Goal: Task Accomplishment & Management: Manage account settings

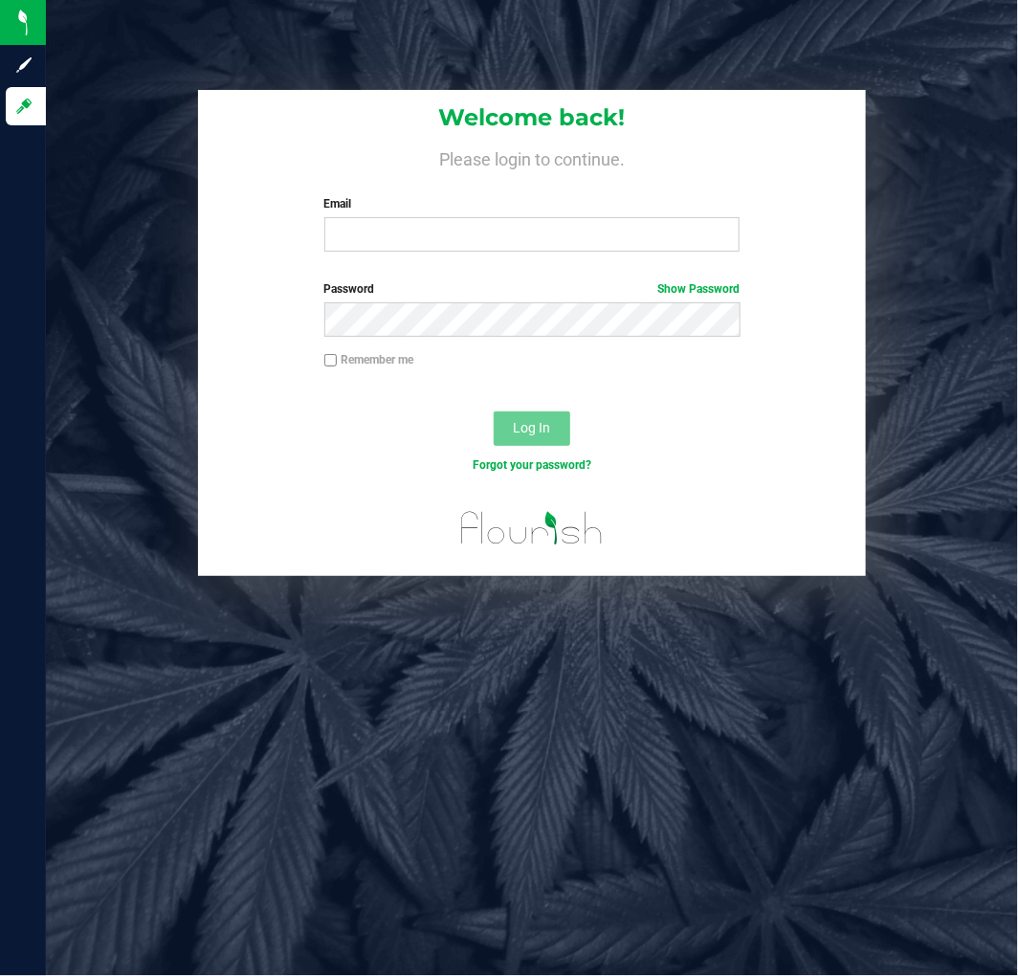
drag, startPoint x: 11, startPoint y: 299, endPoint x: 77, endPoint y: 355, distance: 86.2
click at [77, 355] on div "Welcome back! Please login to continue. Email Required Please format your email…" at bounding box center [532, 333] width 1001 height 487
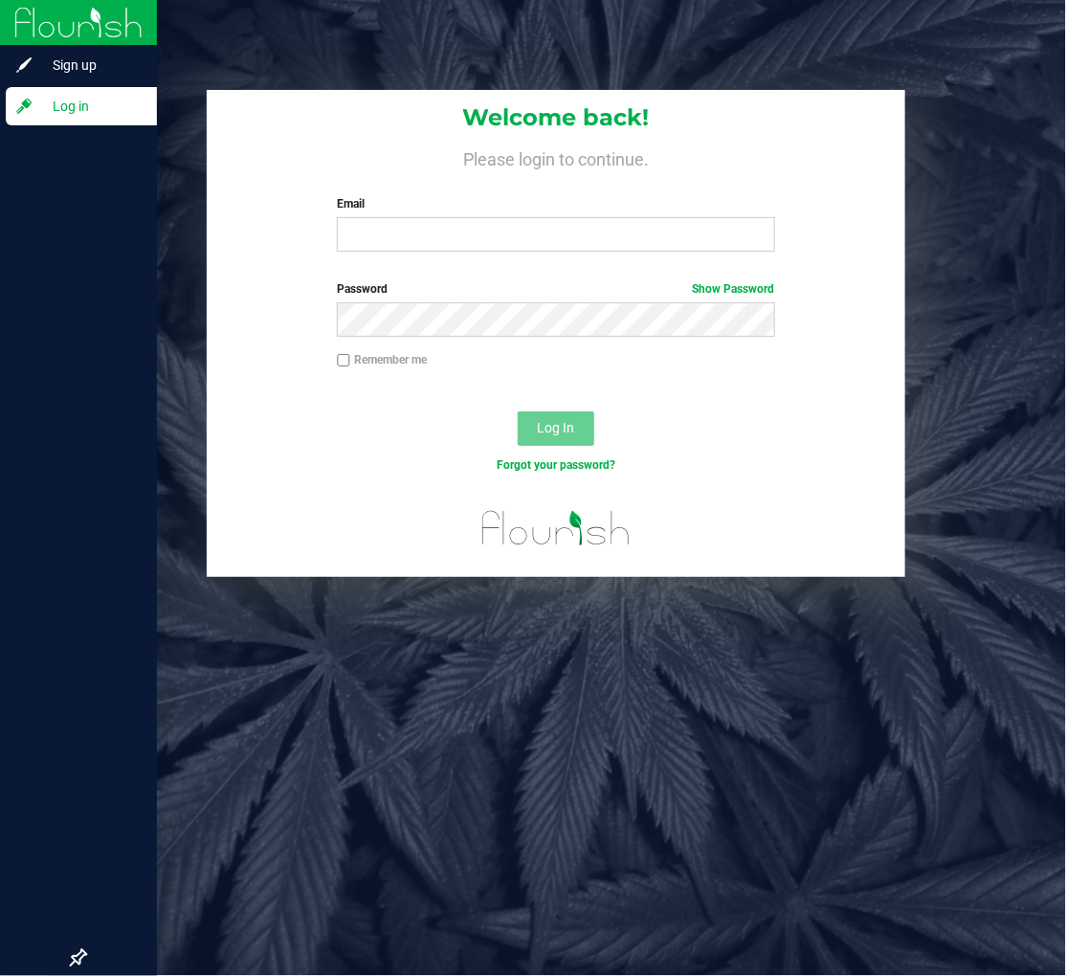
click at [81, 339] on div at bounding box center [78, 534] width 157 height 812
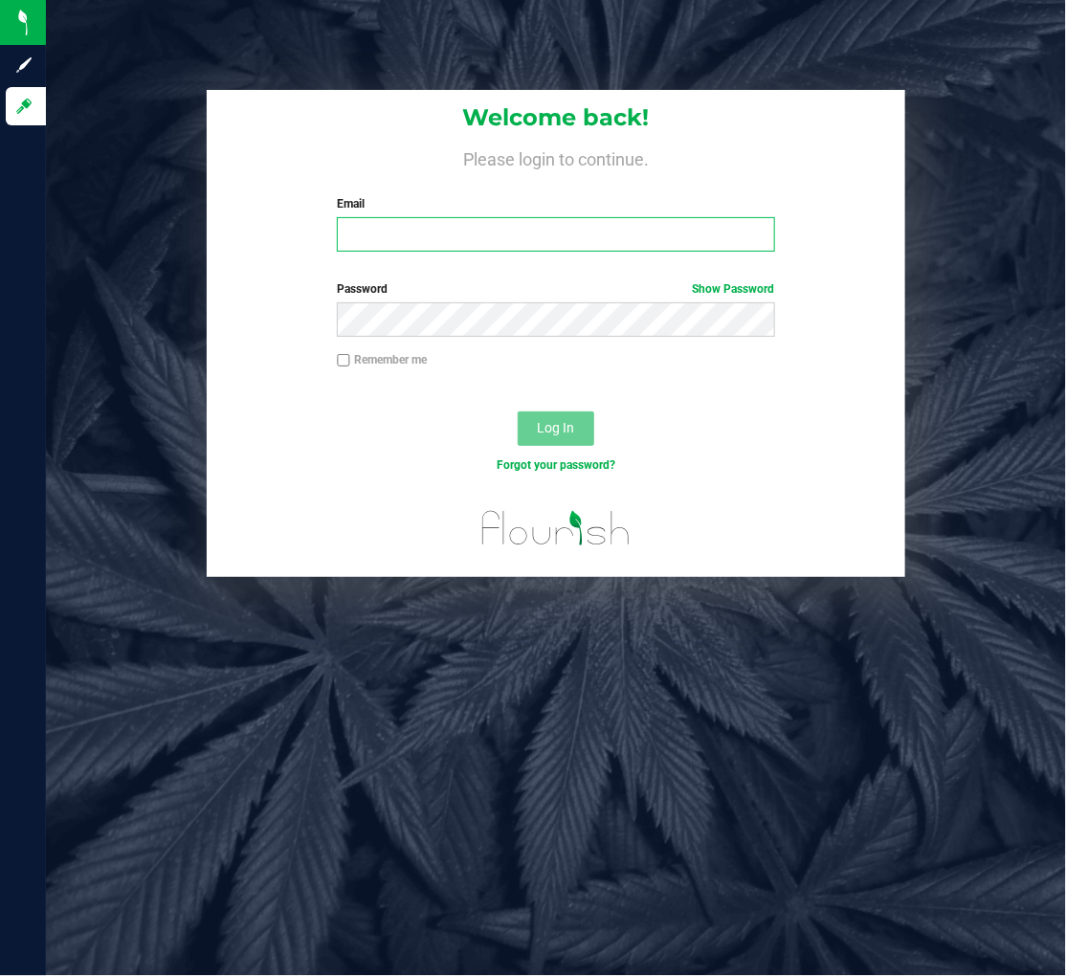
click at [438, 224] on input "Email" at bounding box center [555, 234] width 437 height 34
type input "jdodd@liveparallel.com"
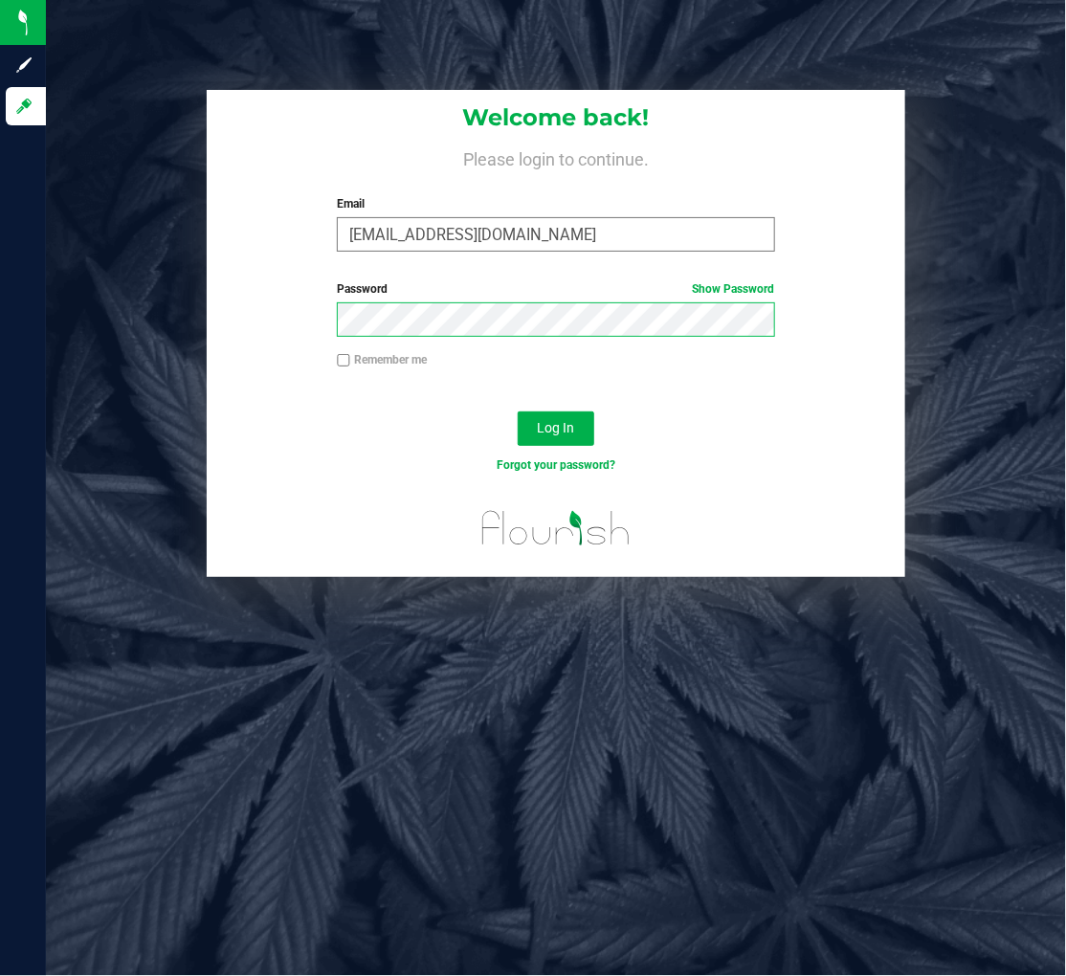
click at [518, 380] on button "Log In" at bounding box center [556, 429] width 77 height 34
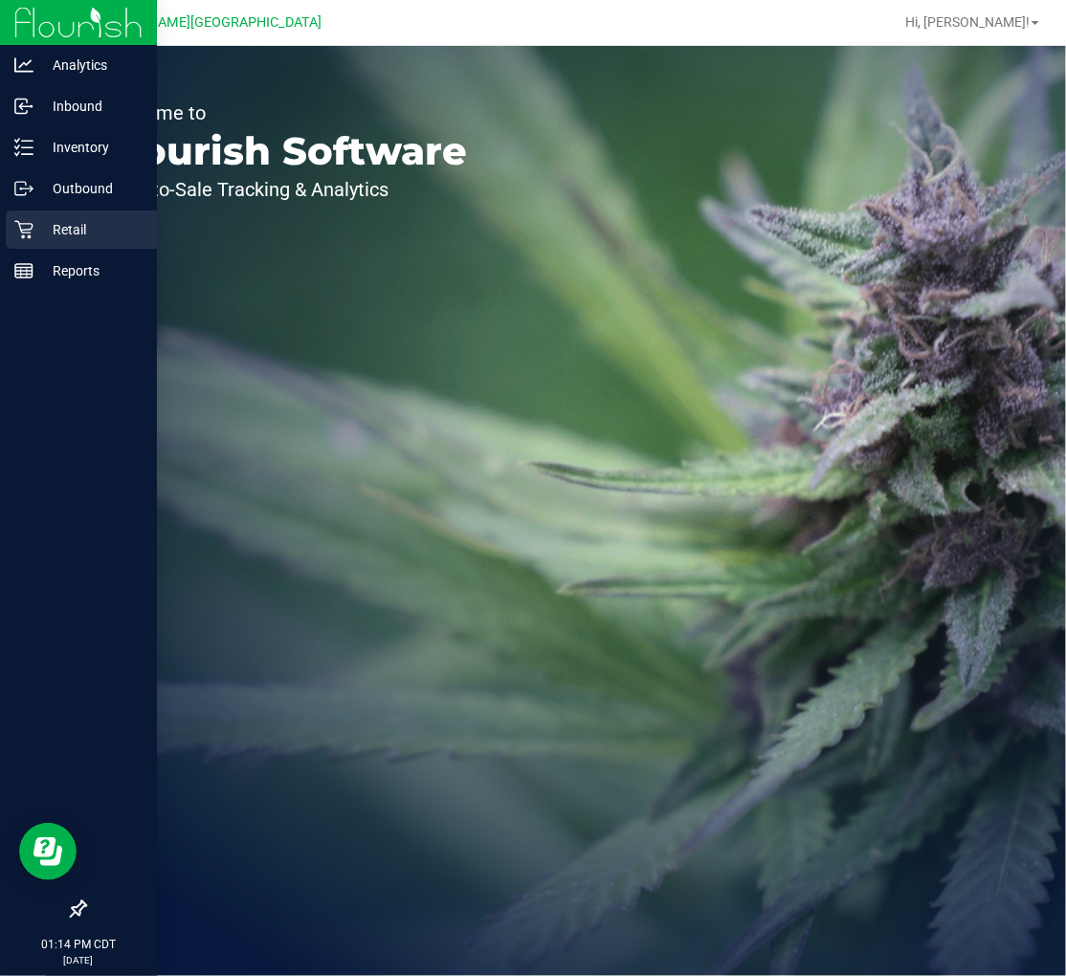
click at [32, 220] on icon at bounding box center [23, 229] width 19 height 19
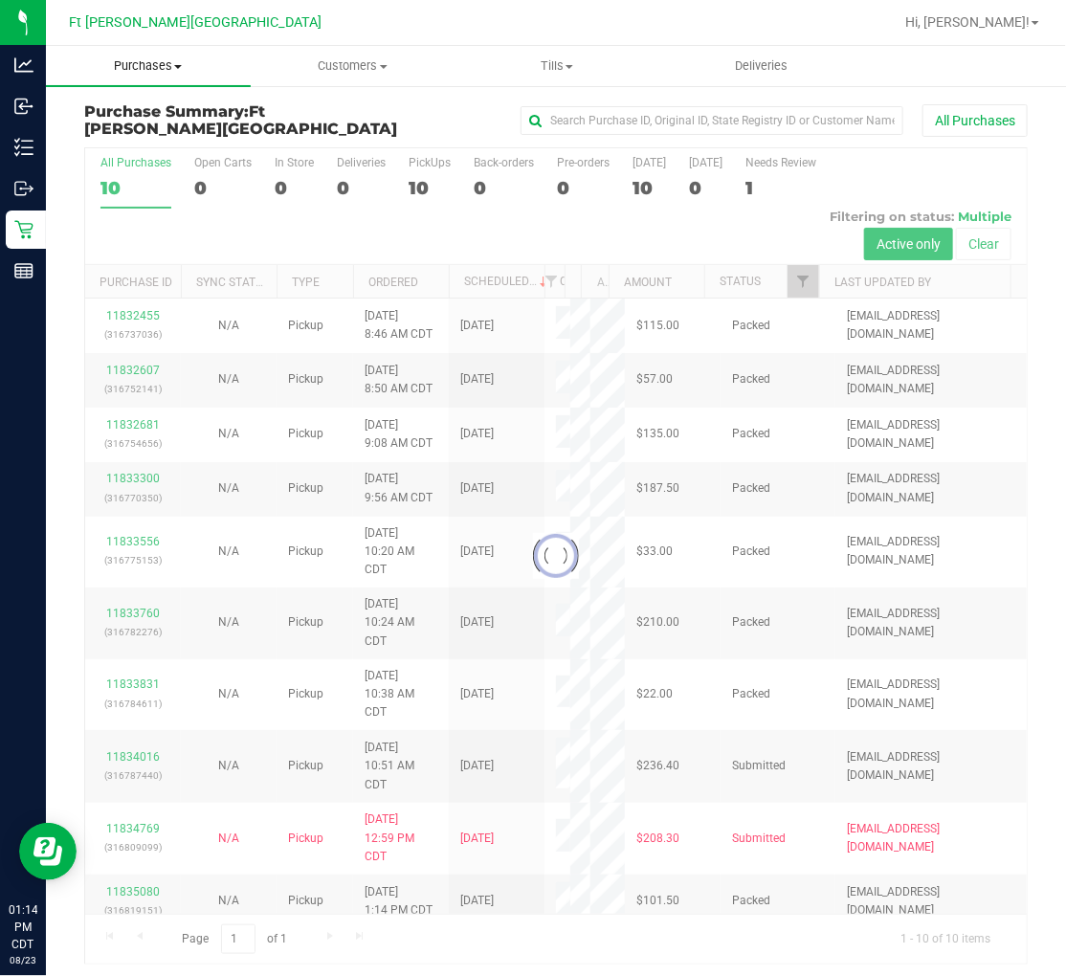
click at [148, 61] on span "Purchases" at bounding box center [148, 65] width 205 height 17
click at [151, 128] on li "Fulfillment" at bounding box center [148, 138] width 205 height 23
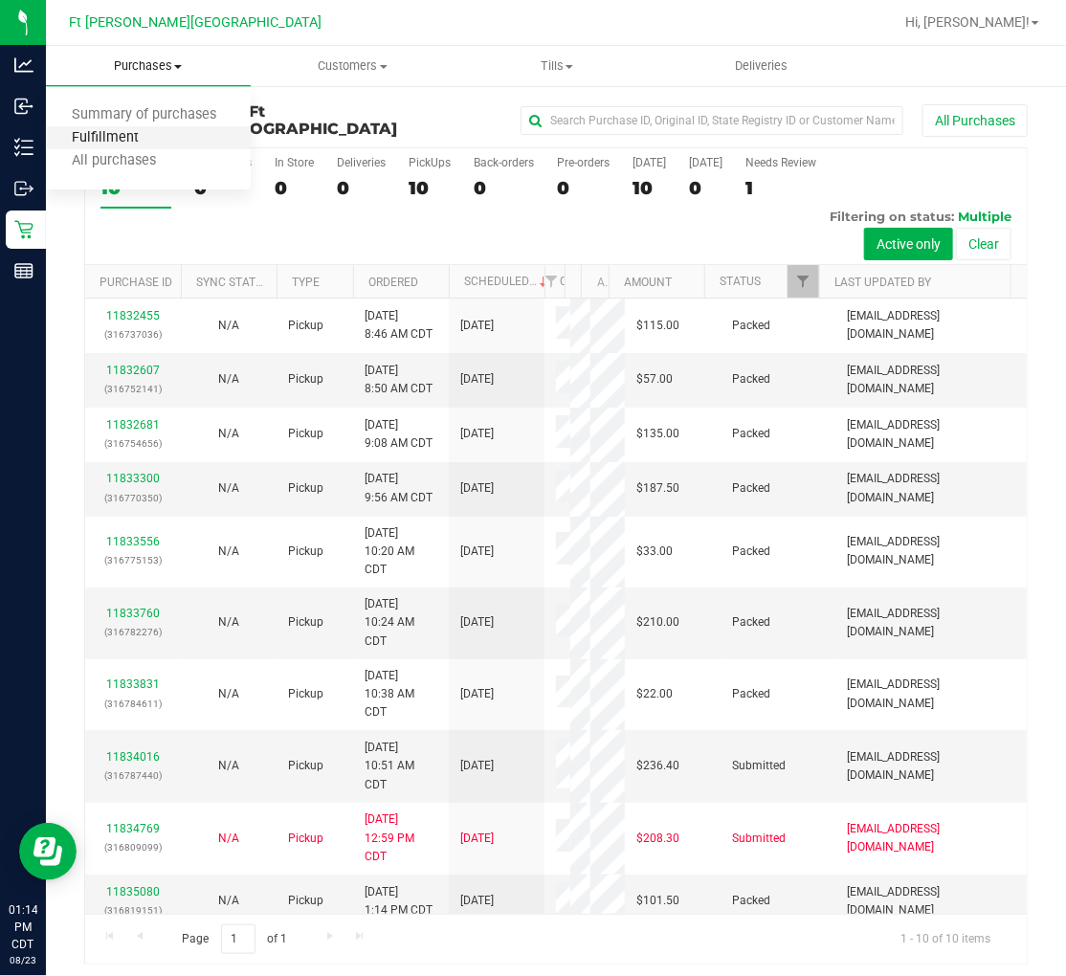
click at [134, 141] on span "Fulfillment" at bounding box center [105, 138] width 119 height 16
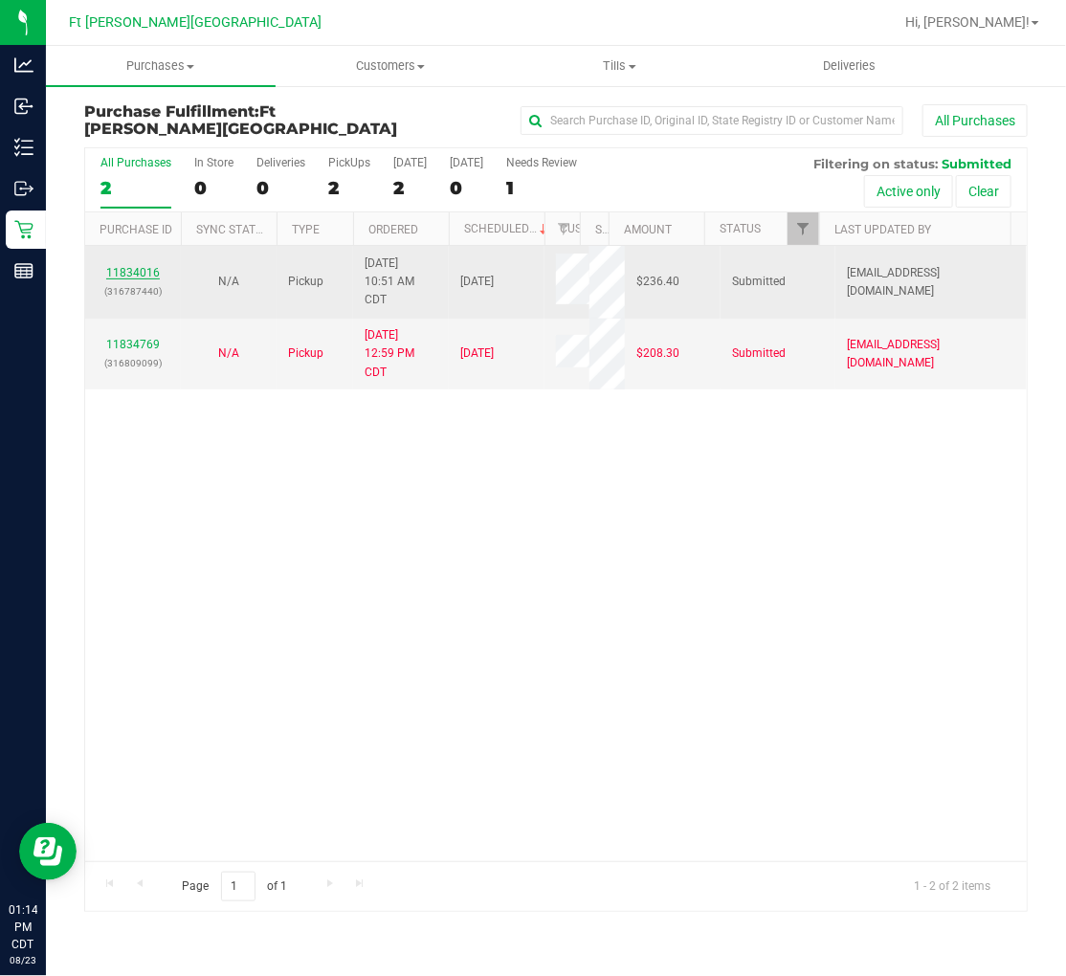
click at [142, 266] on link "11834016" at bounding box center [133, 272] width 54 height 13
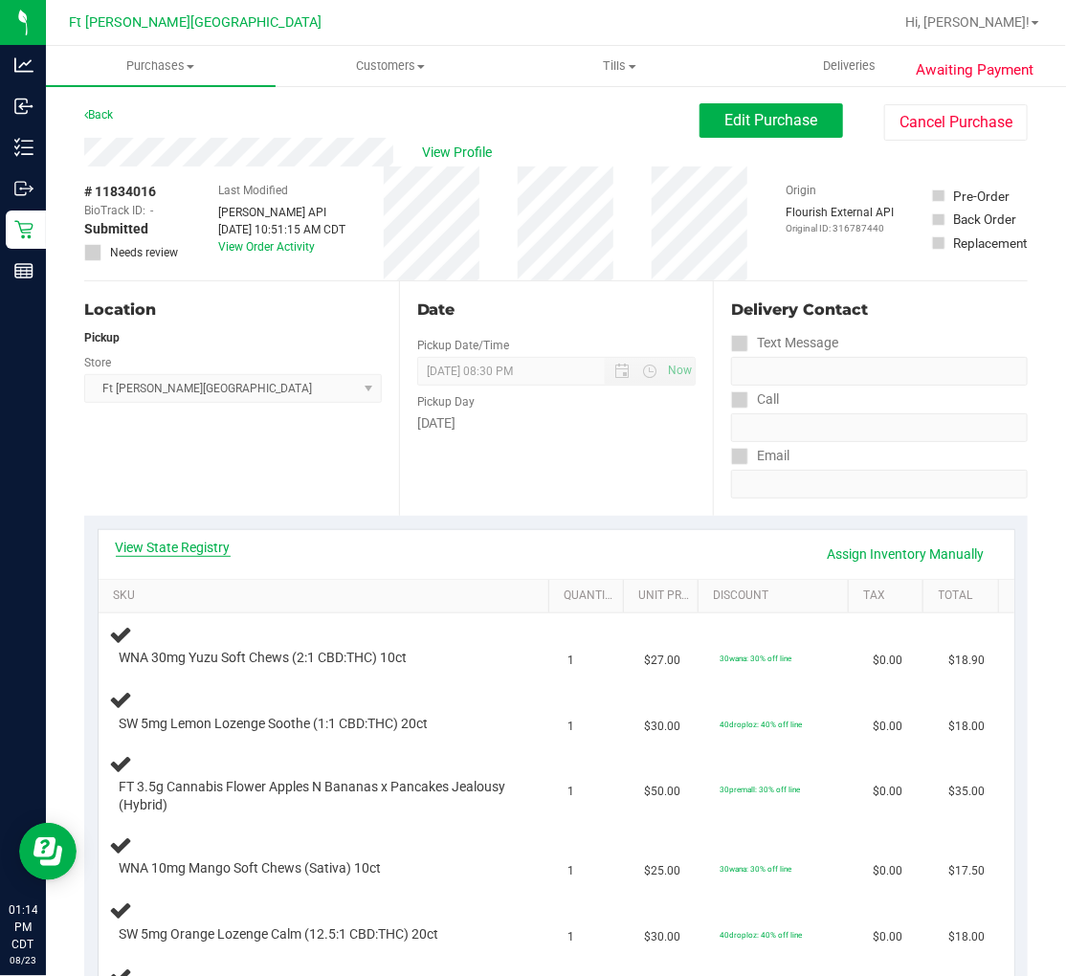
click at [190, 380] on link "View State Registry" at bounding box center [173, 547] width 115 height 19
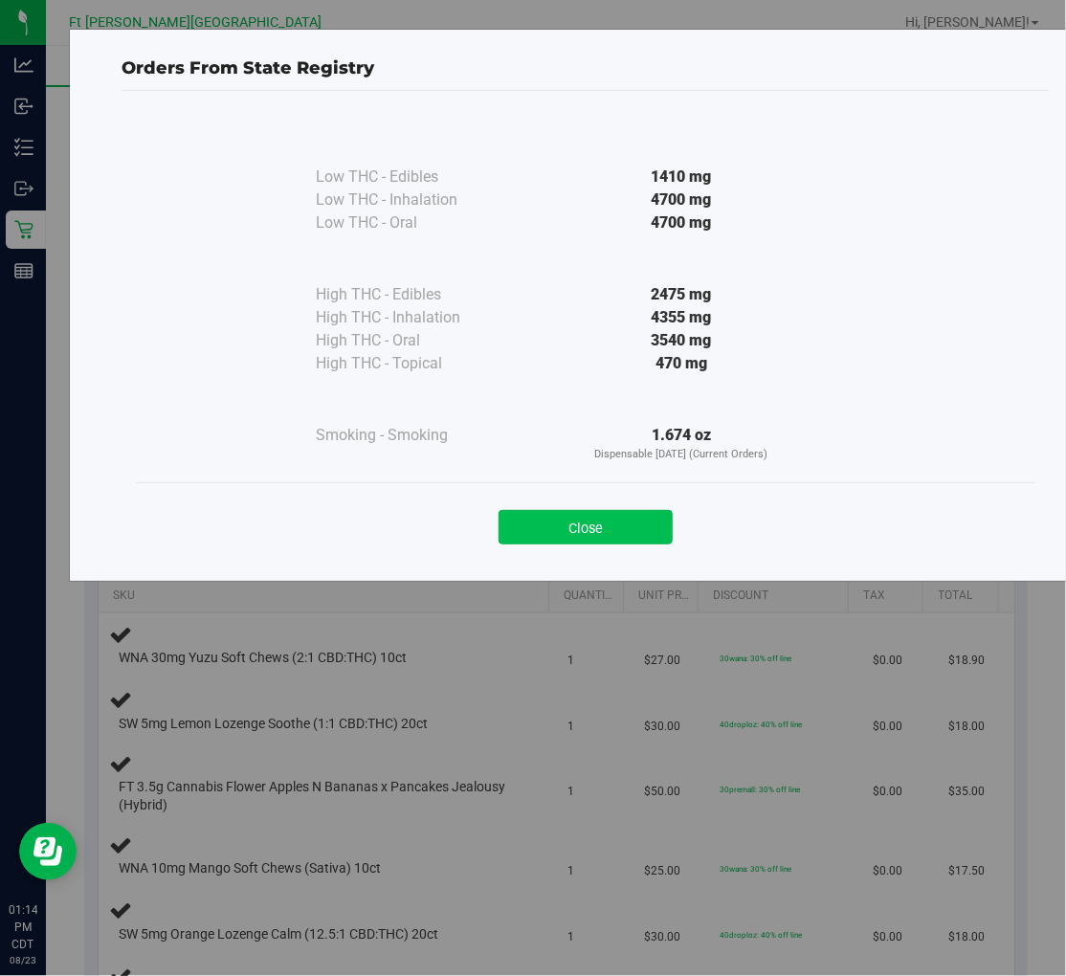
click at [551, 380] on button "Close" at bounding box center [586, 527] width 174 height 34
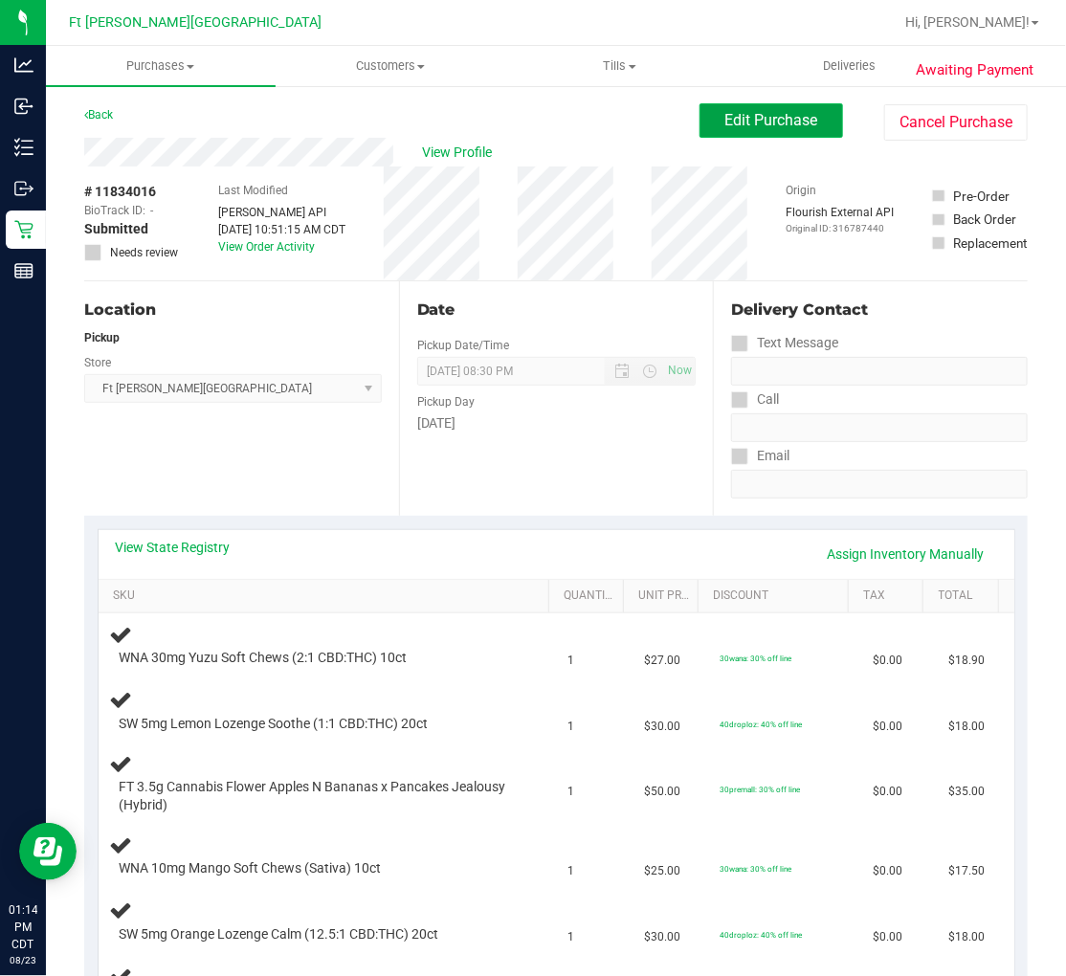
click at [726, 126] on span "Edit Purchase" at bounding box center [772, 120] width 93 height 18
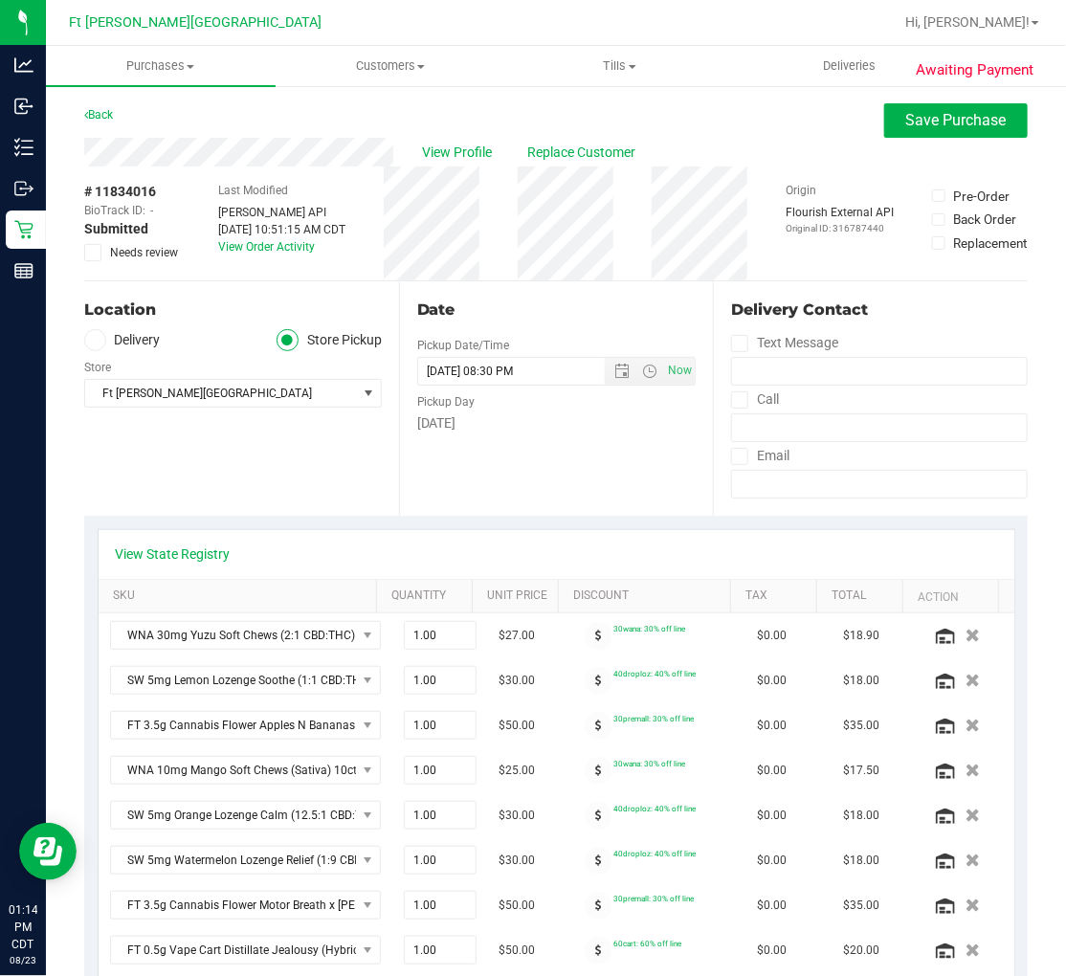
click at [91, 253] on icon at bounding box center [93, 253] width 12 height 0
click at [0, 0] on input "Needs review" at bounding box center [0, 0] width 0 height 0
click at [916, 111] on span "Save Purchase" at bounding box center [956, 120] width 100 height 18
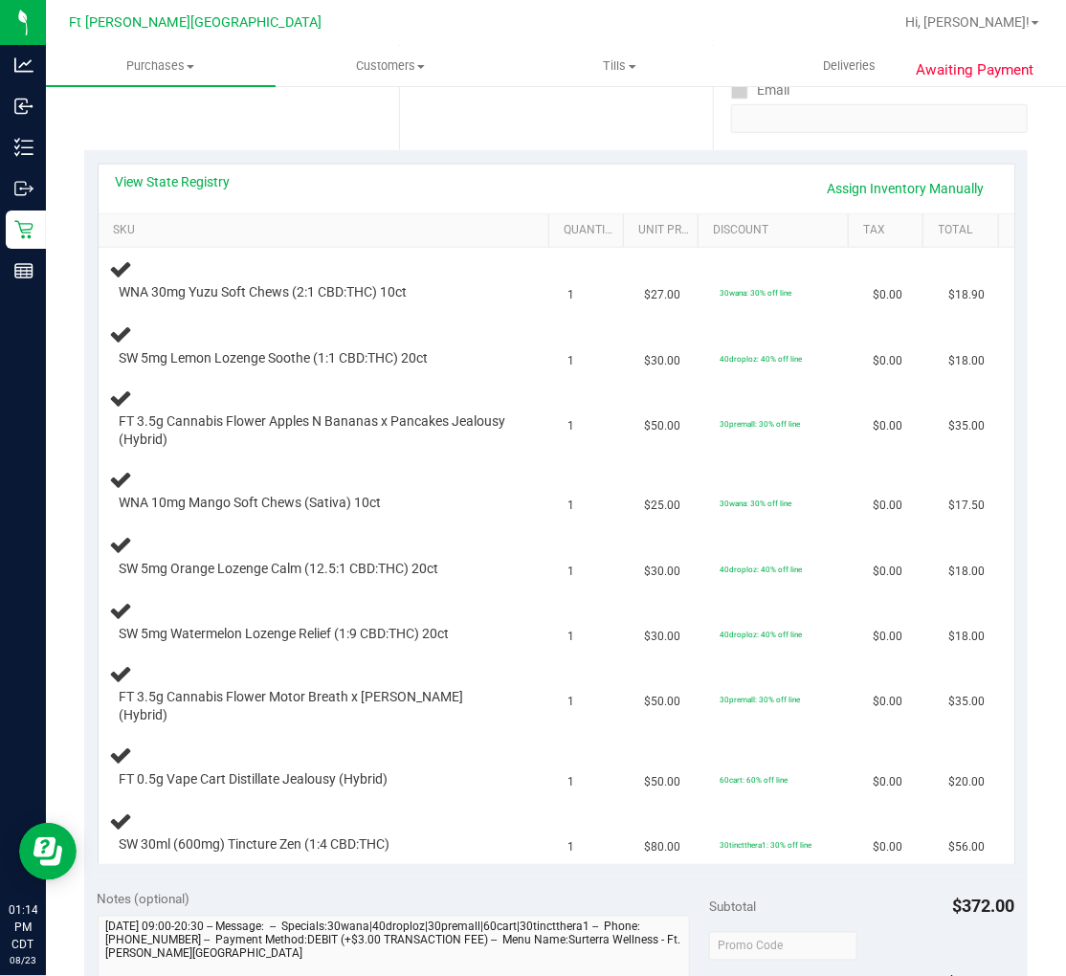
scroll to position [319, 0]
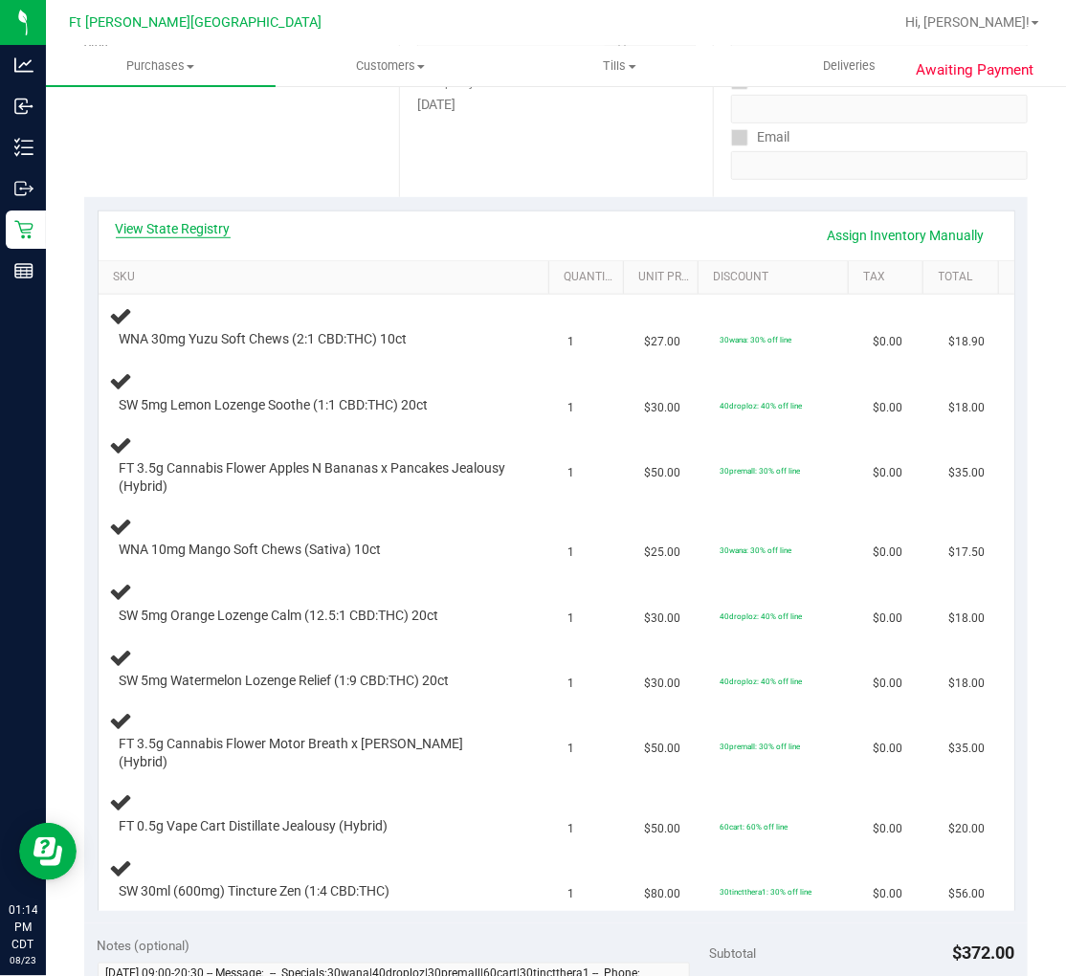
click at [176, 227] on link "View State Registry" at bounding box center [173, 228] width 115 height 19
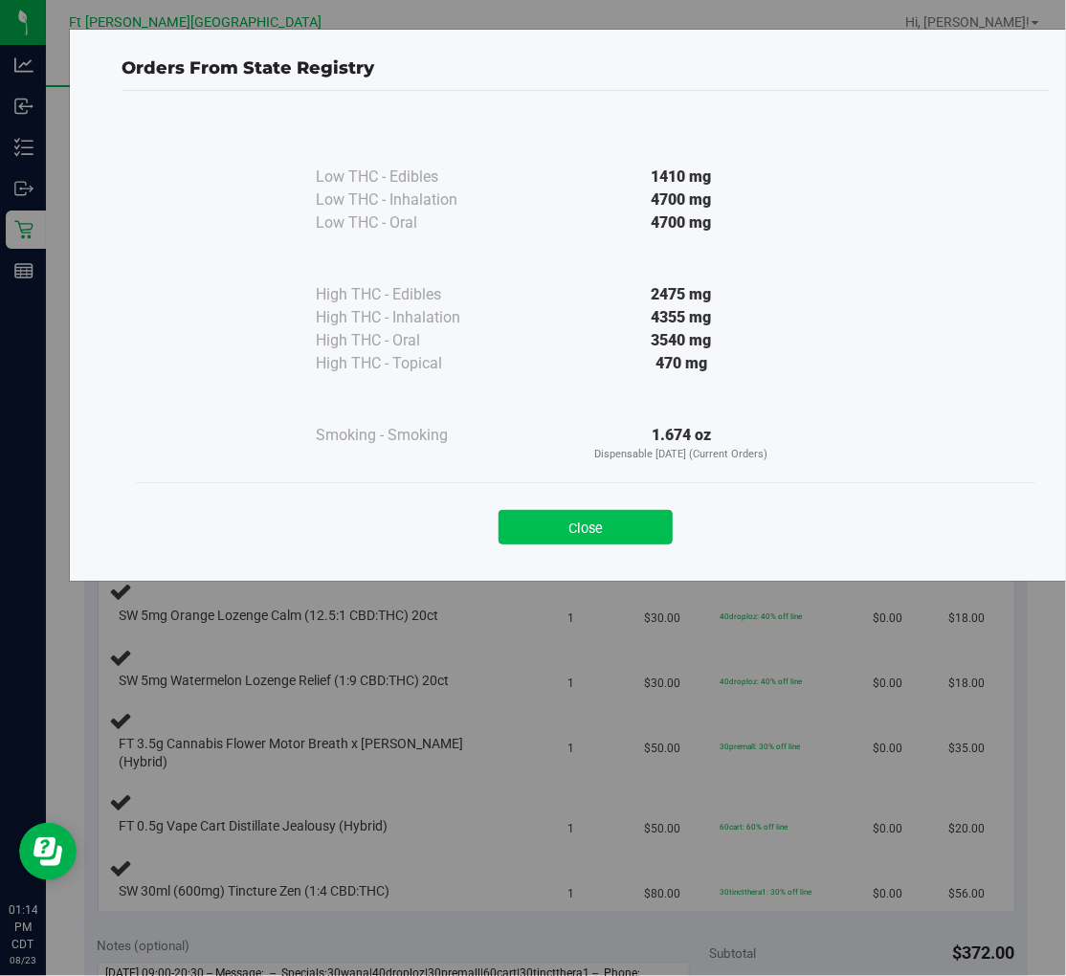
click at [567, 380] on button "Close" at bounding box center [586, 527] width 174 height 34
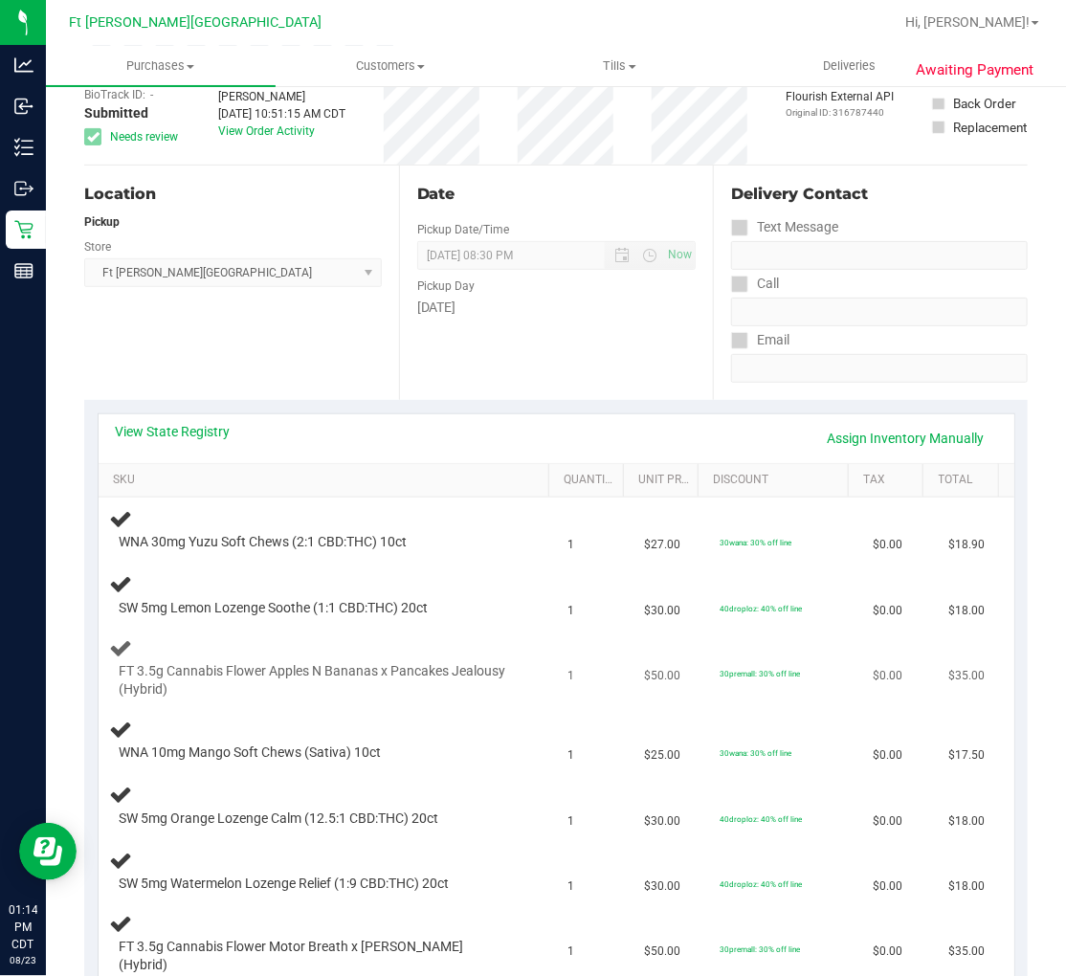
scroll to position [0, 0]
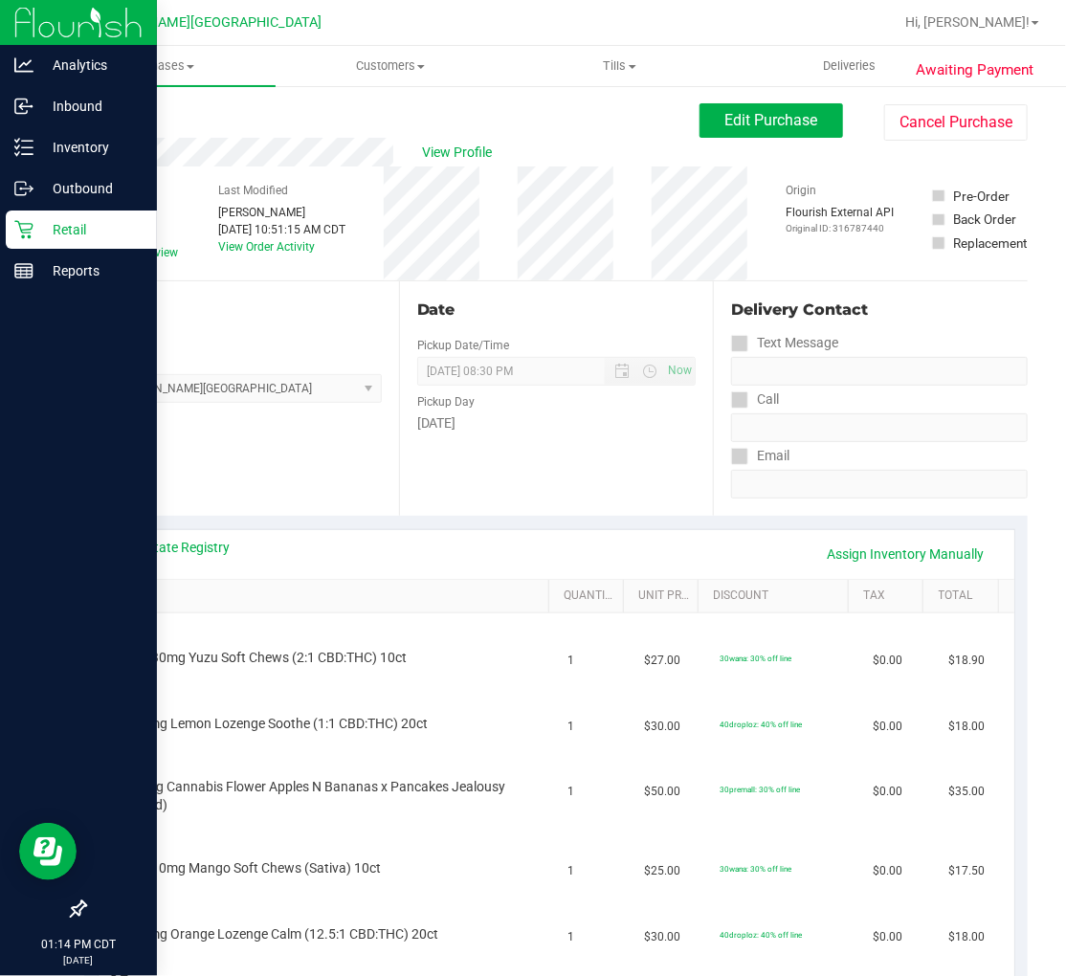
click at [40, 225] on p "Retail" at bounding box center [90, 229] width 115 height 23
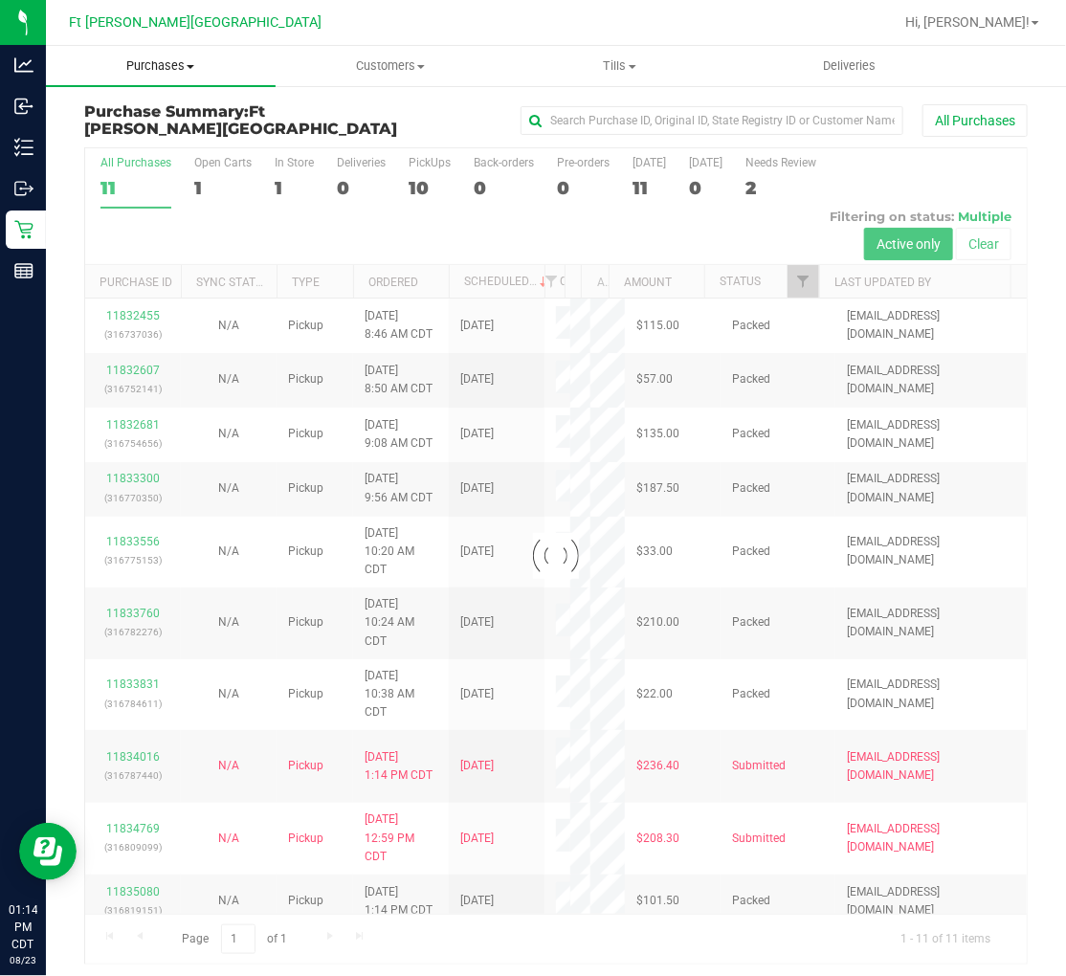
click at [184, 62] on span "Purchases" at bounding box center [161, 65] width 230 height 17
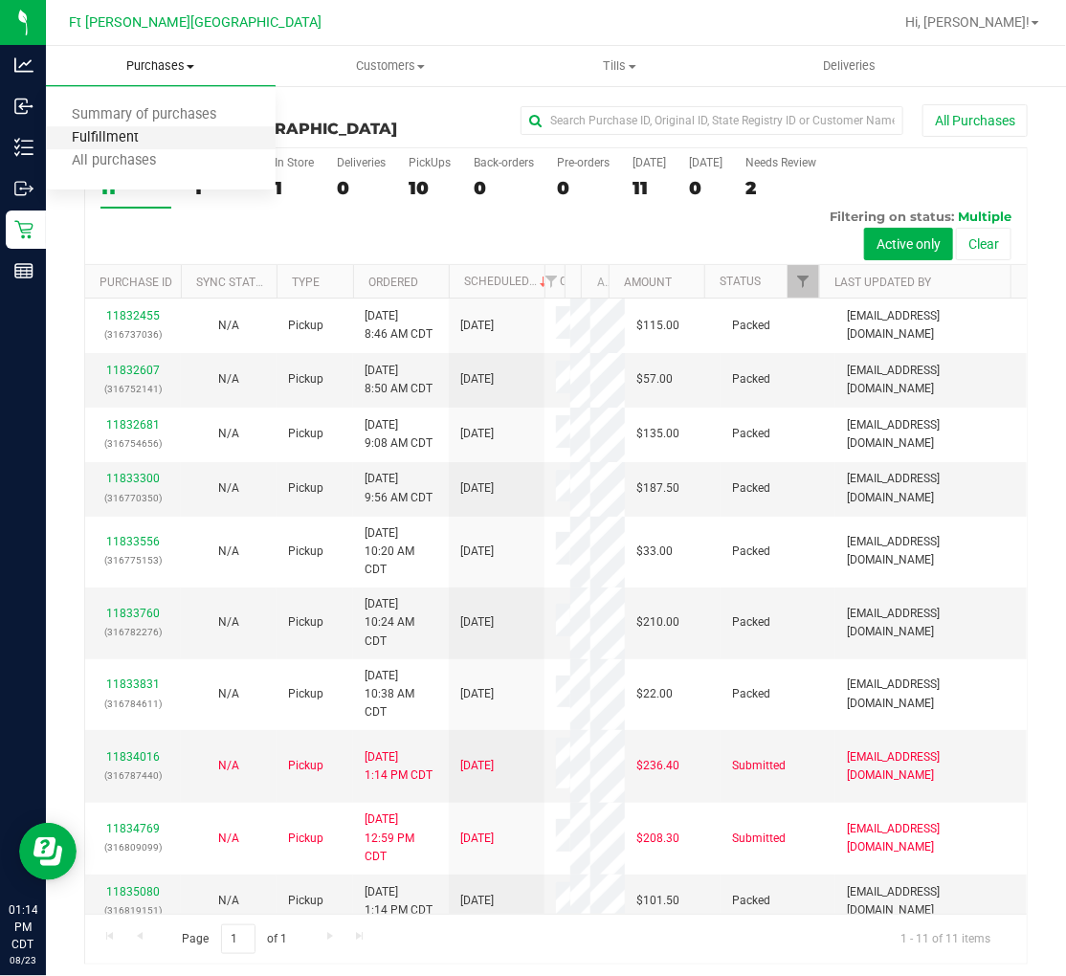
click at [146, 137] on span "Fulfillment" at bounding box center [105, 138] width 119 height 16
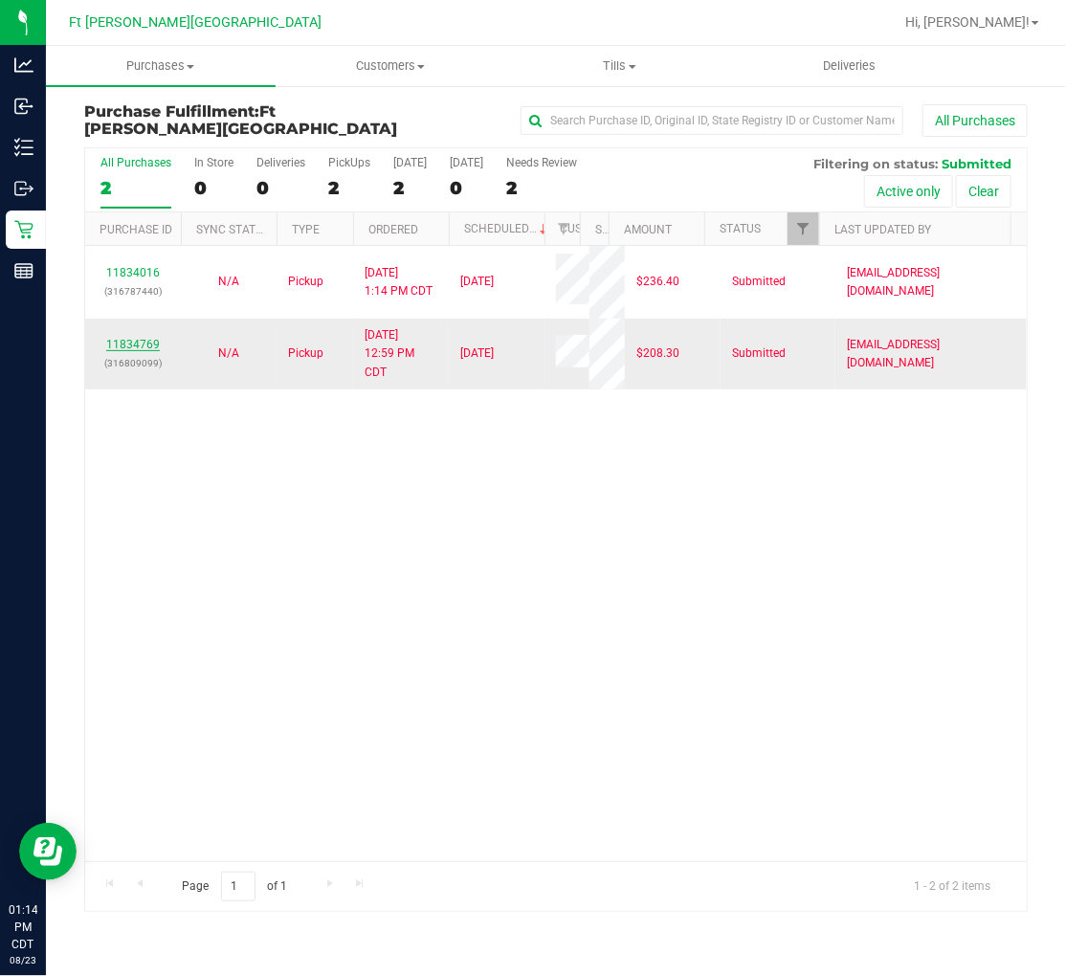
click at [146, 339] on link "11834769" at bounding box center [133, 344] width 54 height 13
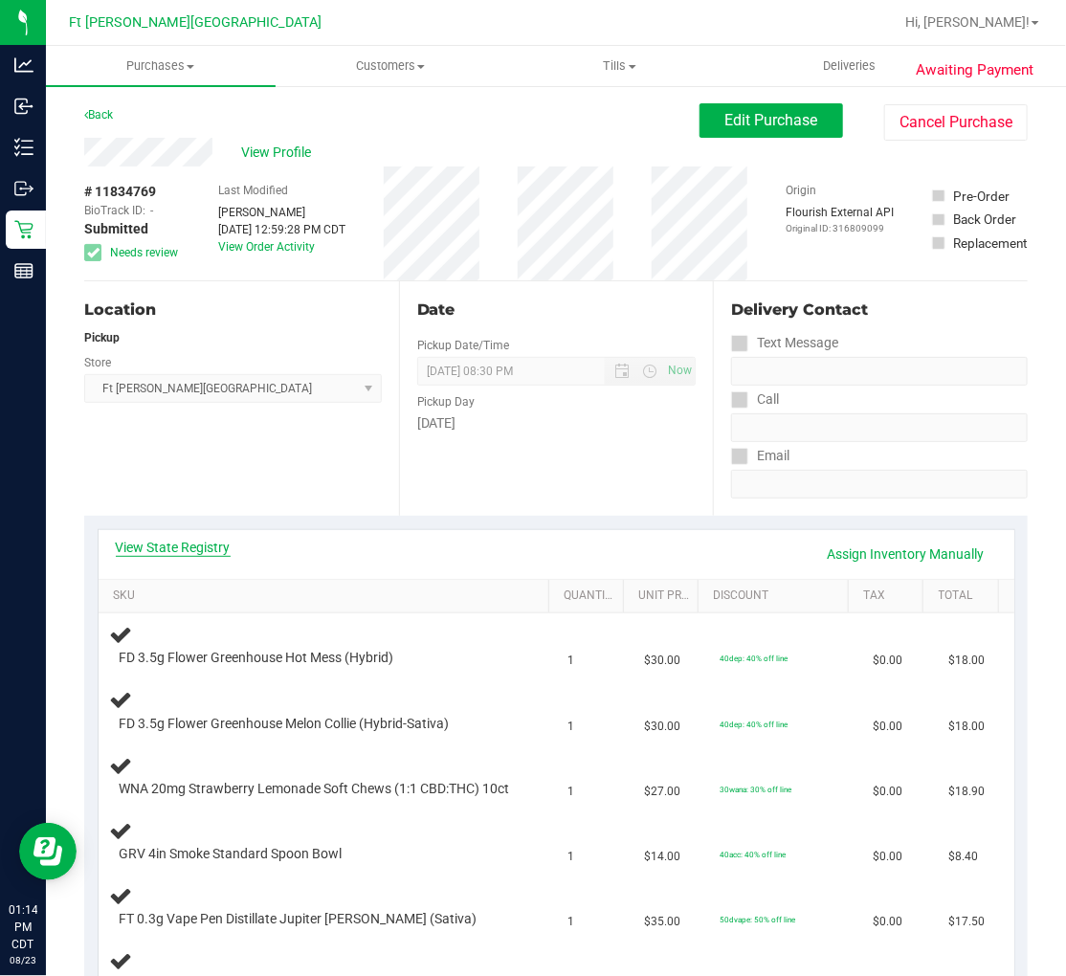
click at [198, 380] on link "View State Registry" at bounding box center [173, 547] width 115 height 19
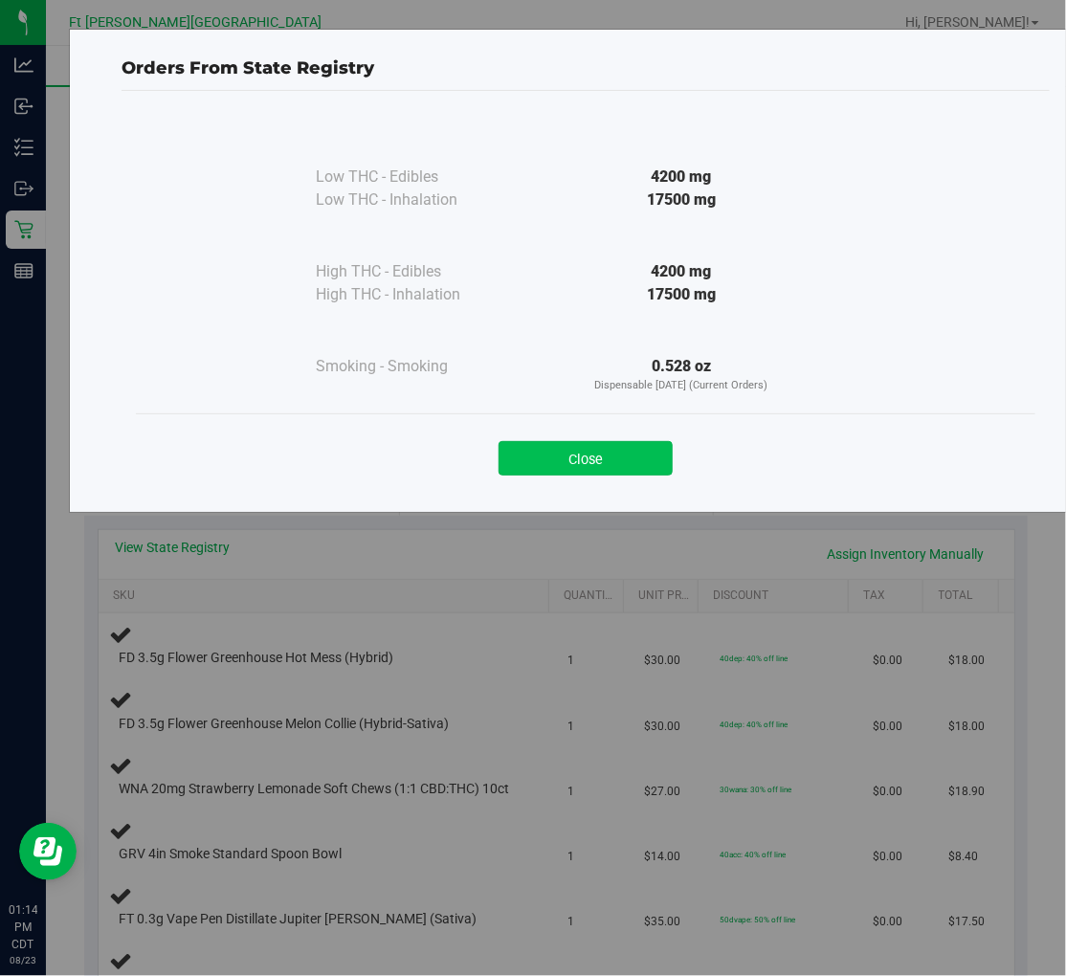
click at [596, 380] on button "Close" at bounding box center [586, 458] width 174 height 34
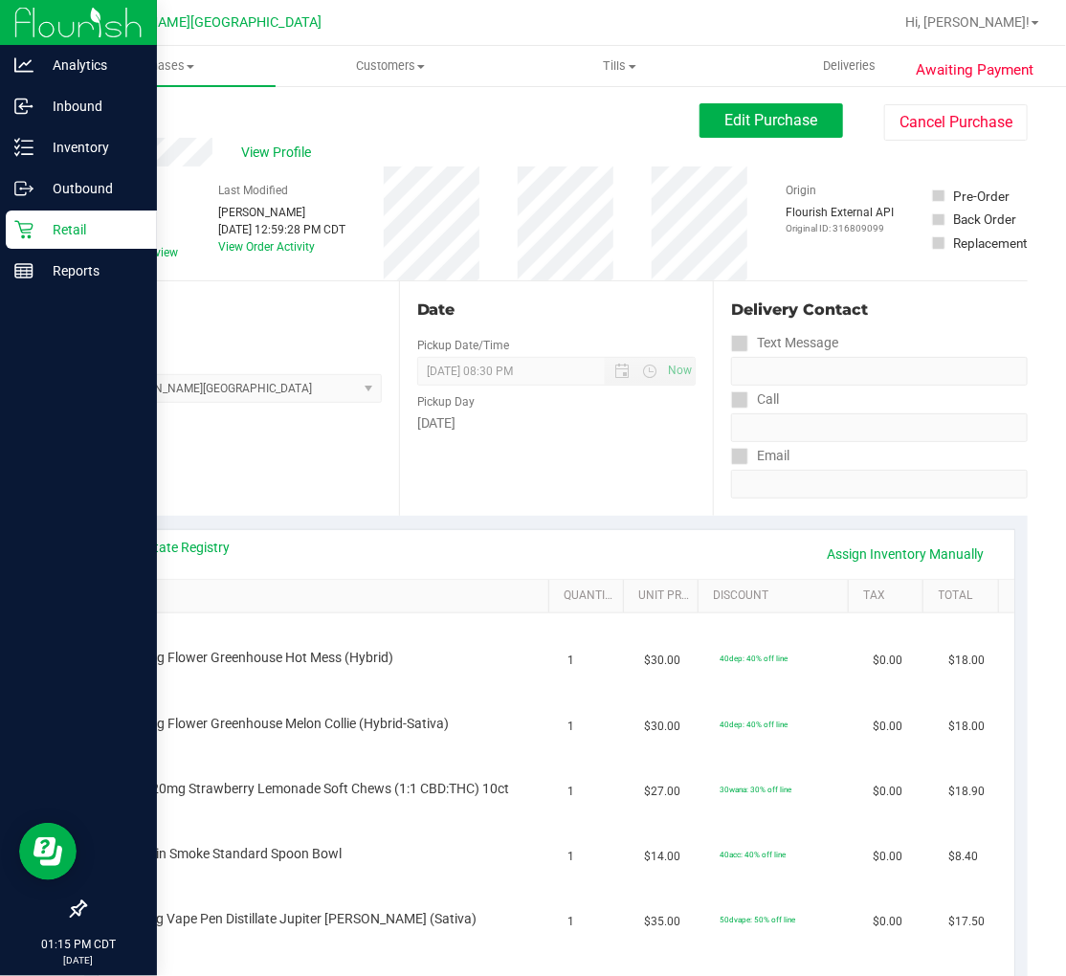
click at [33, 241] on div "Retail" at bounding box center [81, 230] width 151 height 38
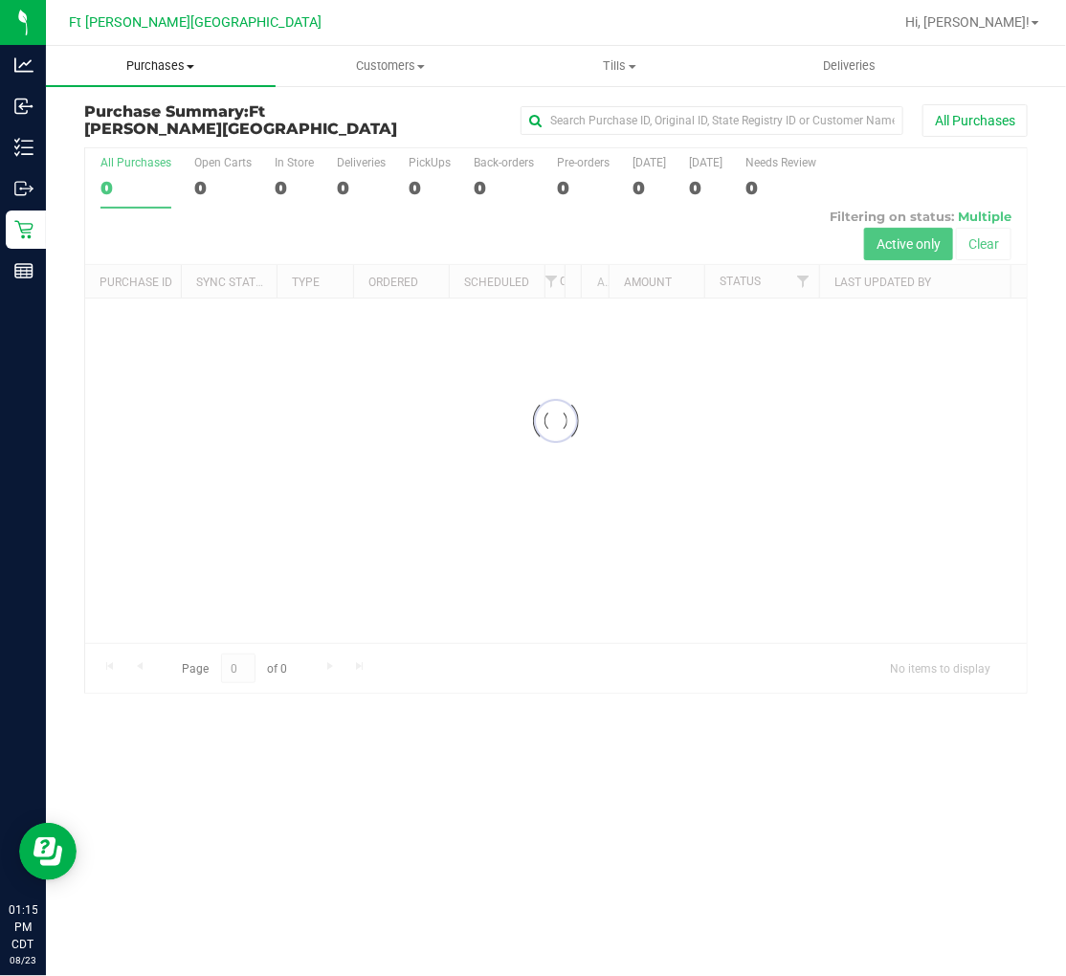
click at [170, 62] on span "Purchases" at bounding box center [161, 65] width 230 height 17
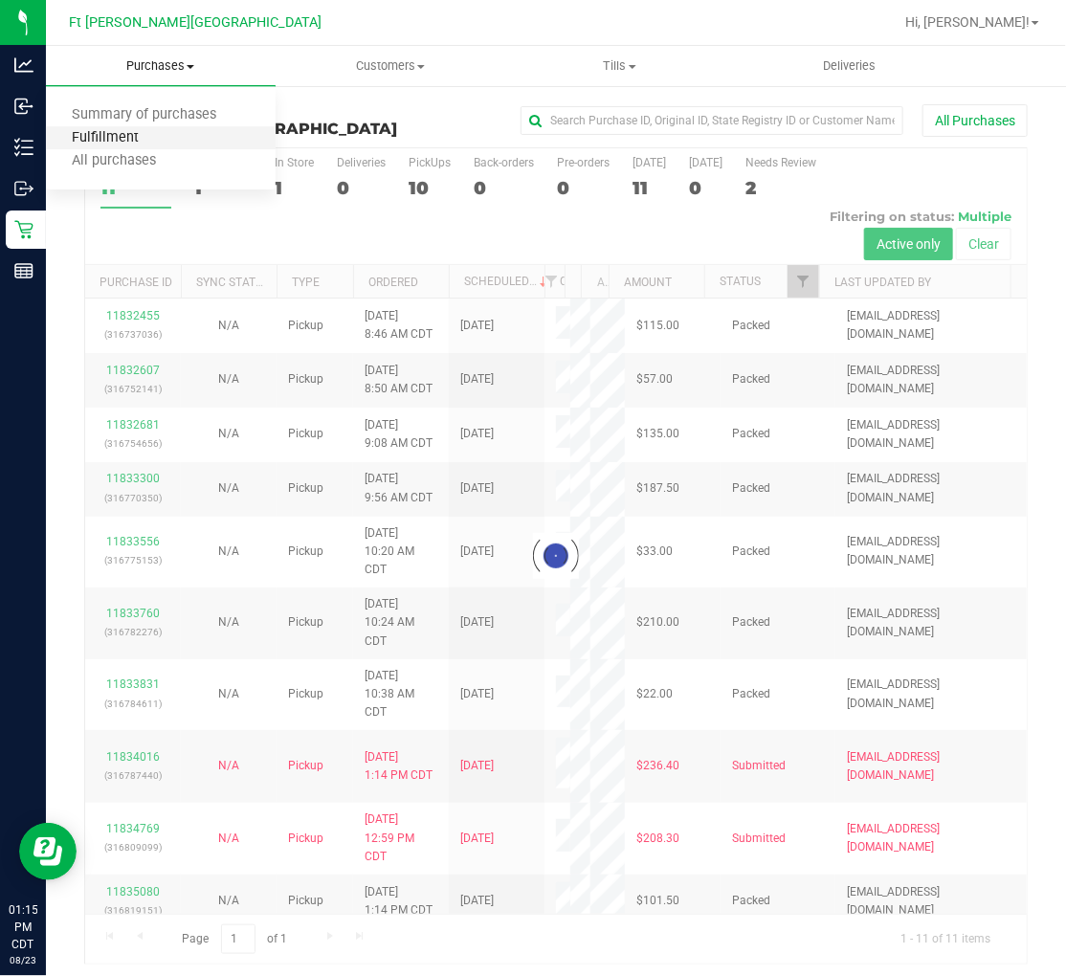
click at [158, 135] on span "Fulfillment" at bounding box center [105, 138] width 119 height 16
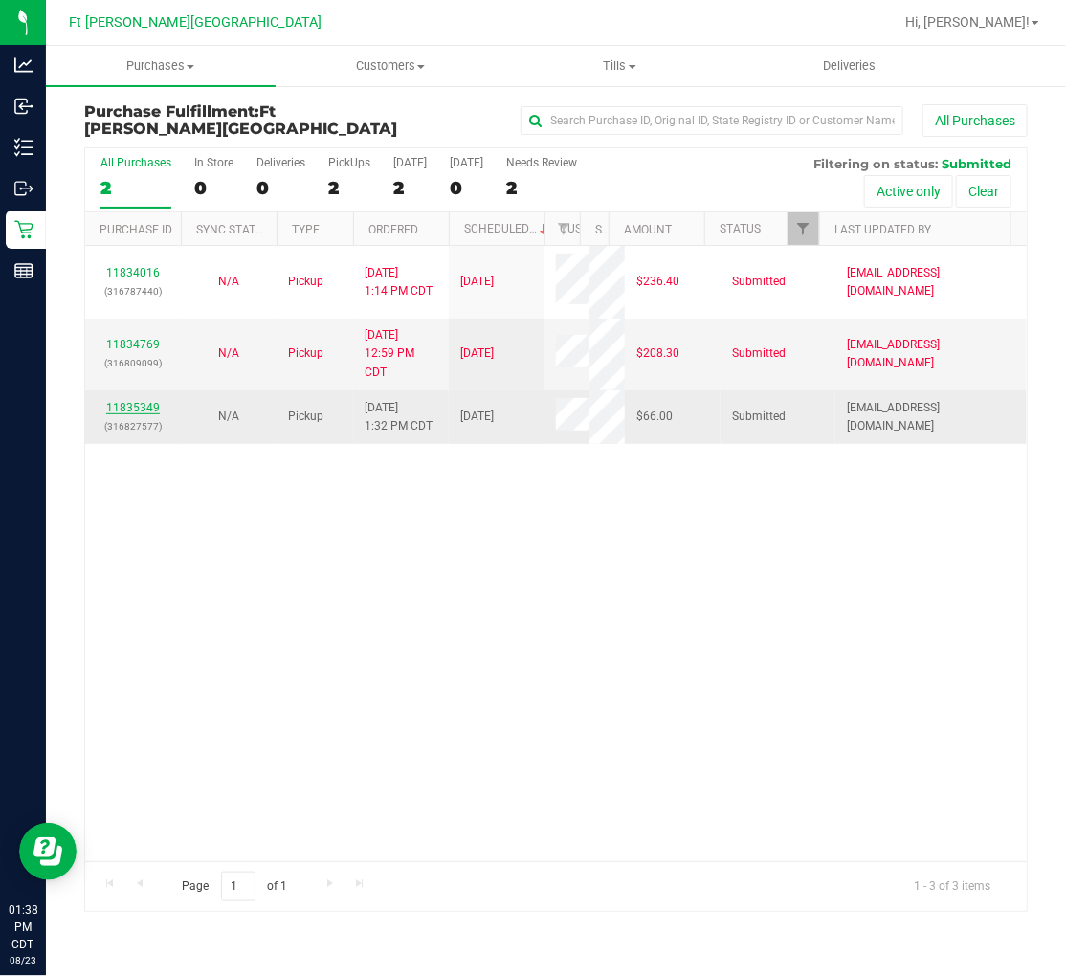
click at [155, 380] on link "11835349" at bounding box center [133, 407] width 54 height 13
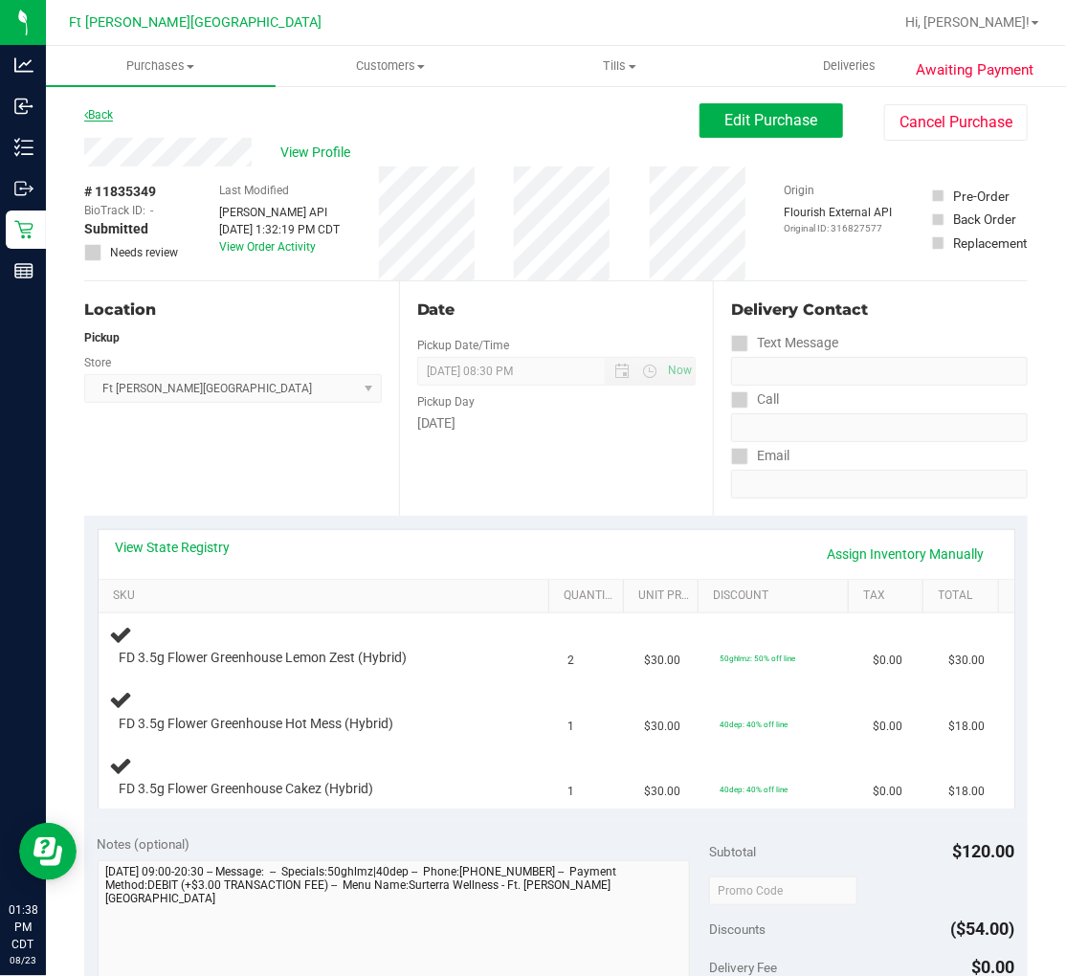
click at [106, 115] on link "Back" at bounding box center [98, 114] width 29 height 13
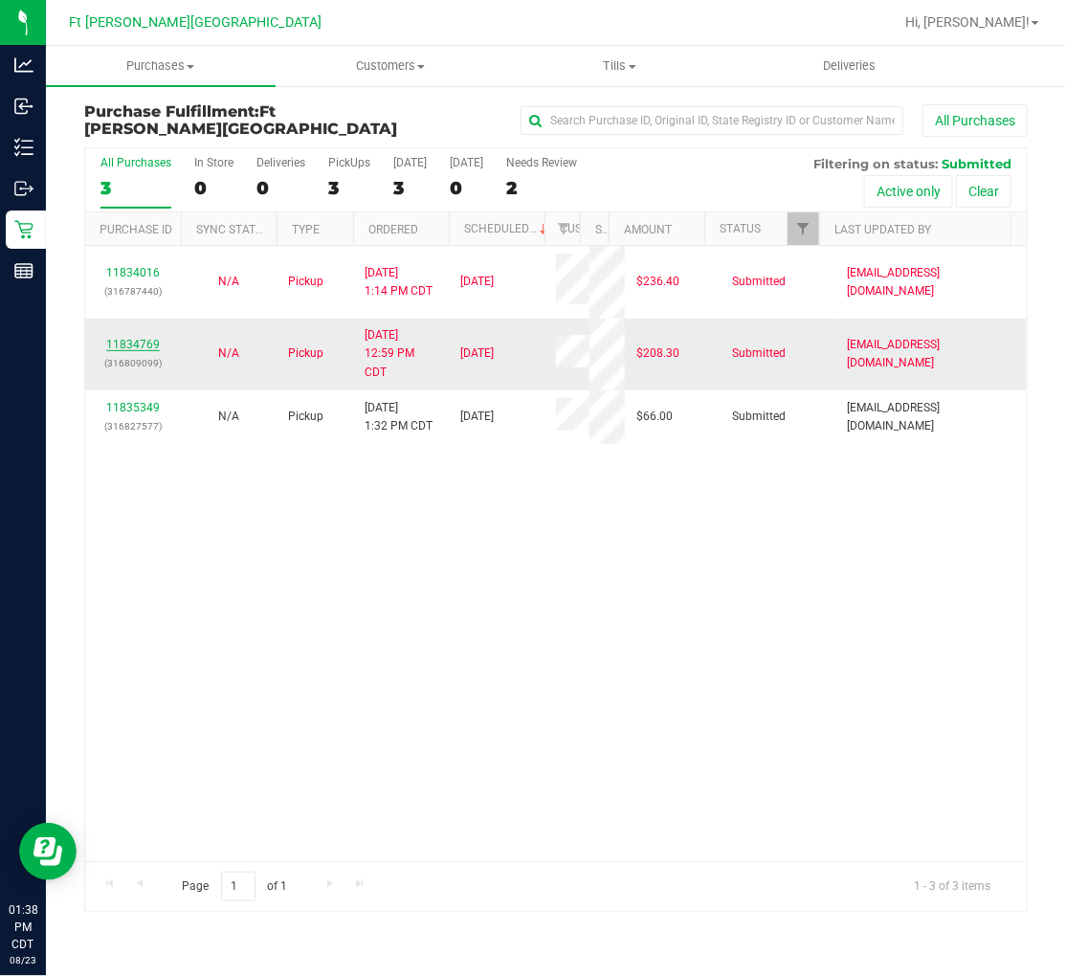
click at [144, 340] on link "11834769" at bounding box center [133, 344] width 54 height 13
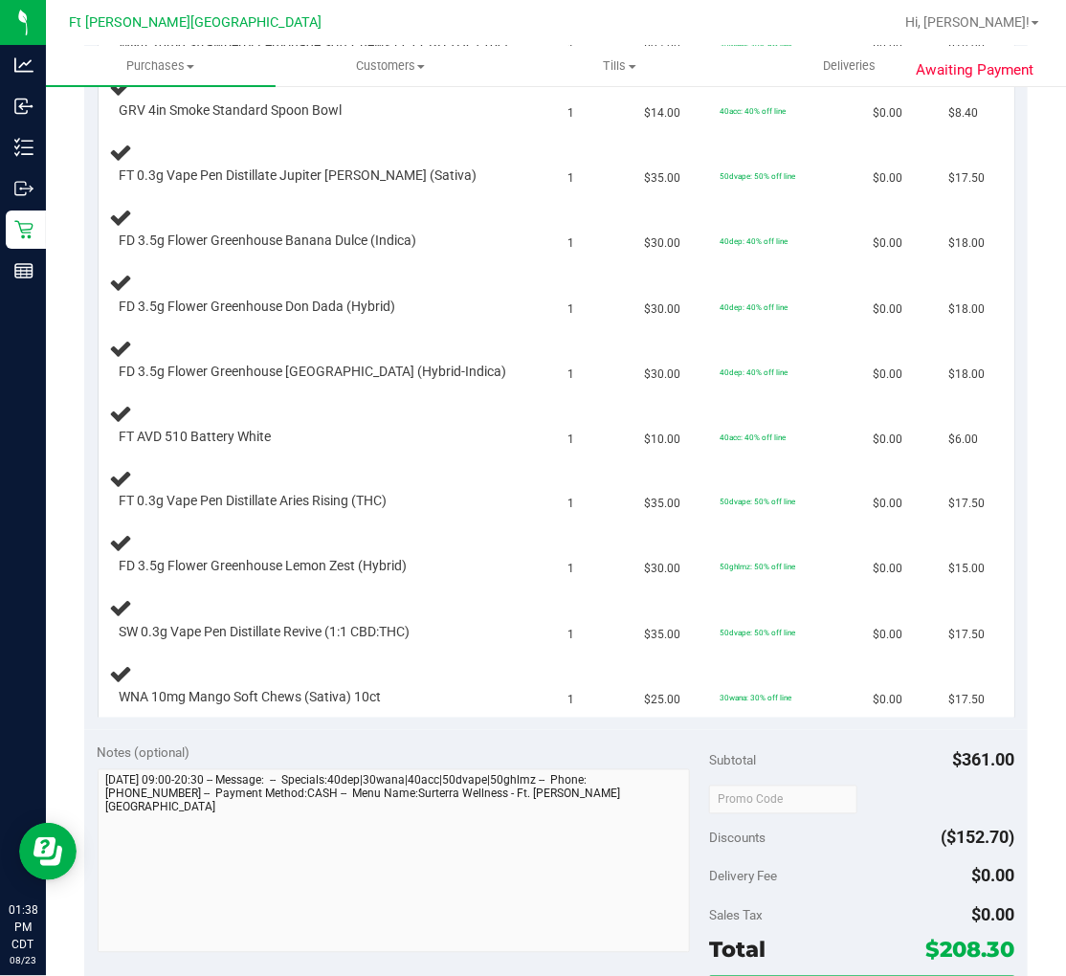
scroll to position [319, 0]
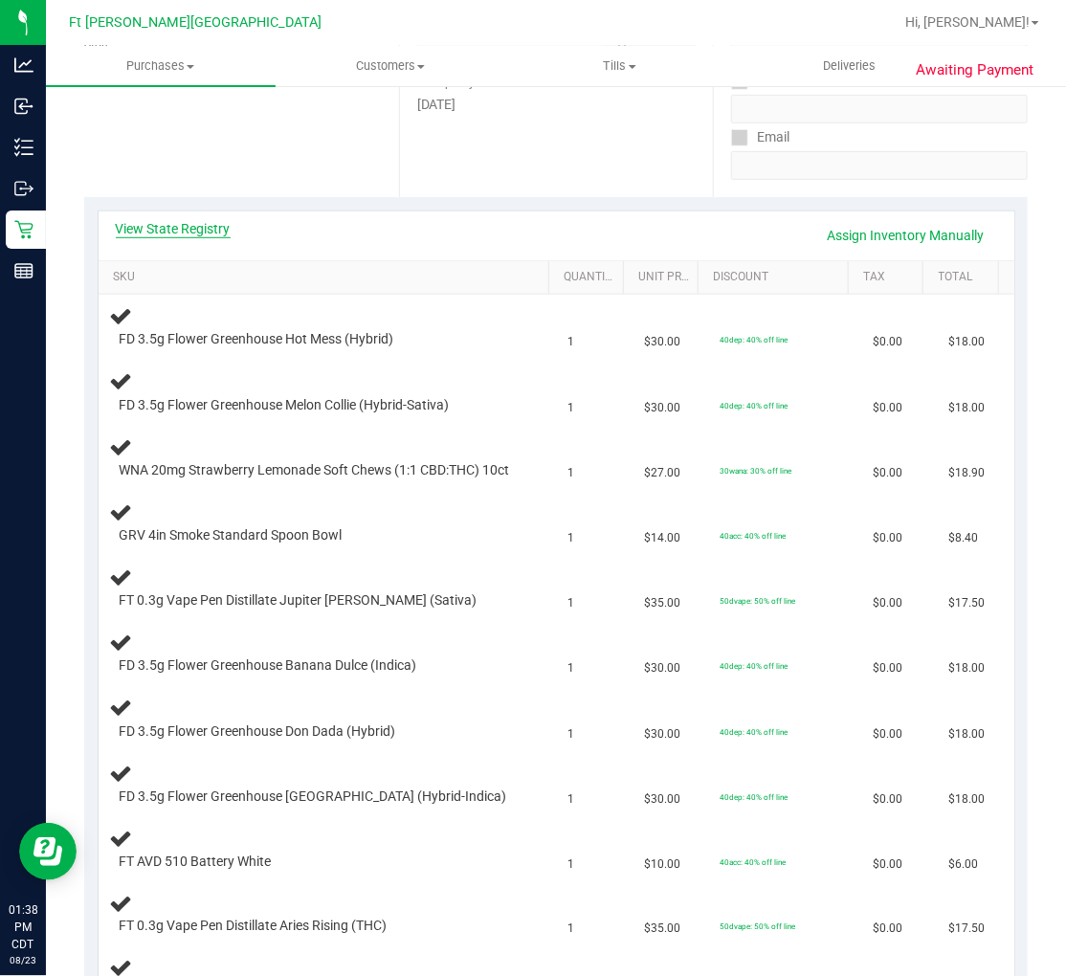
click at [207, 231] on link "View State Registry" at bounding box center [173, 228] width 115 height 19
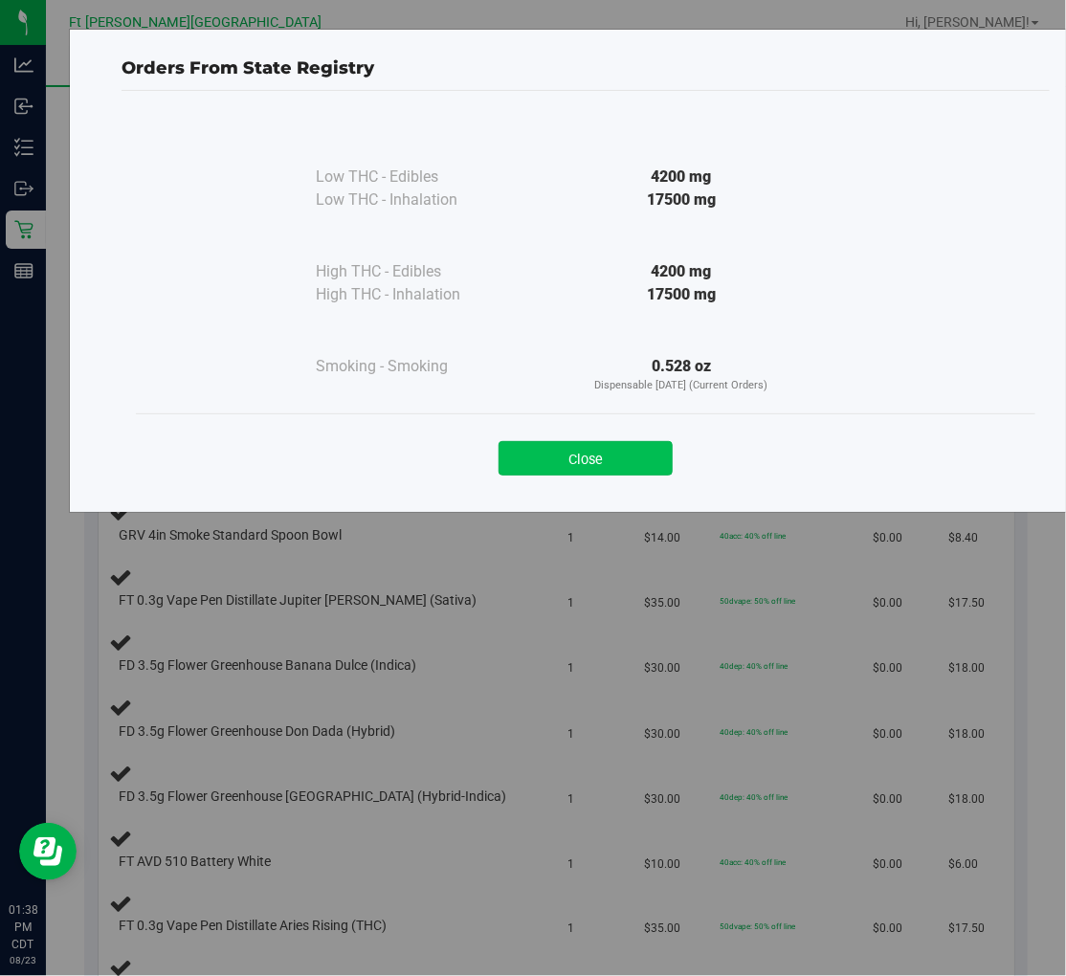
click at [619, 380] on button "Close" at bounding box center [586, 458] width 174 height 34
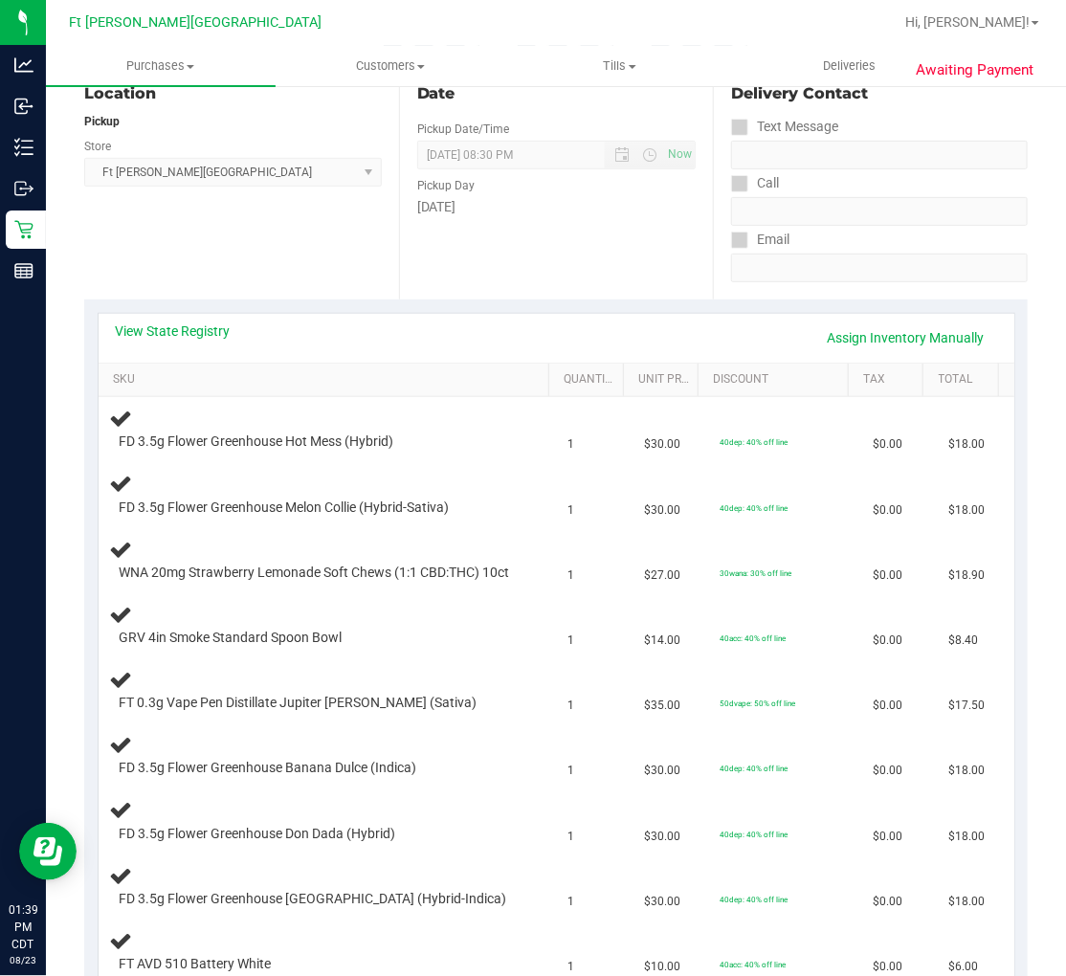
scroll to position [212, 0]
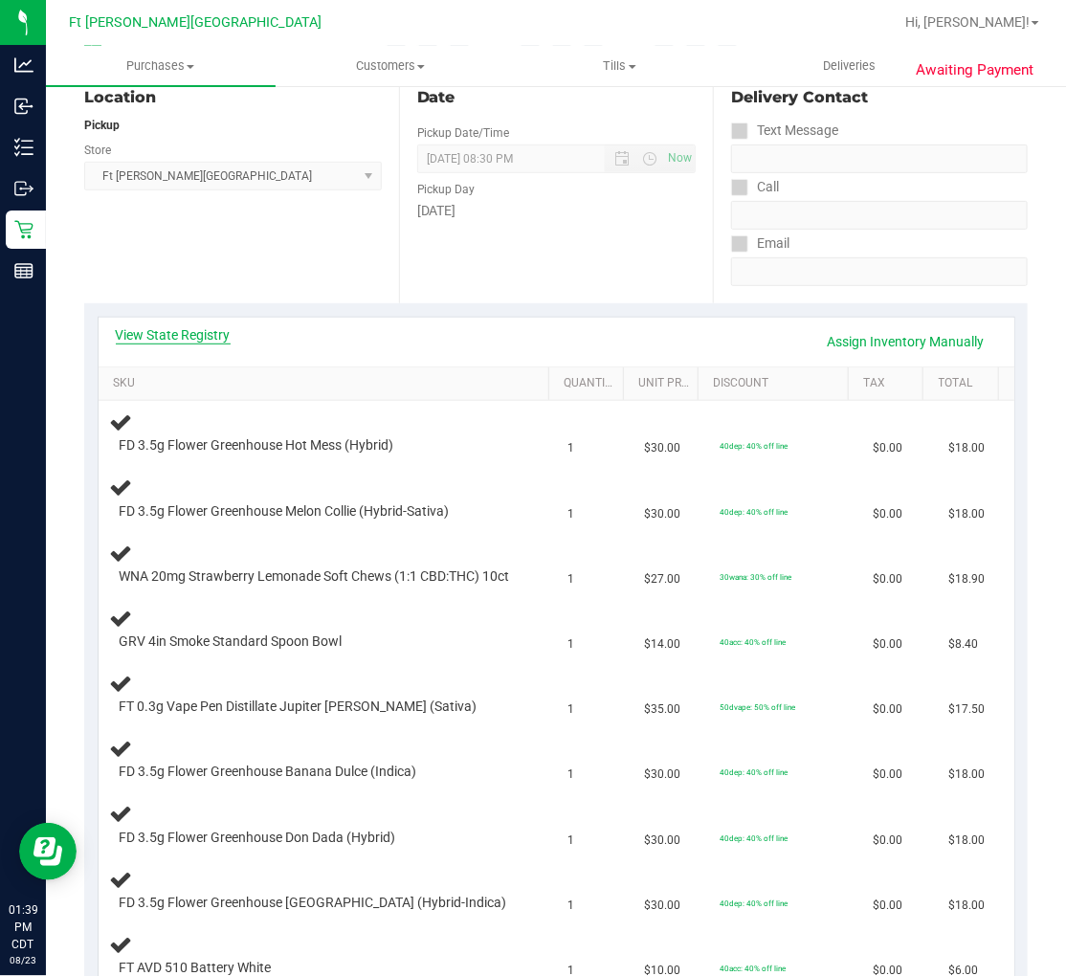
click at [194, 330] on link "View State Registry" at bounding box center [173, 334] width 115 height 19
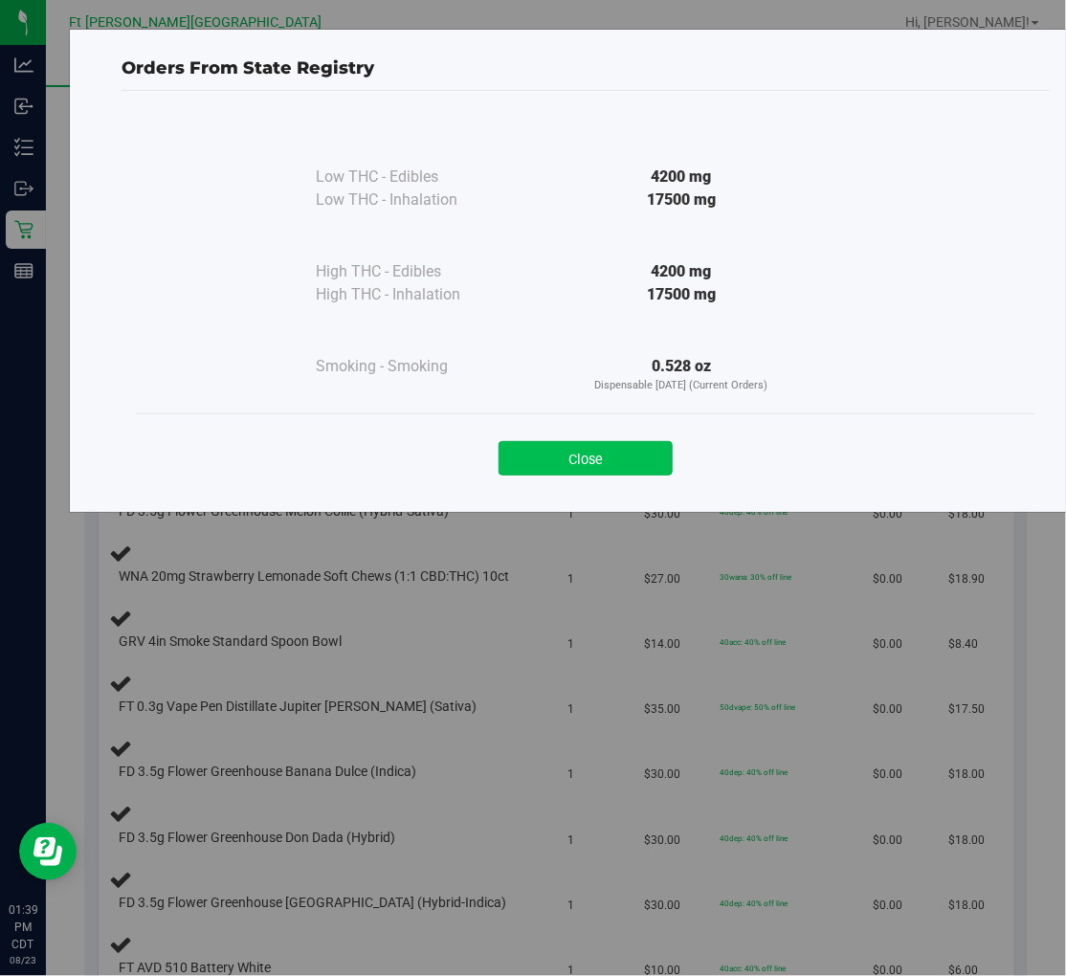
click at [591, 380] on button "Close" at bounding box center [586, 458] width 174 height 34
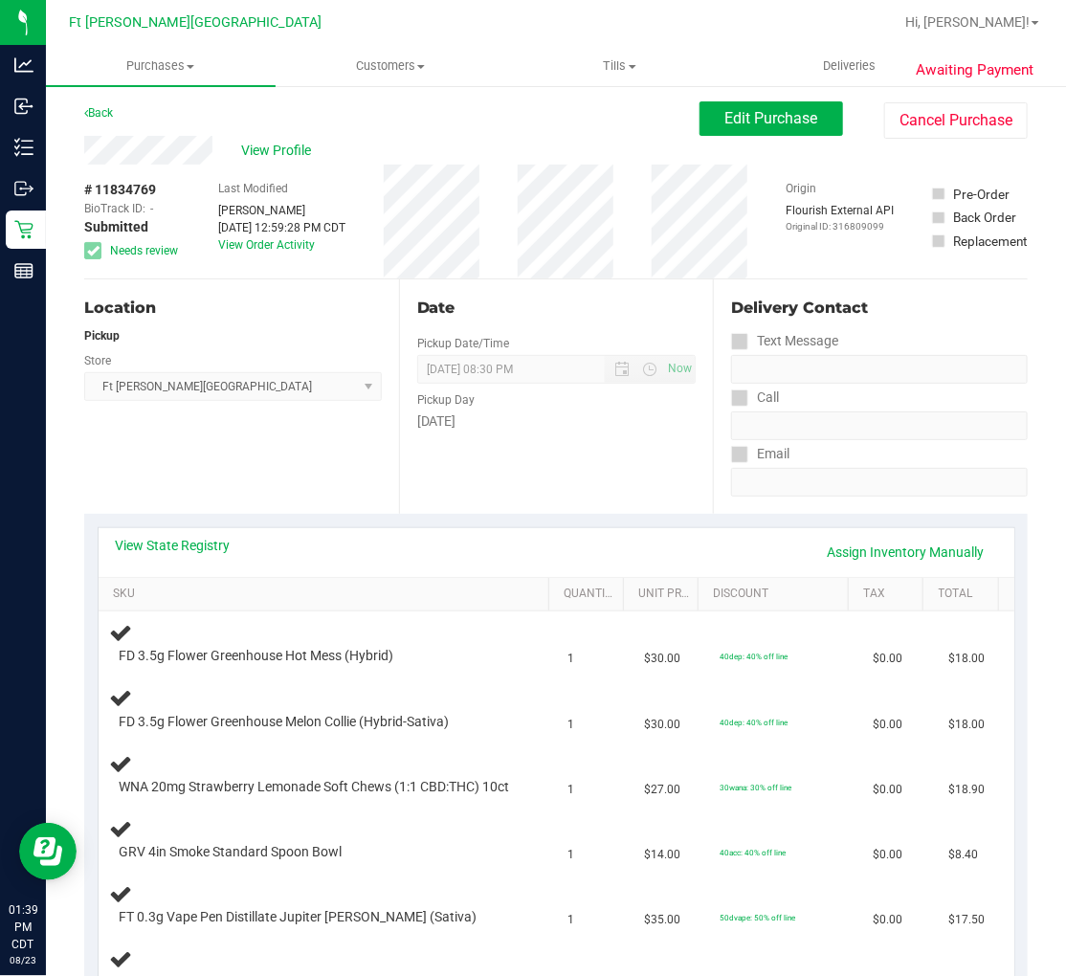
scroll to position [0, 0]
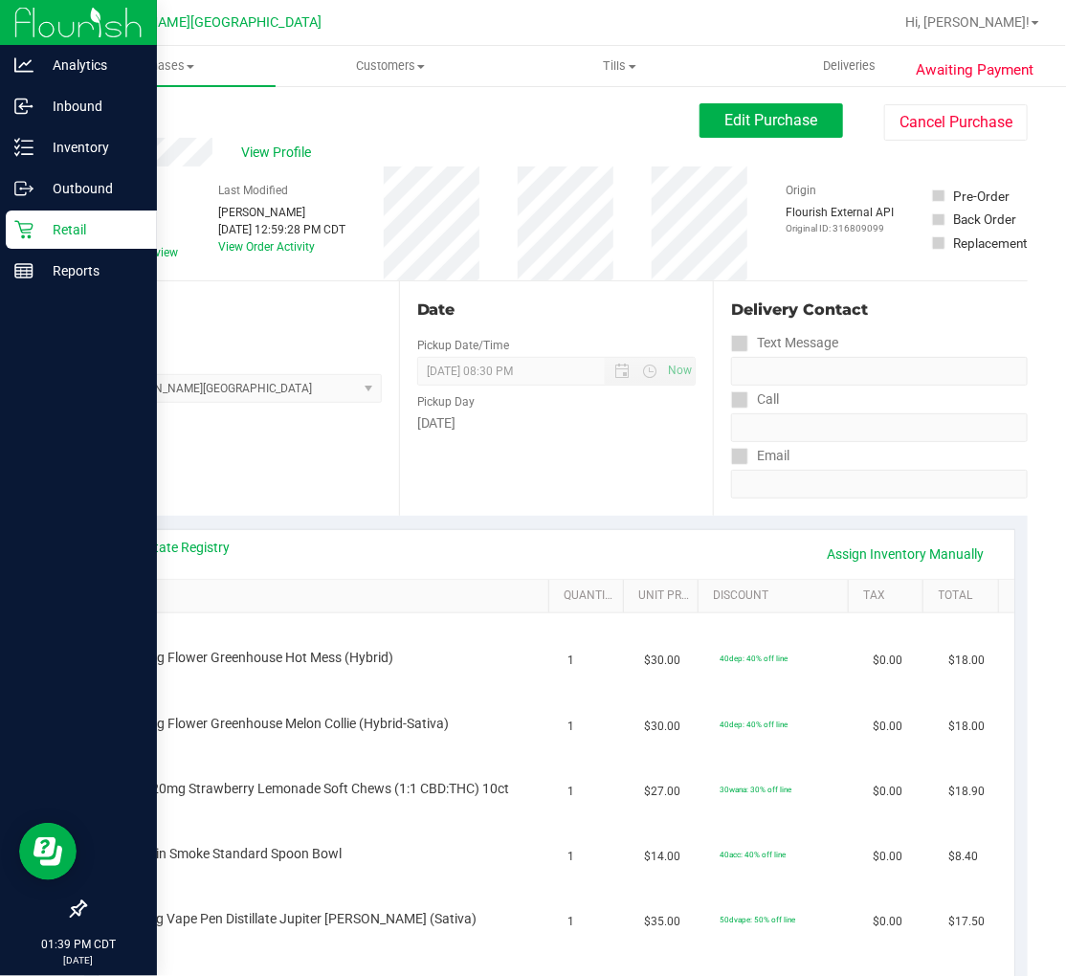
click at [36, 222] on p "Retail" at bounding box center [90, 229] width 115 height 23
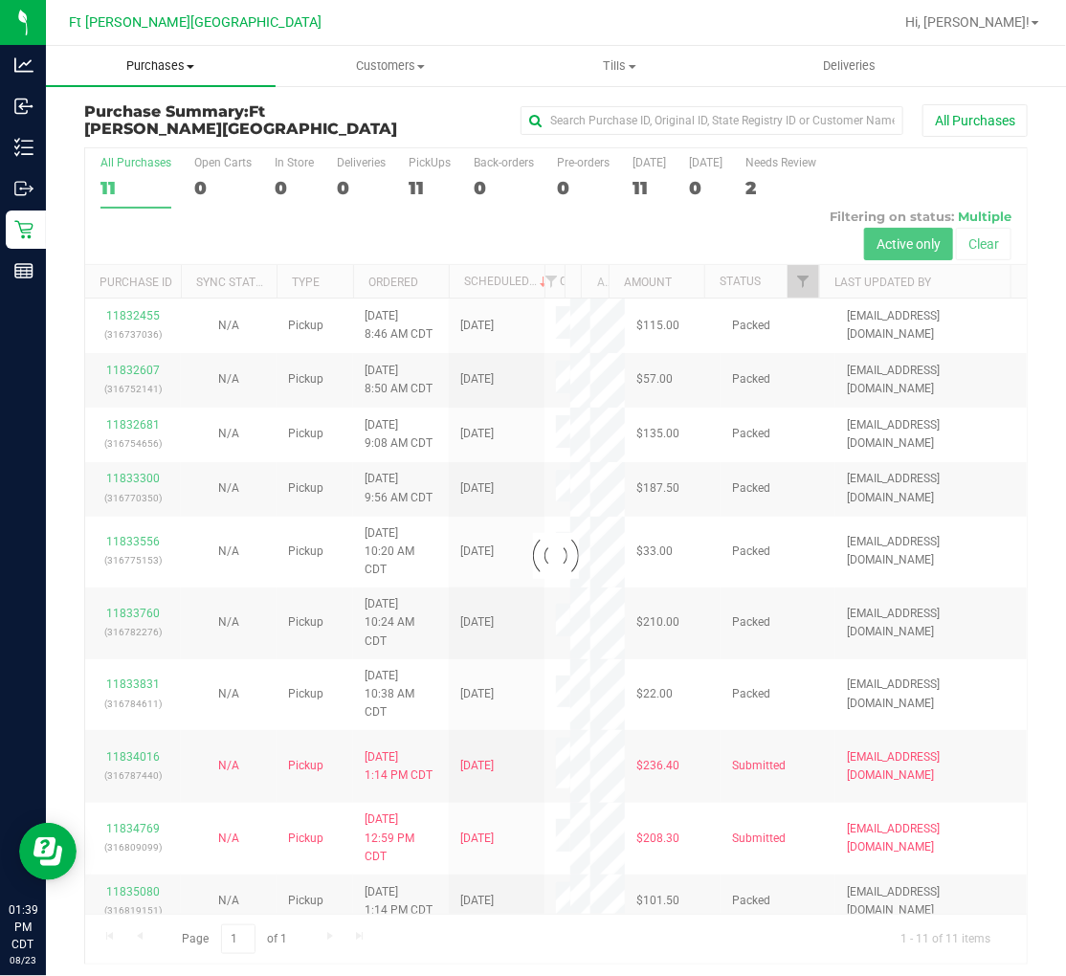
click at [156, 64] on span "Purchases" at bounding box center [161, 65] width 230 height 17
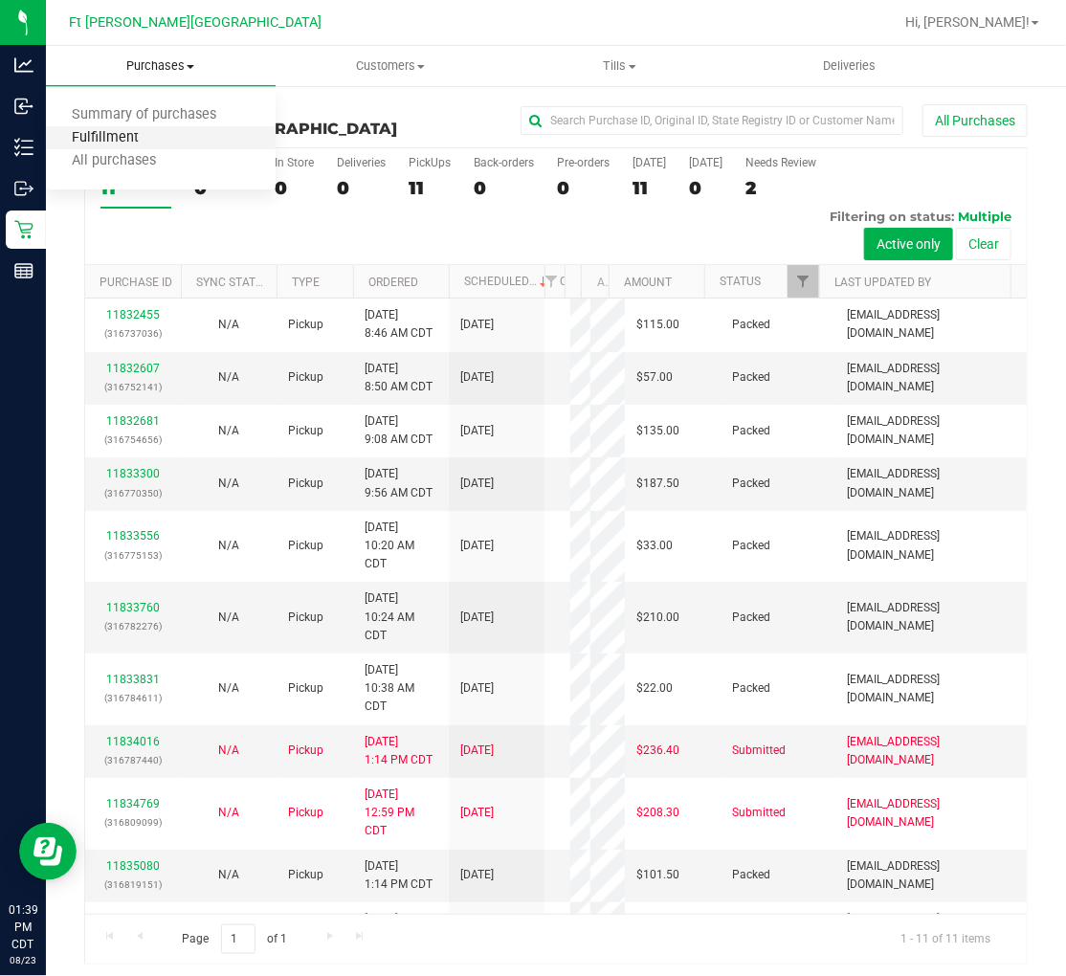
click at [129, 138] on span "Fulfillment" at bounding box center [105, 138] width 119 height 16
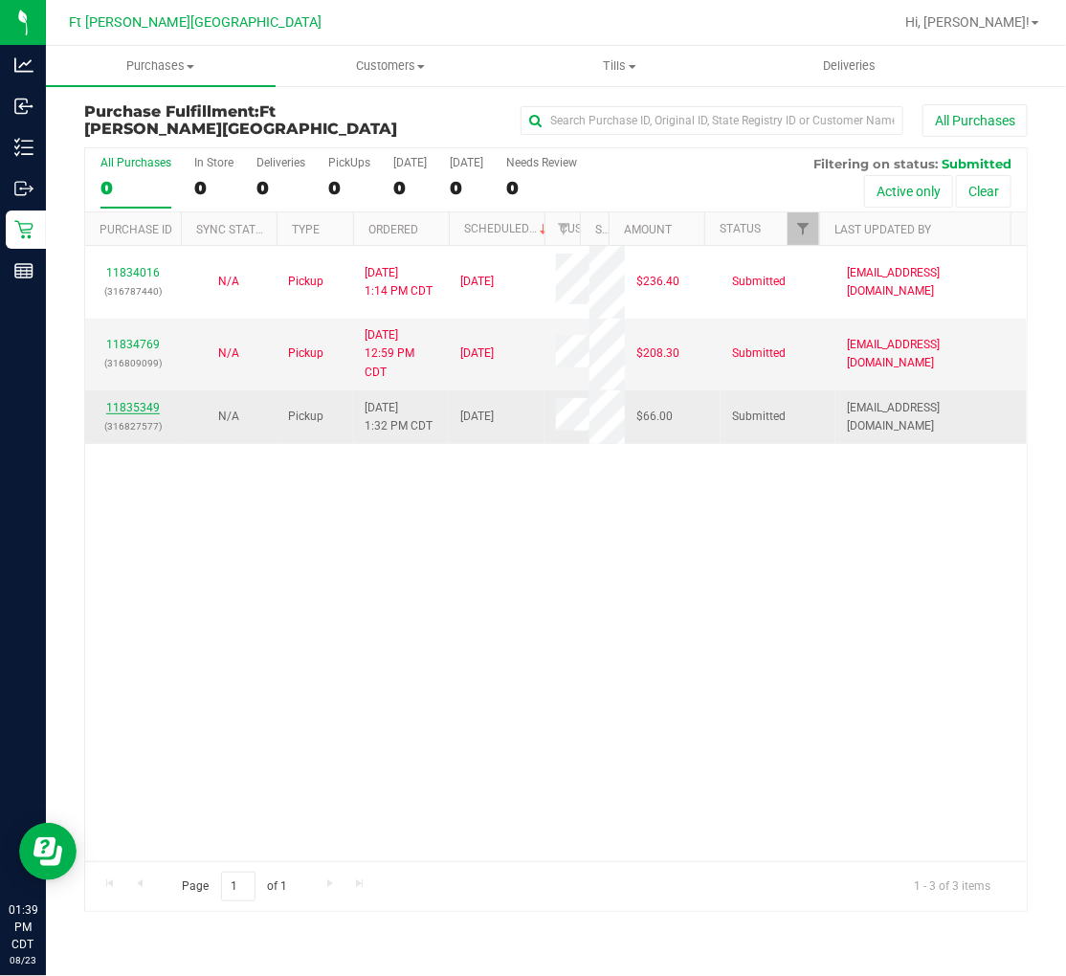
click at [142, 380] on link "11835349" at bounding box center [133, 407] width 54 height 13
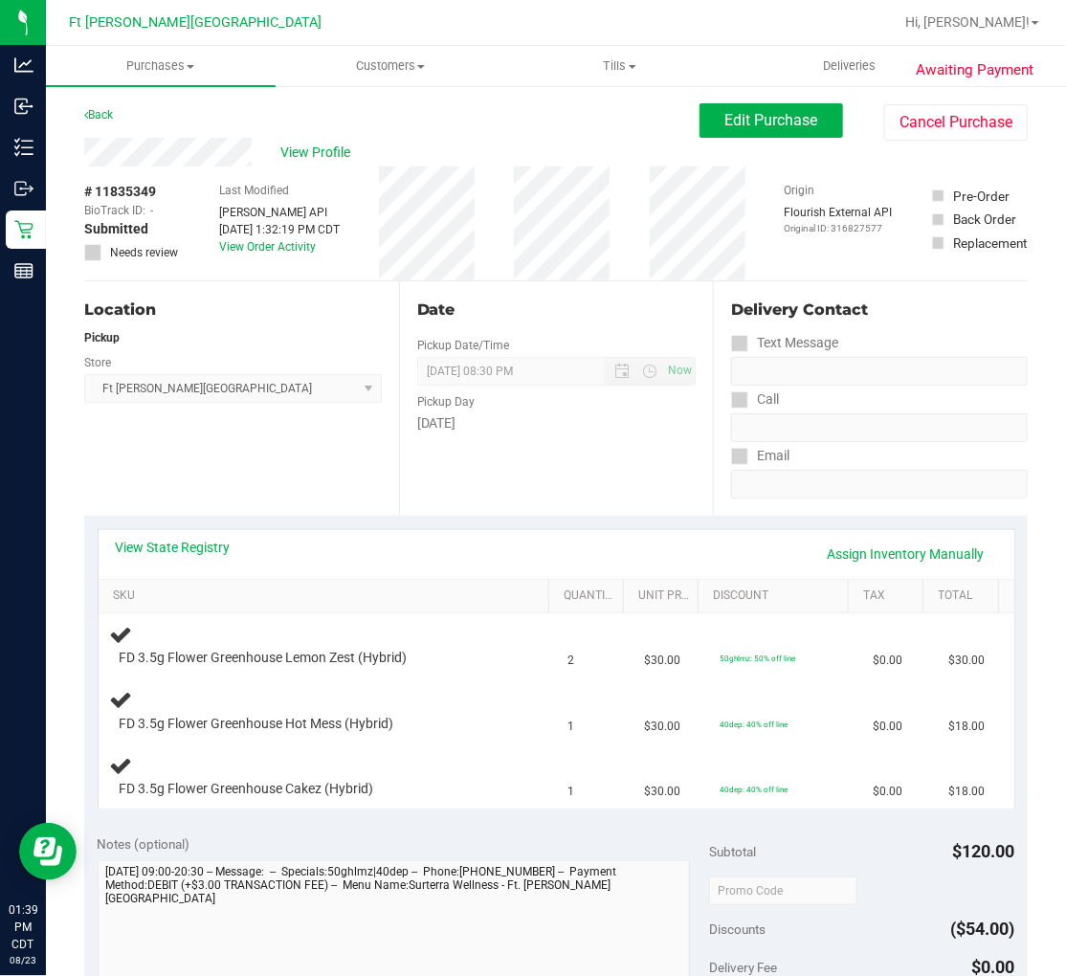
click at [184, 380] on div "View State Registry Assign Inventory Manually" at bounding box center [557, 554] width 882 height 33
click at [187, 380] on link "View State Registry" at bounding box center [173, 547] width 115 height 19
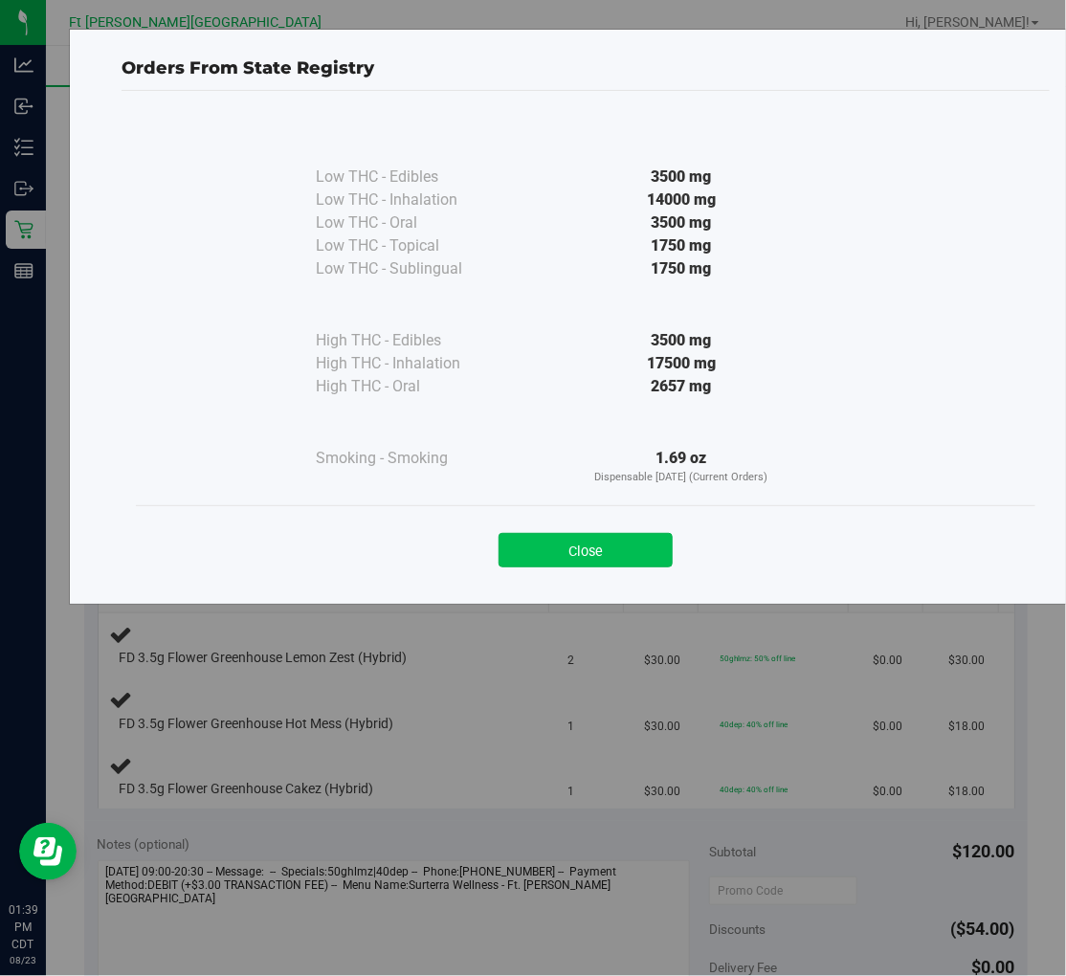
click at [563, 380] on button "Close" at bounding box center [586, 550] width 174 height 34
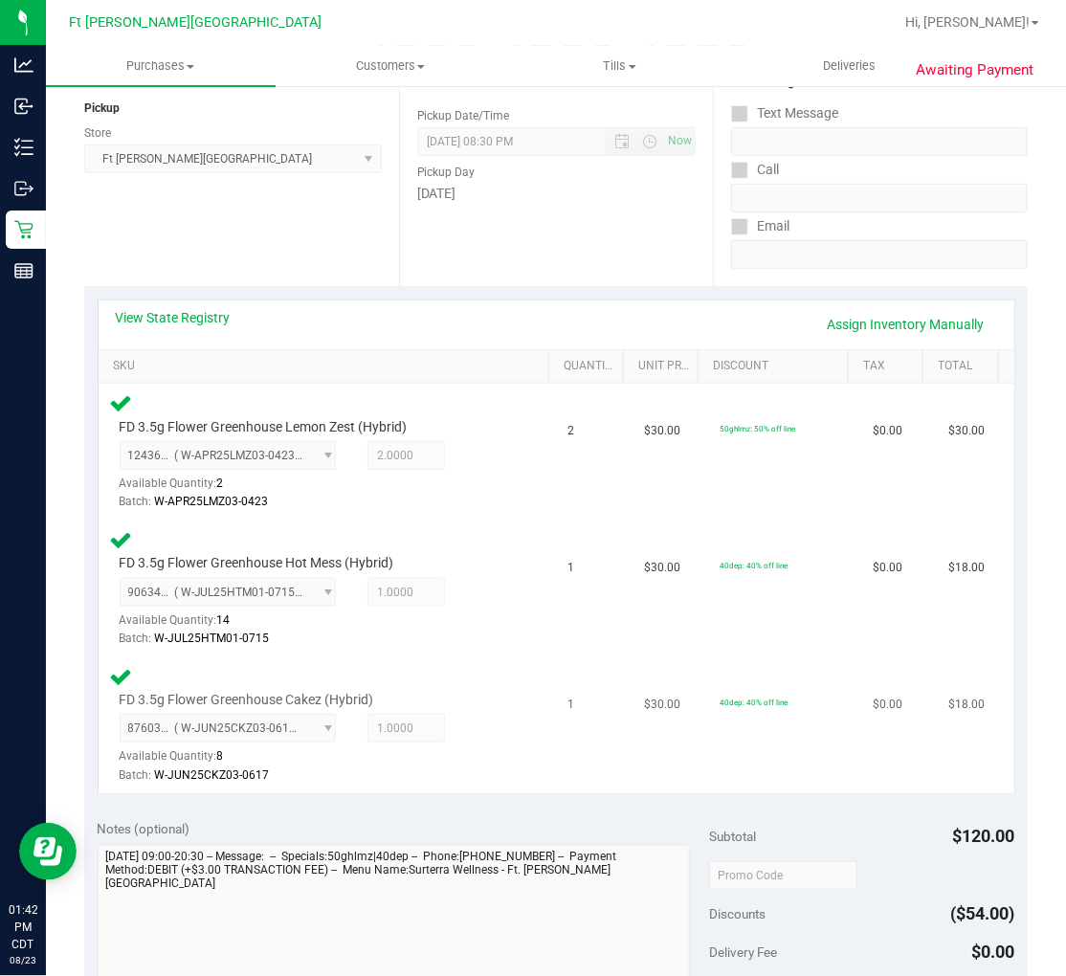
scroll to position [425, 0]
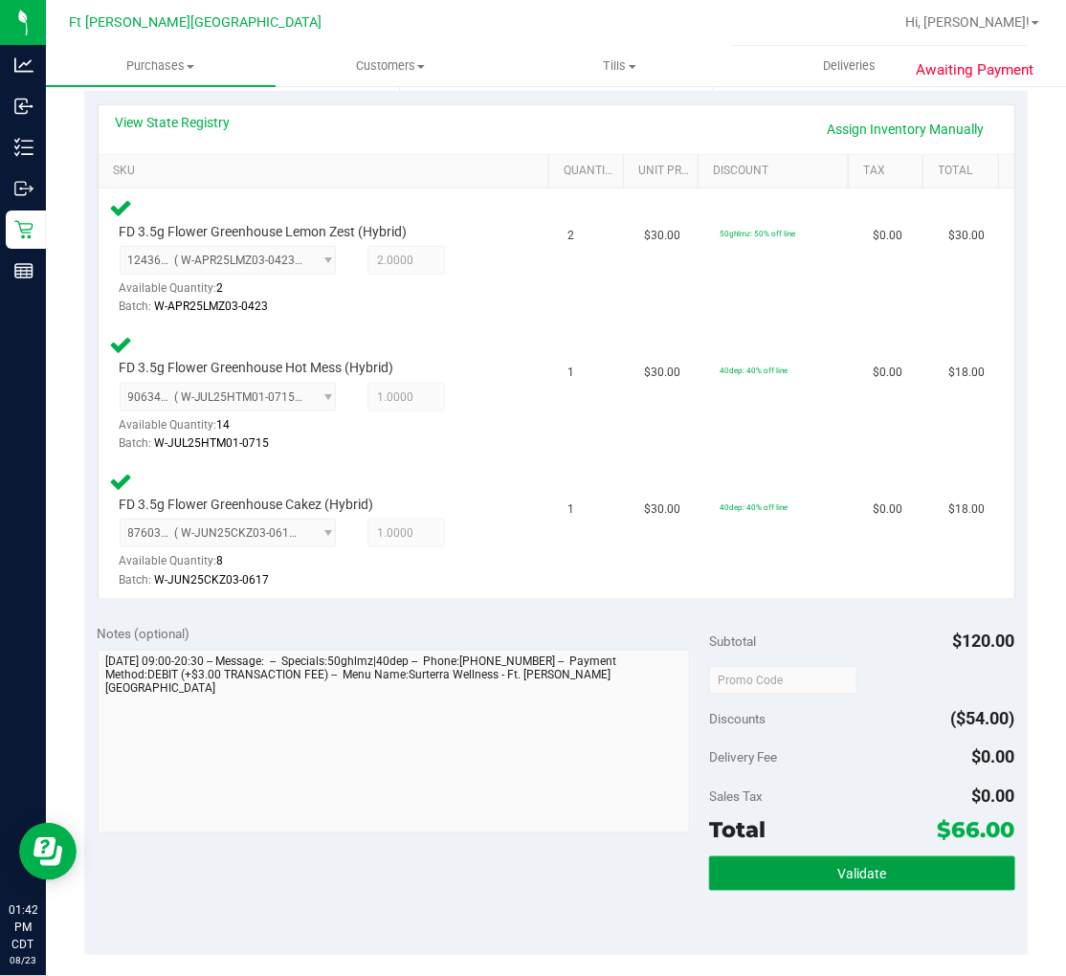
click at [812, 380] on button "Validate" at bounding box center [862, 874] width 306 height 34
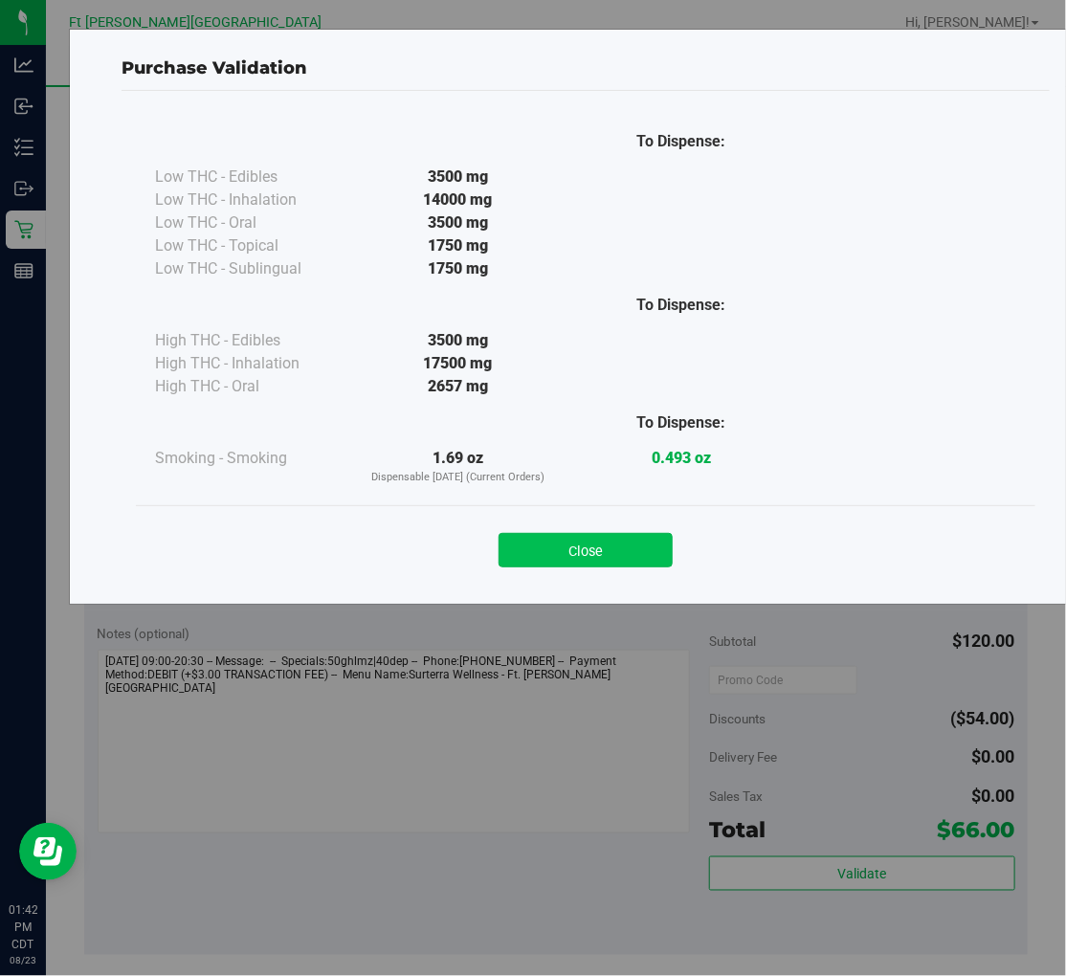
click at [596, 380] on button "Close" at bounding box center [586, 550] width 174 height 34
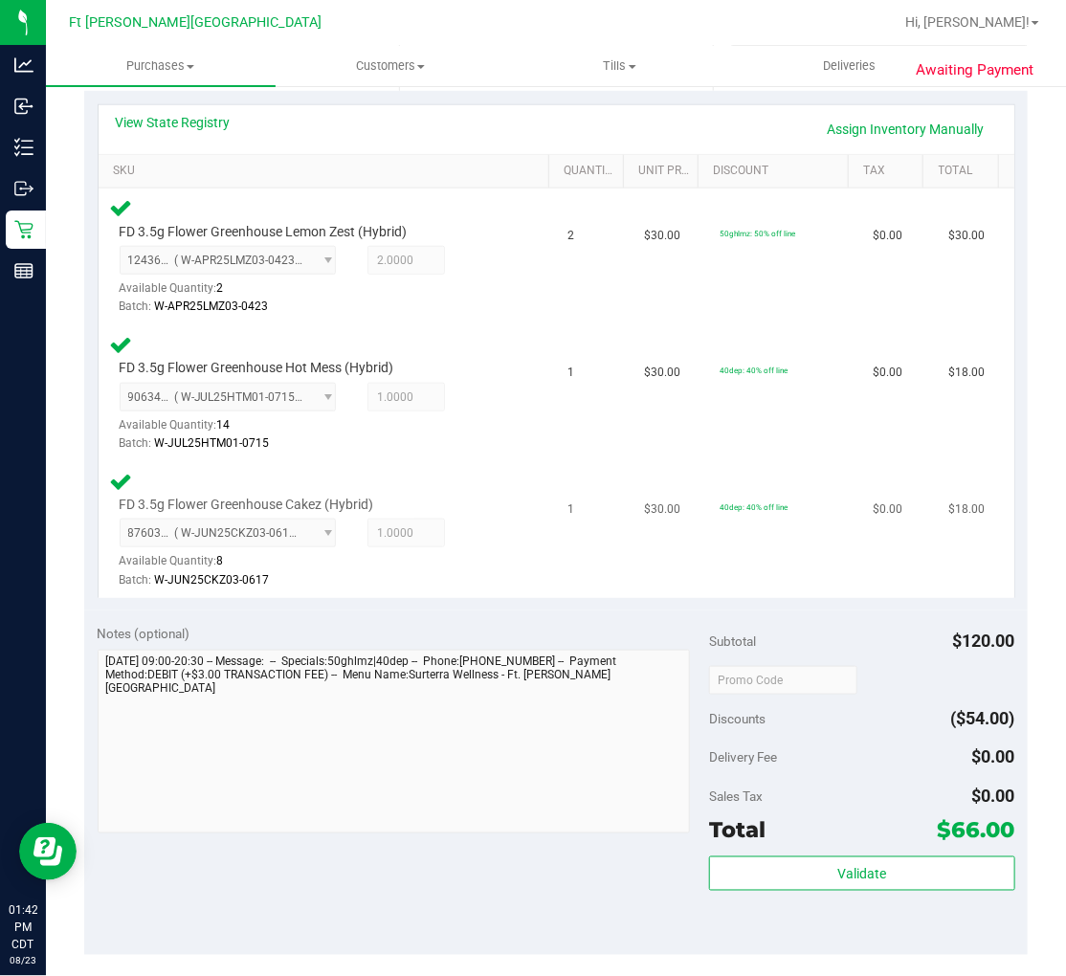
scroll to position [744, 0]
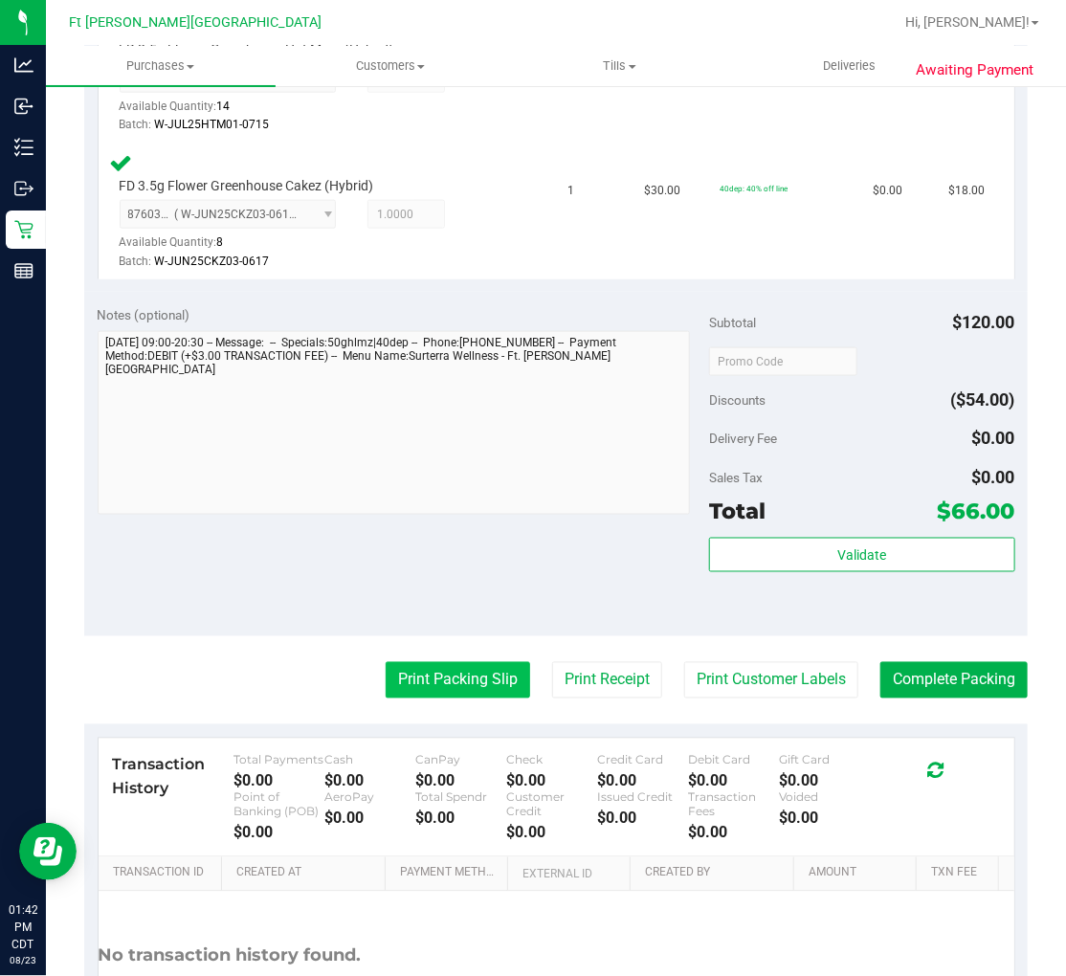
click at [470, 380] on button "Print Packing Slip" at bounding box center [458, 680] width 145 height 36
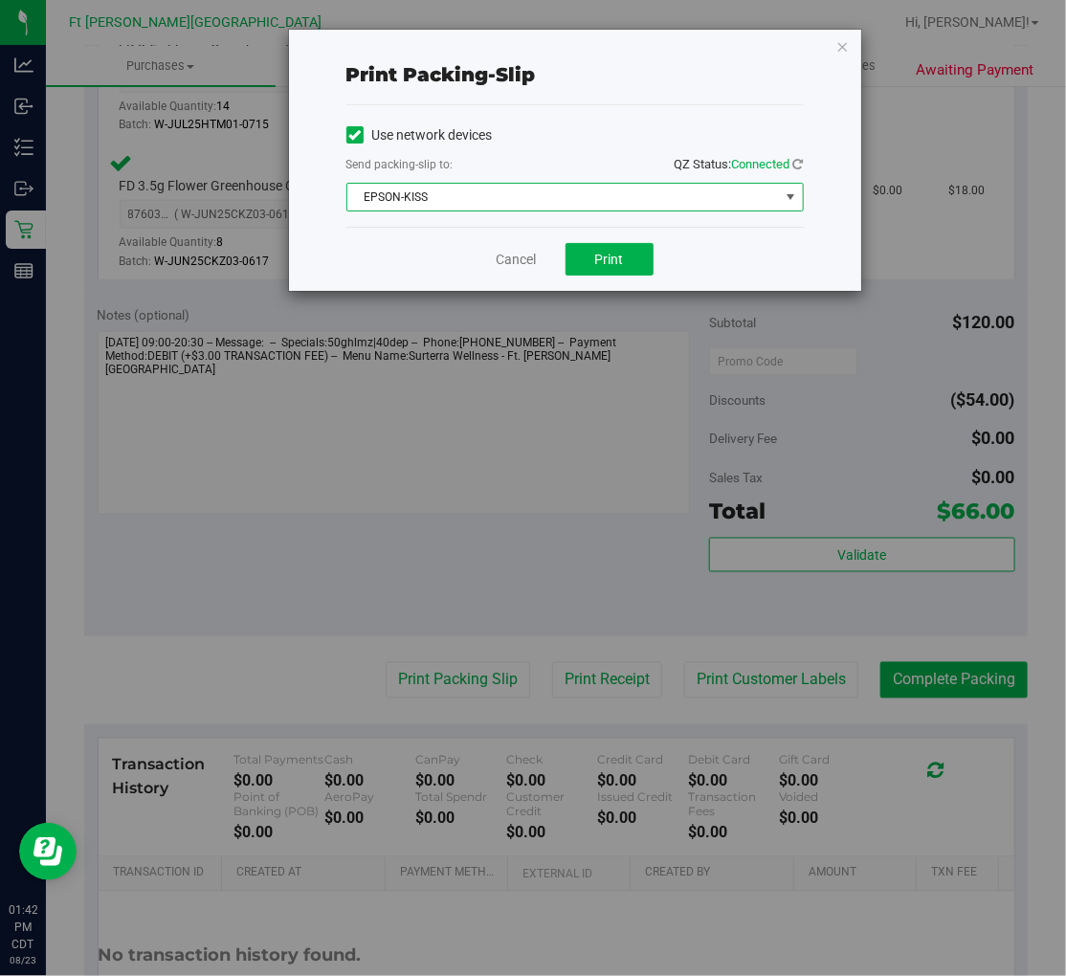
click at [559, 198] on span "EPSON-KISS" at bounding box center [563, 197] width 432 height 27
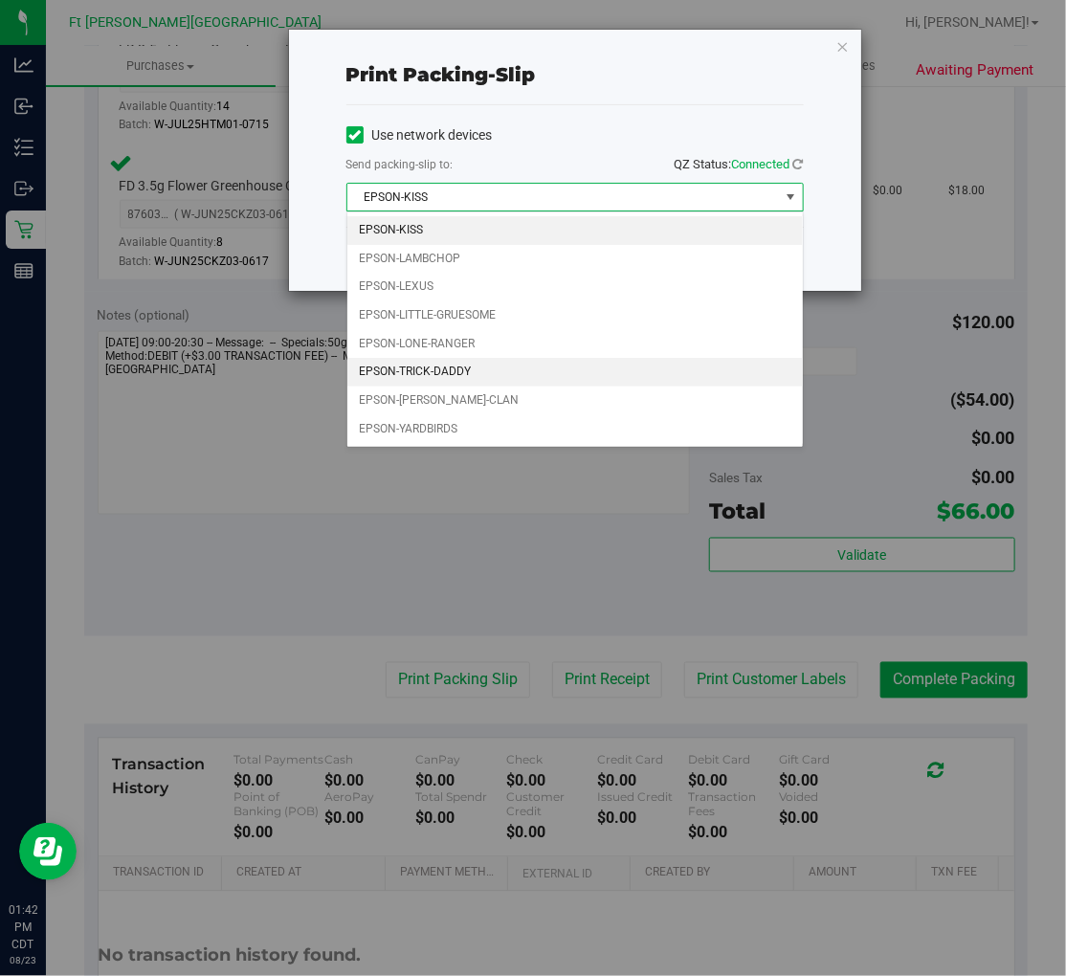
click at [427, 373] on li "EPSON-TRICK-DADDY" at bounding box center [575, 372] width 456 height 29
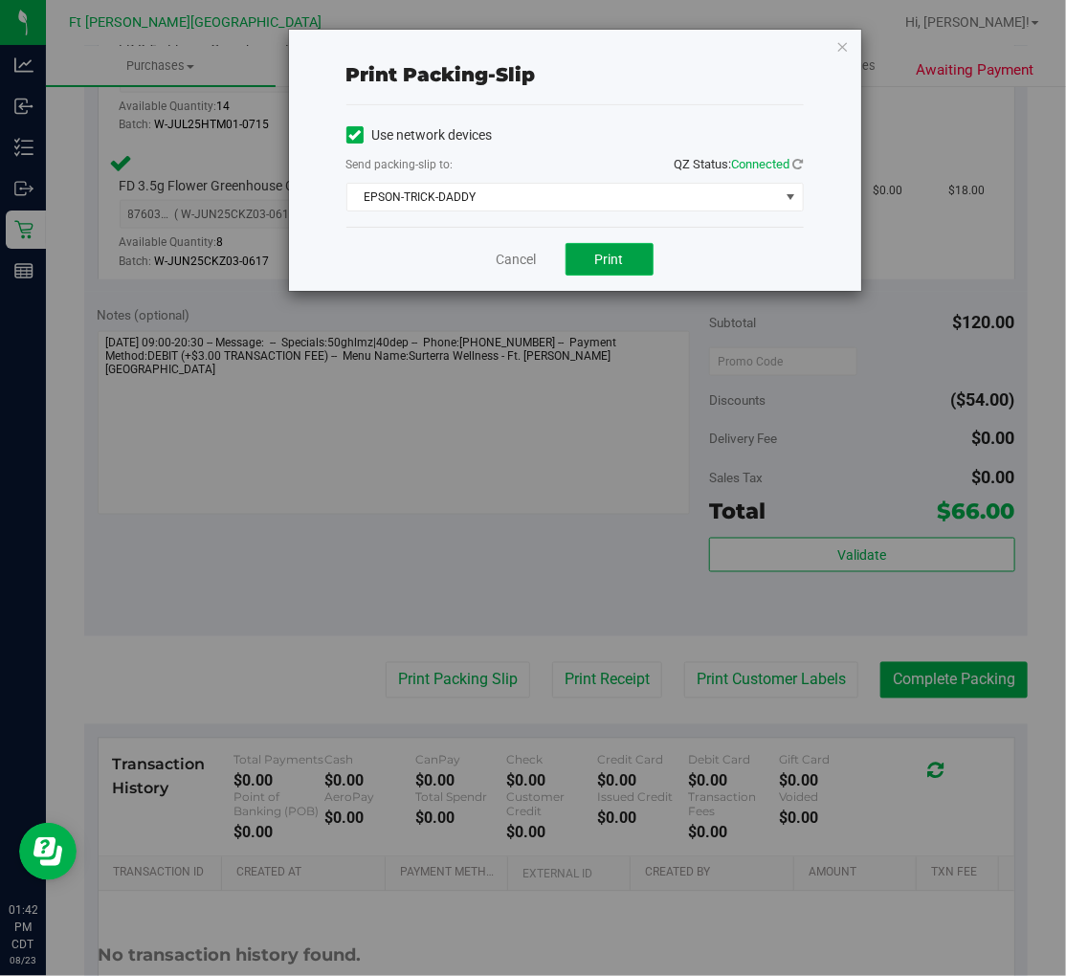
click at [609, 257] on span "Print" at bounding box center [609, 259] width 29 height 15
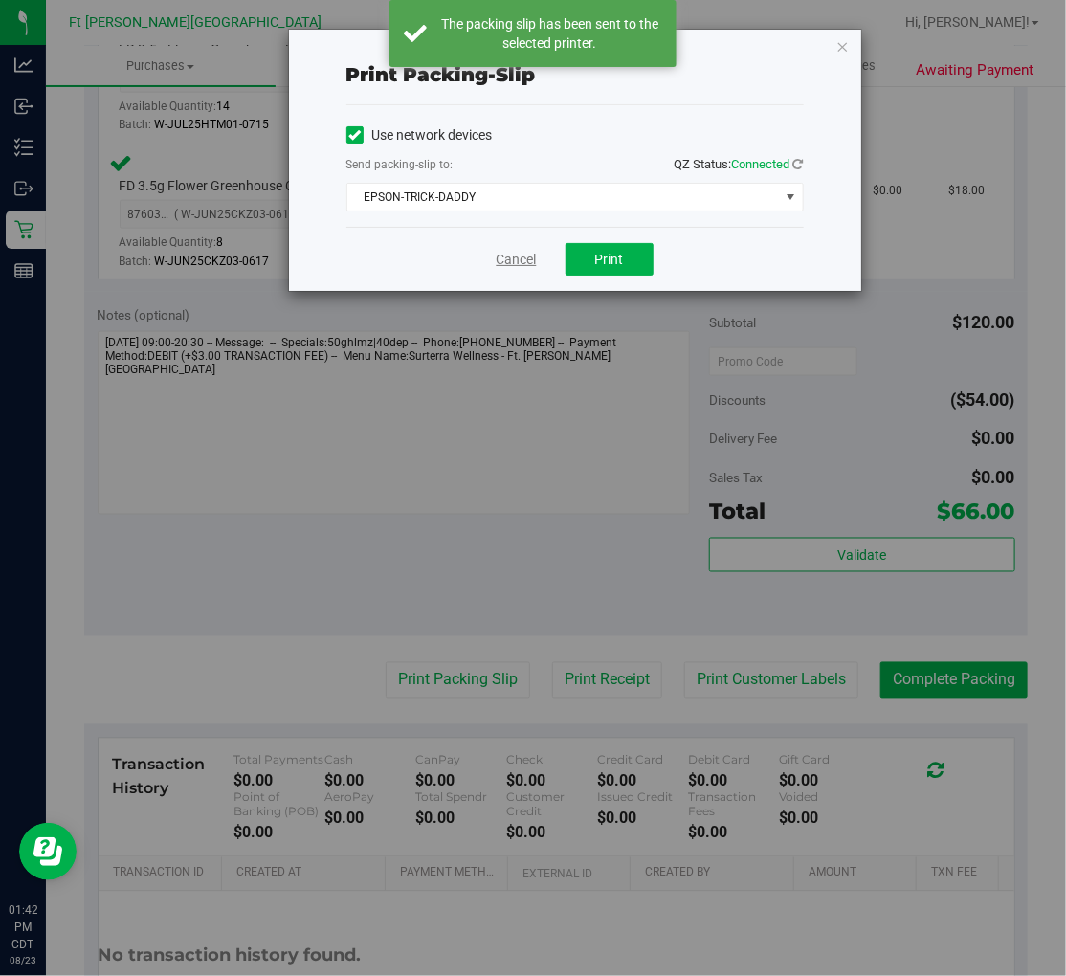
click at [518, 255] on link "Cancel" at bounding box center [517, 260] width 40 height 20
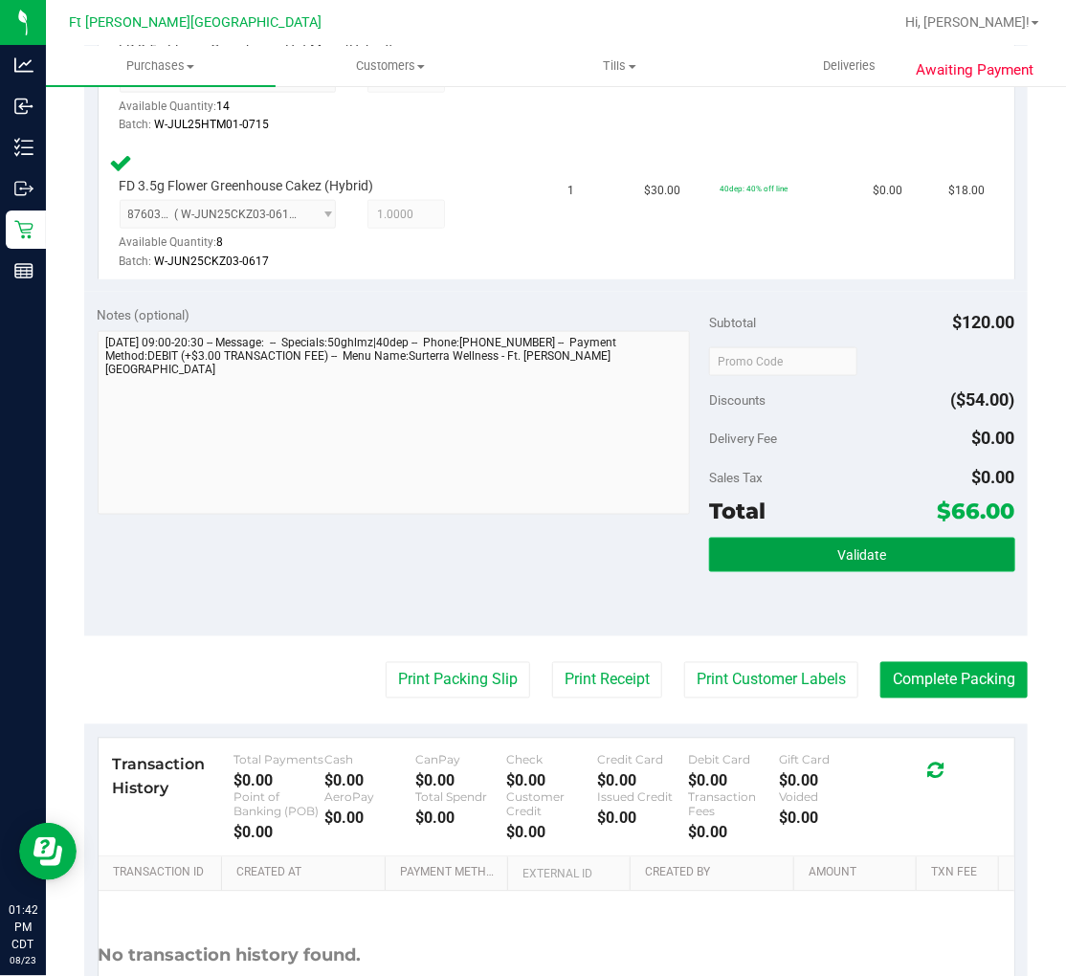
click at [781, 380] on button "Validate" at bounding box center [862, 555] width 306 height 34
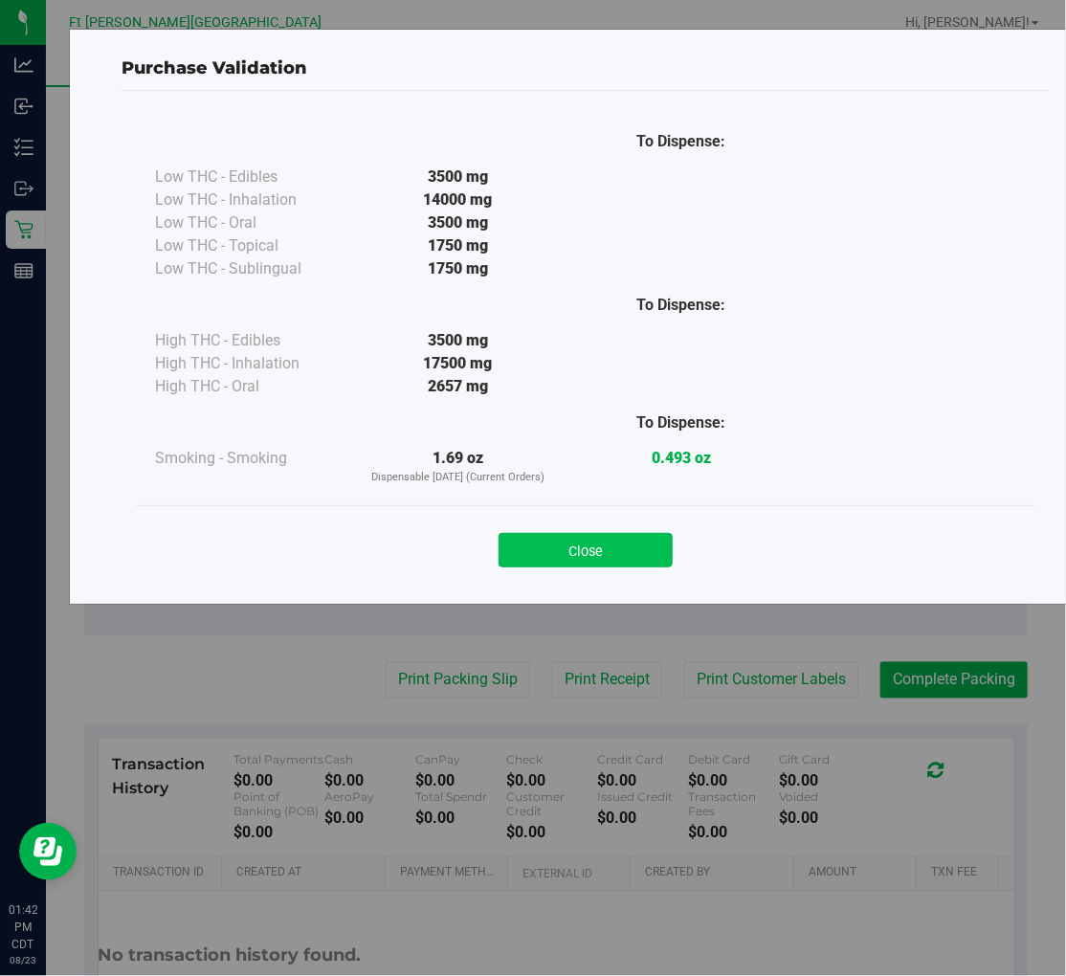
click at [616, 380] on button "Close" at bounding box center [586, 550] width 174 height 34
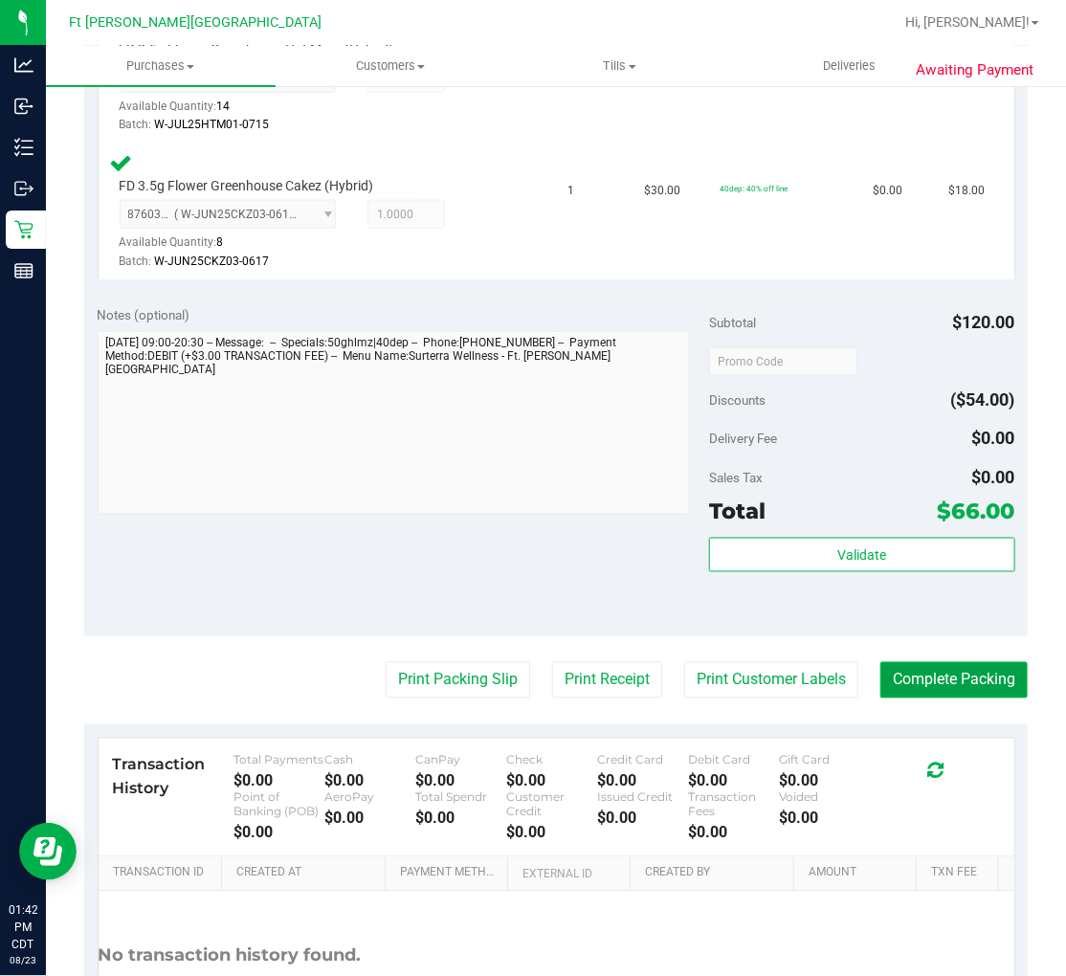
click at [904, 380] on button "Complete Packing" at bounding box center [954, 680] width 147 height 36
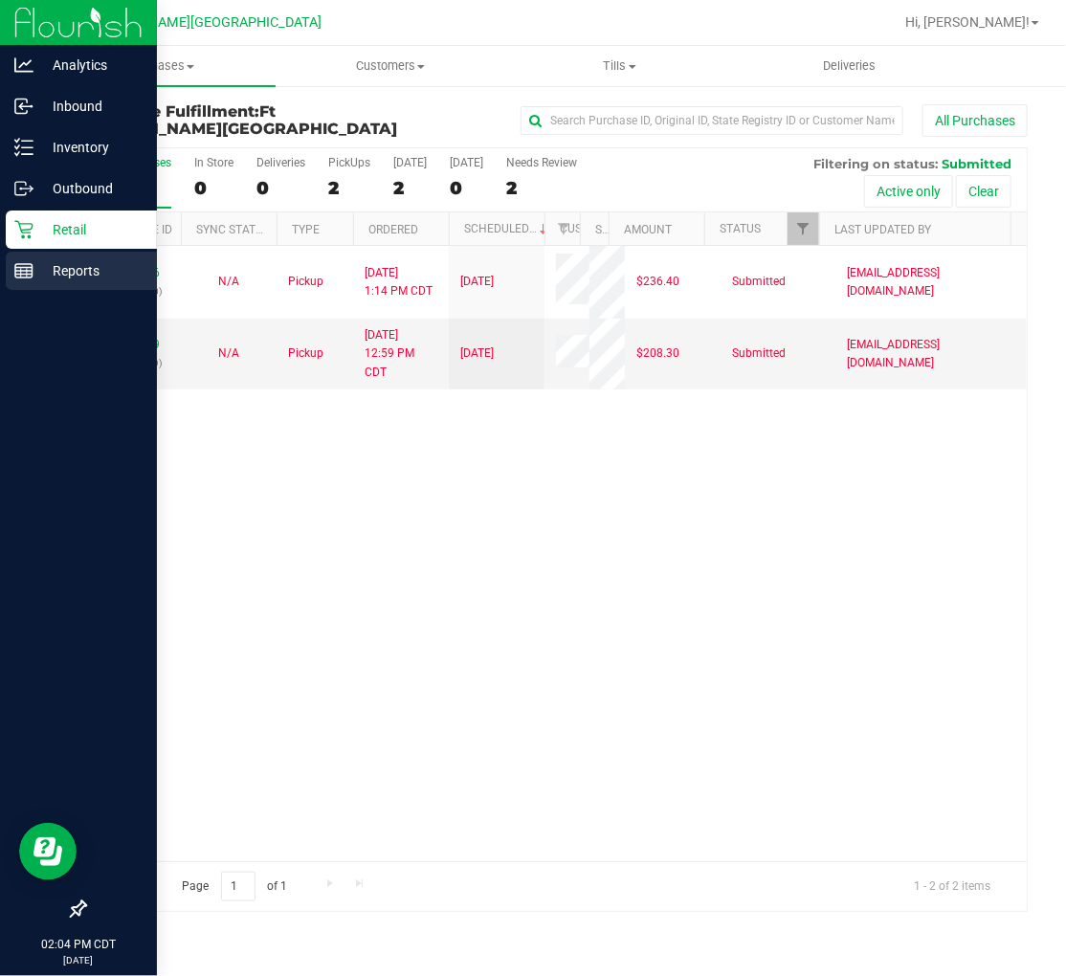
click at [63, 256] on div "Reports" at bounding box center [81, 271] width 151 height 38
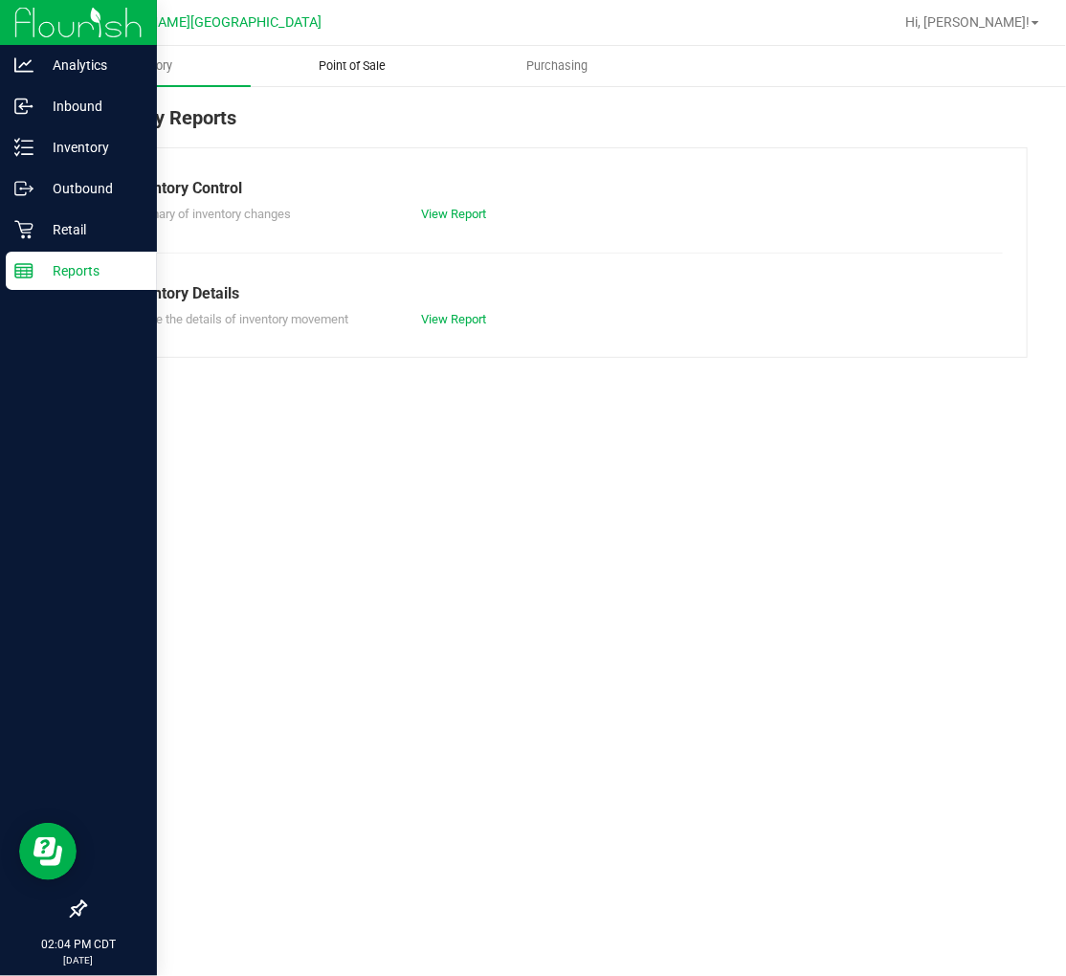
click at [326, 78] on uib-tab-heading "Point of Sale" at bounding box center [353, 66] width 203 height 38
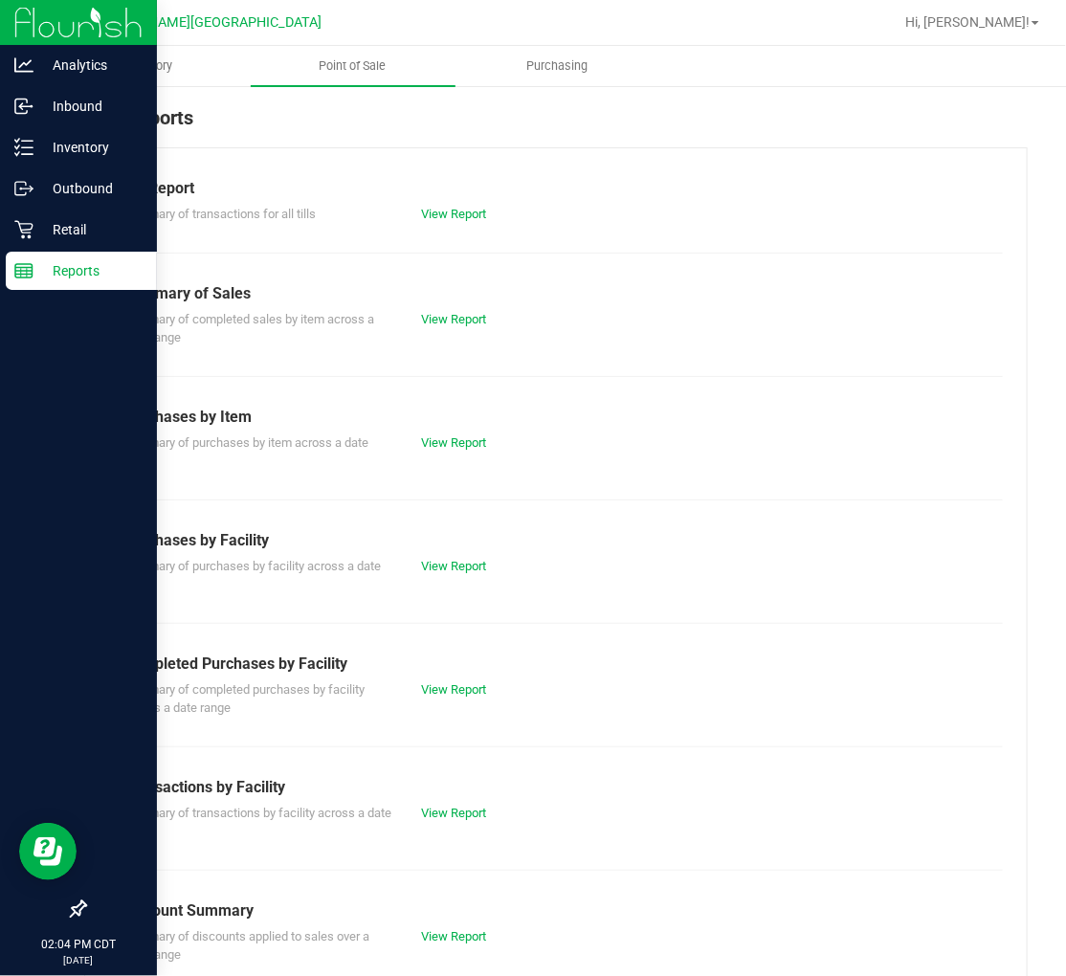
click at [464, 380] on div "View Report" at bounding box center [481, 690] width 149 height 19
click at [452, 380] on link "View Report" at bounding box center [453, 689] width 65 height 14
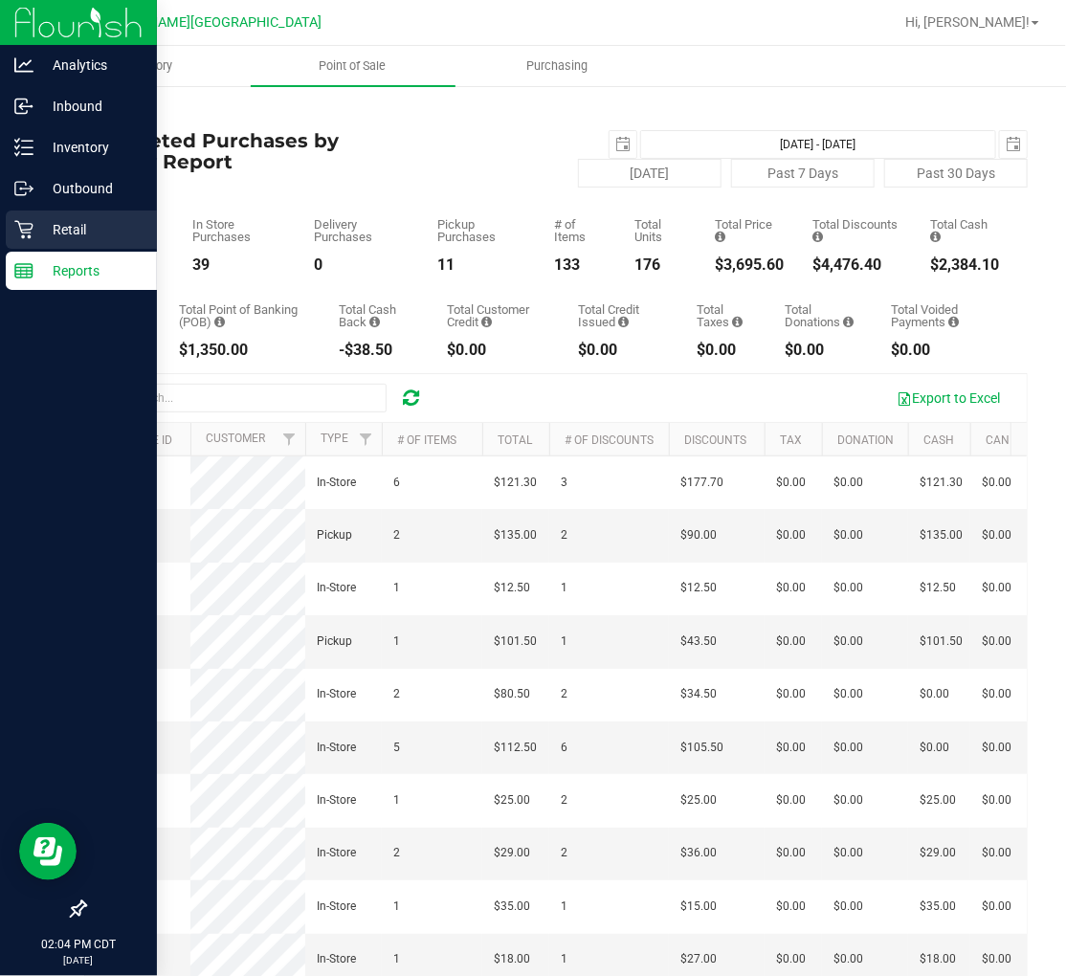
click at [40, 231] on p "Retail" at bounding box center [90, 229] width 115 height 23
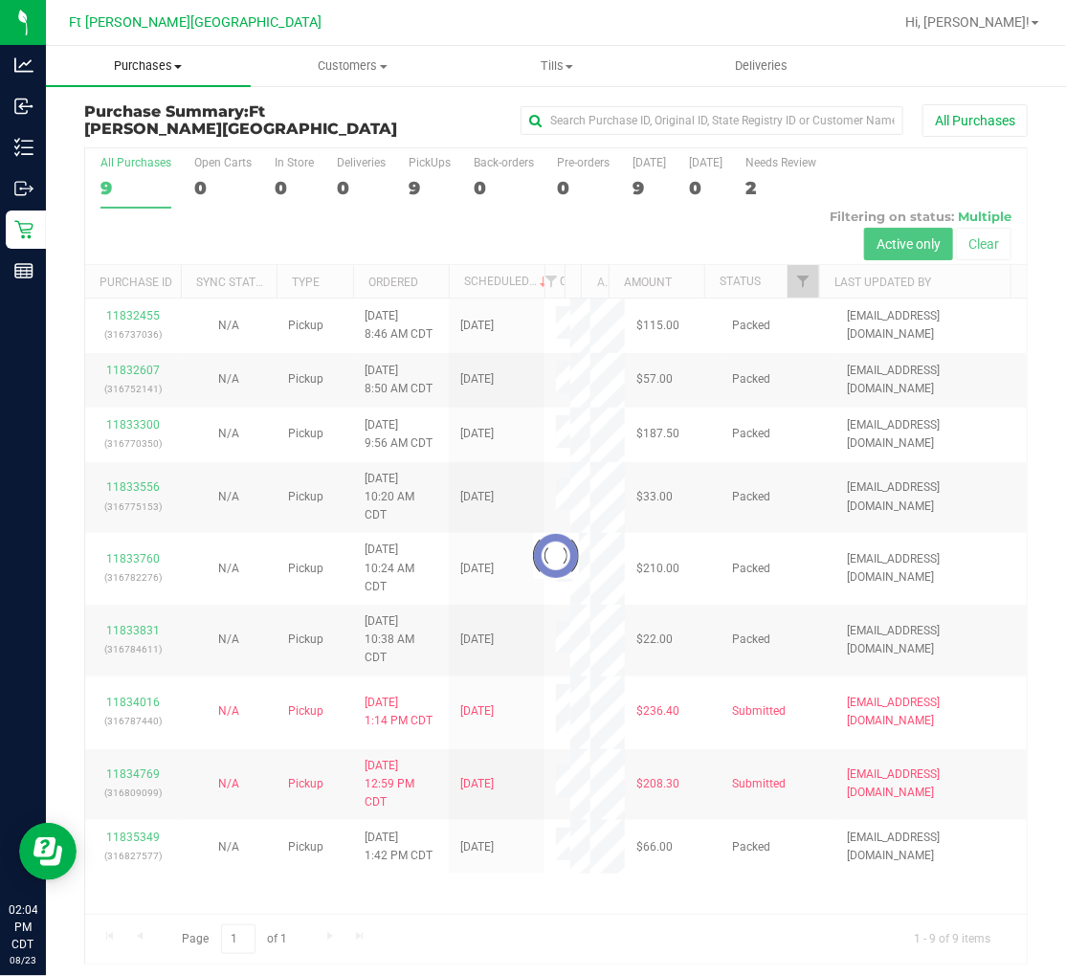
click at [170, 64] on span "Purchases" at bounding box center [148, 65] width 205 height 17
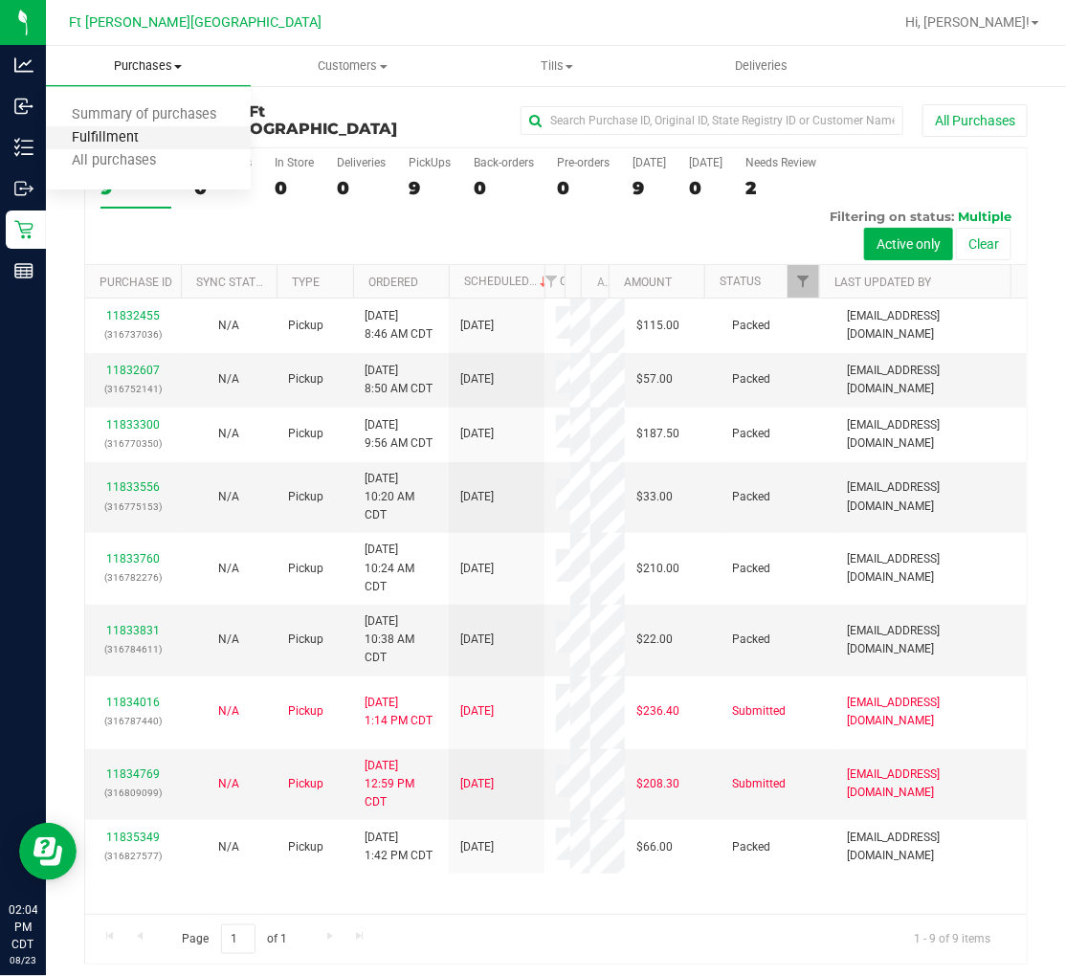
click at [125, 130] on span "Fulfillment" at bounding box center [105, 138] width 119 height 16
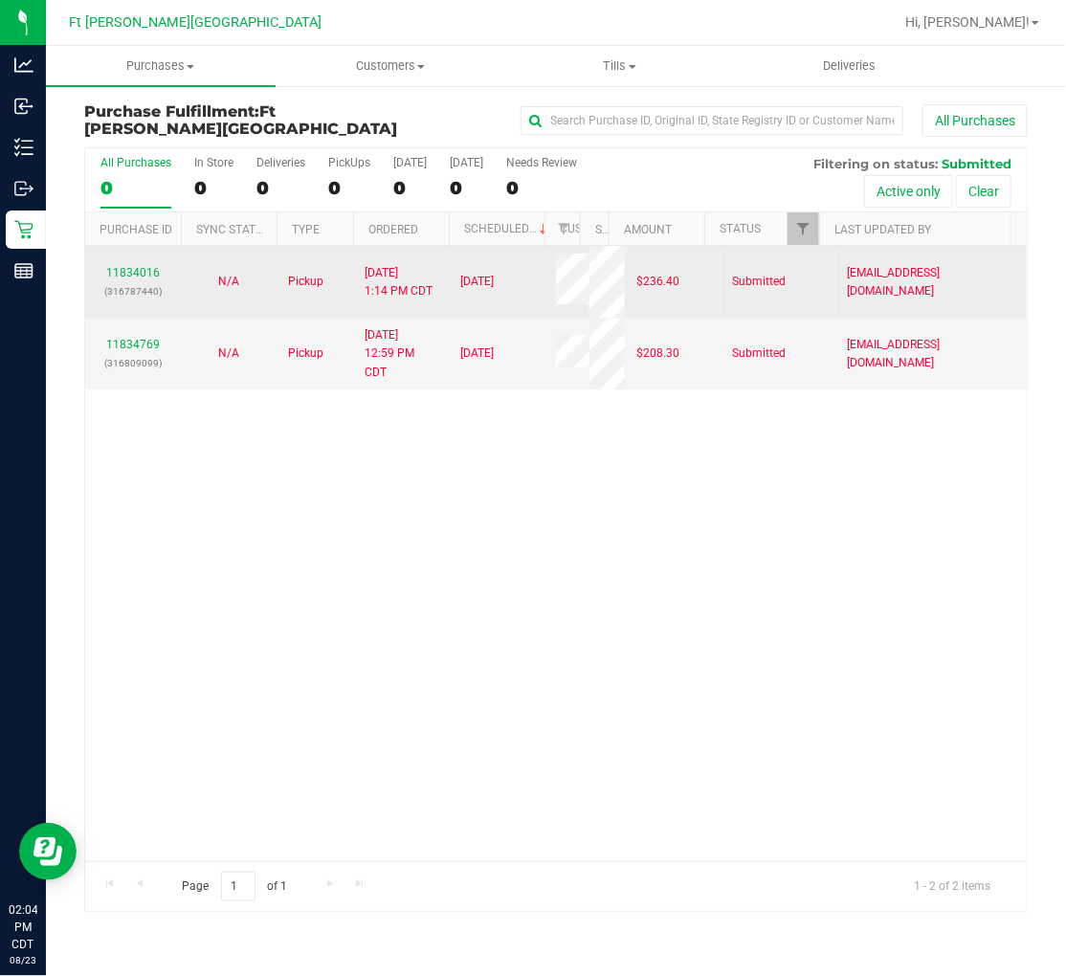
click at [572, 288] on span at bounding box center [585, 282] width 59 height 56
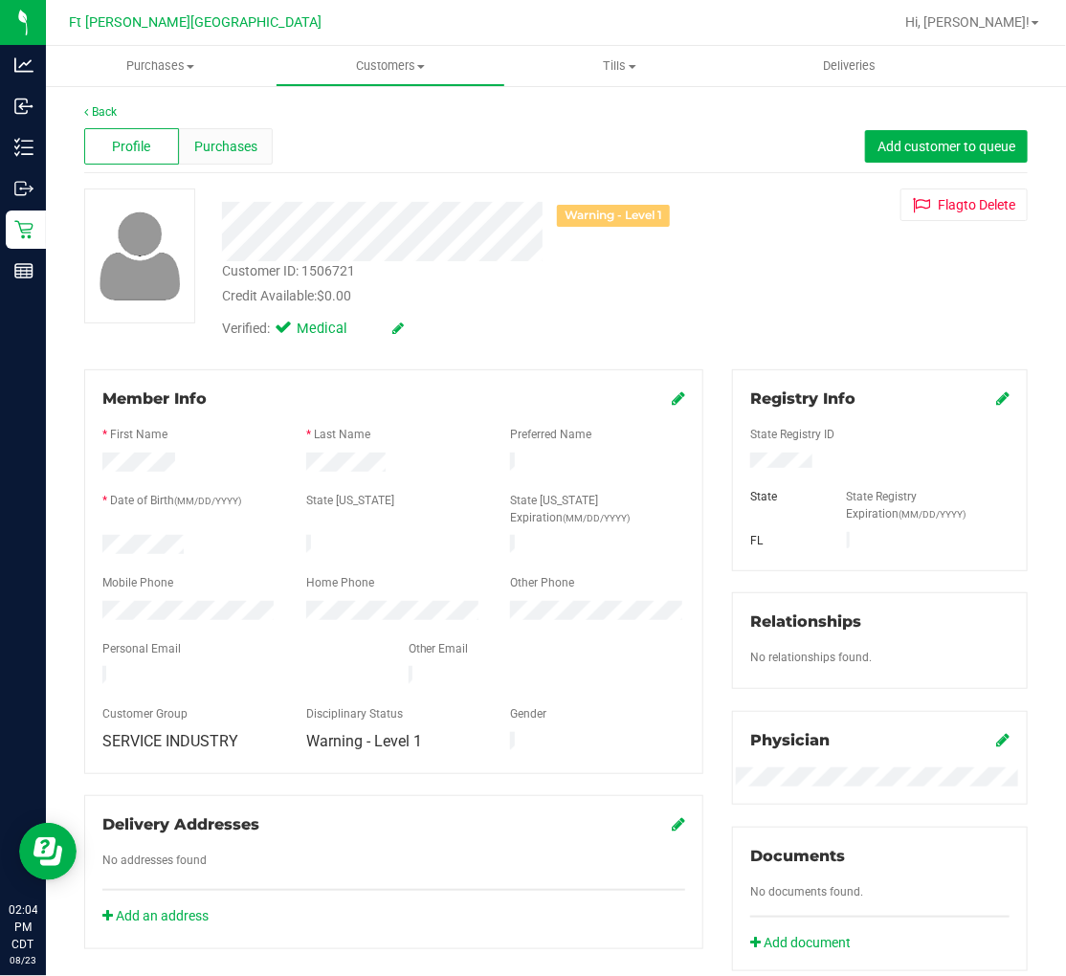
click at [236, 145] on span "Purchases" at bounding box center [225, 147] width 63 height 20
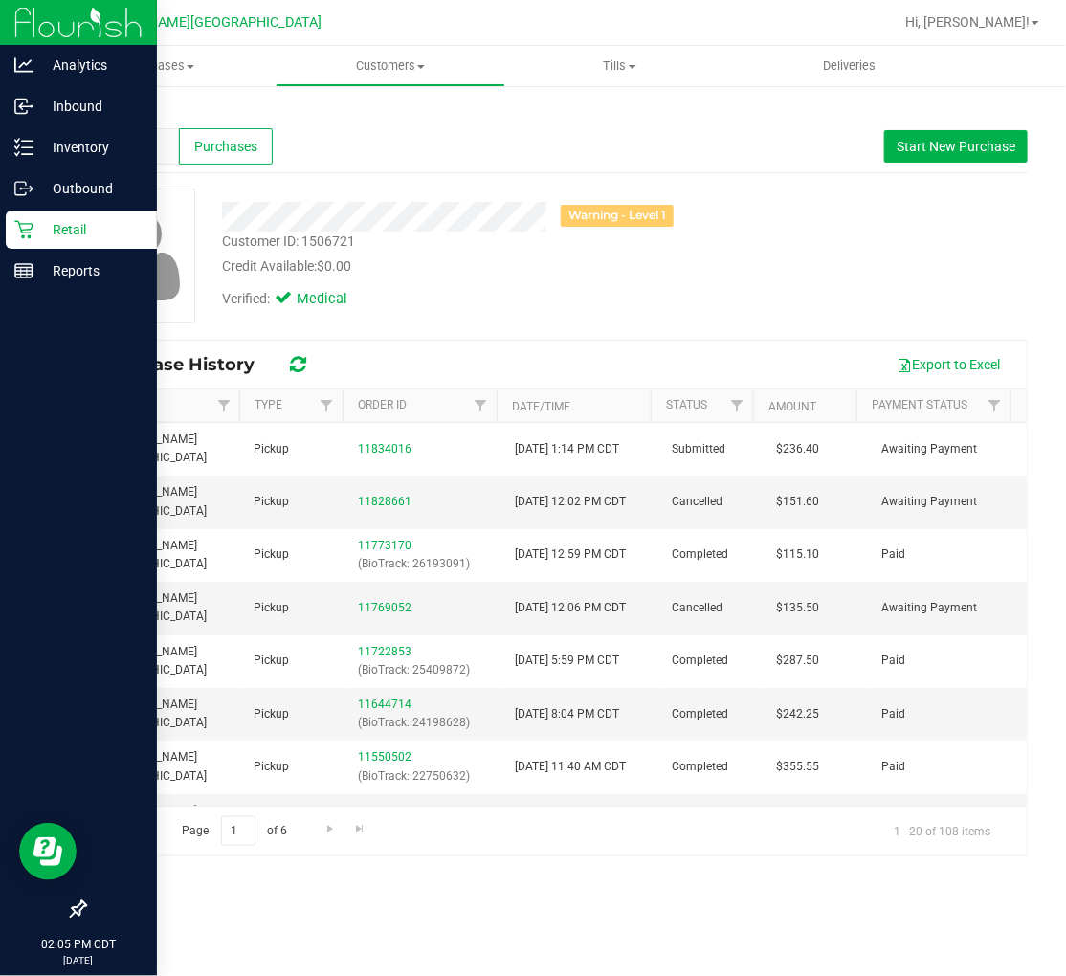
click at [56, 232] on p "Retail" at bounding box center [90, 229] width 115 height 23
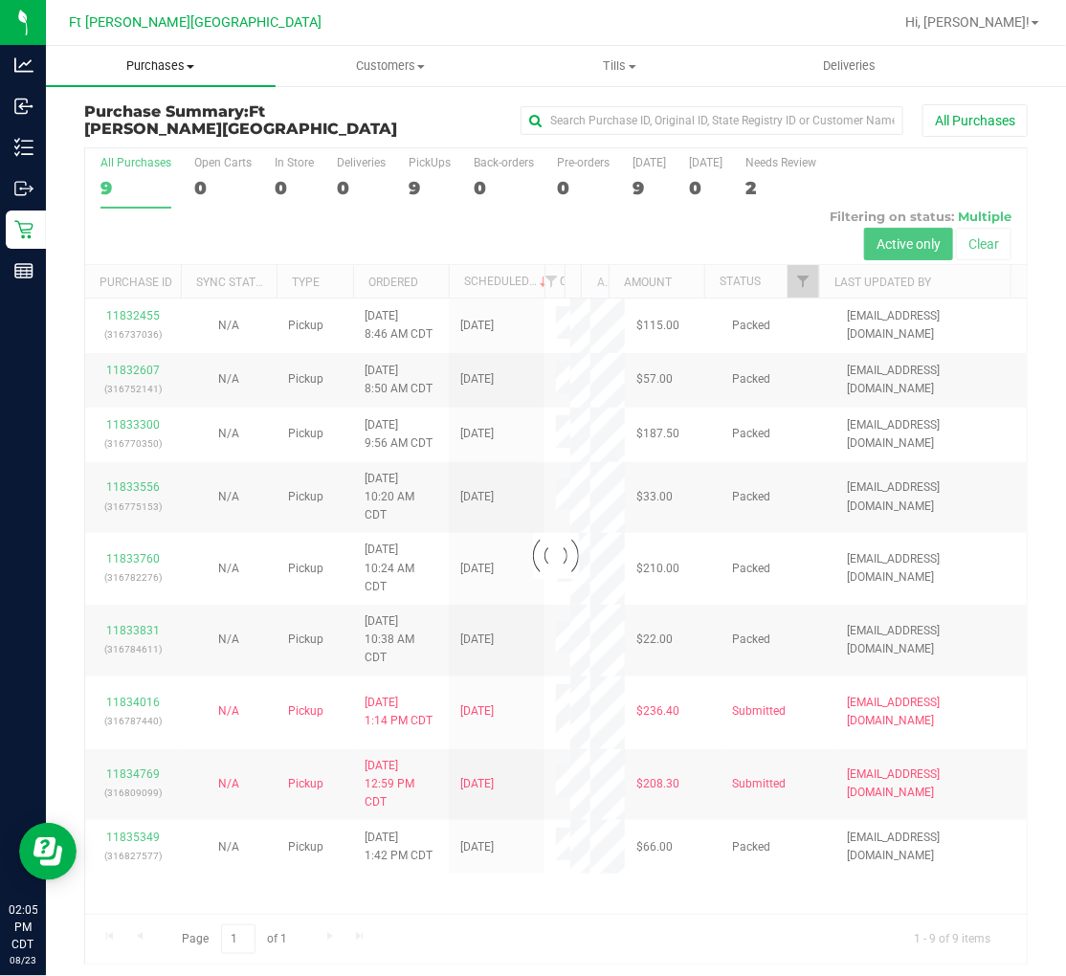
click at [176, 69] on span "Purchases" at bounding box center [161, 65] width 230 height 17
click at [132, 136] on span "Fulfillment" at bounding box center [105, 138] width 119 height 16
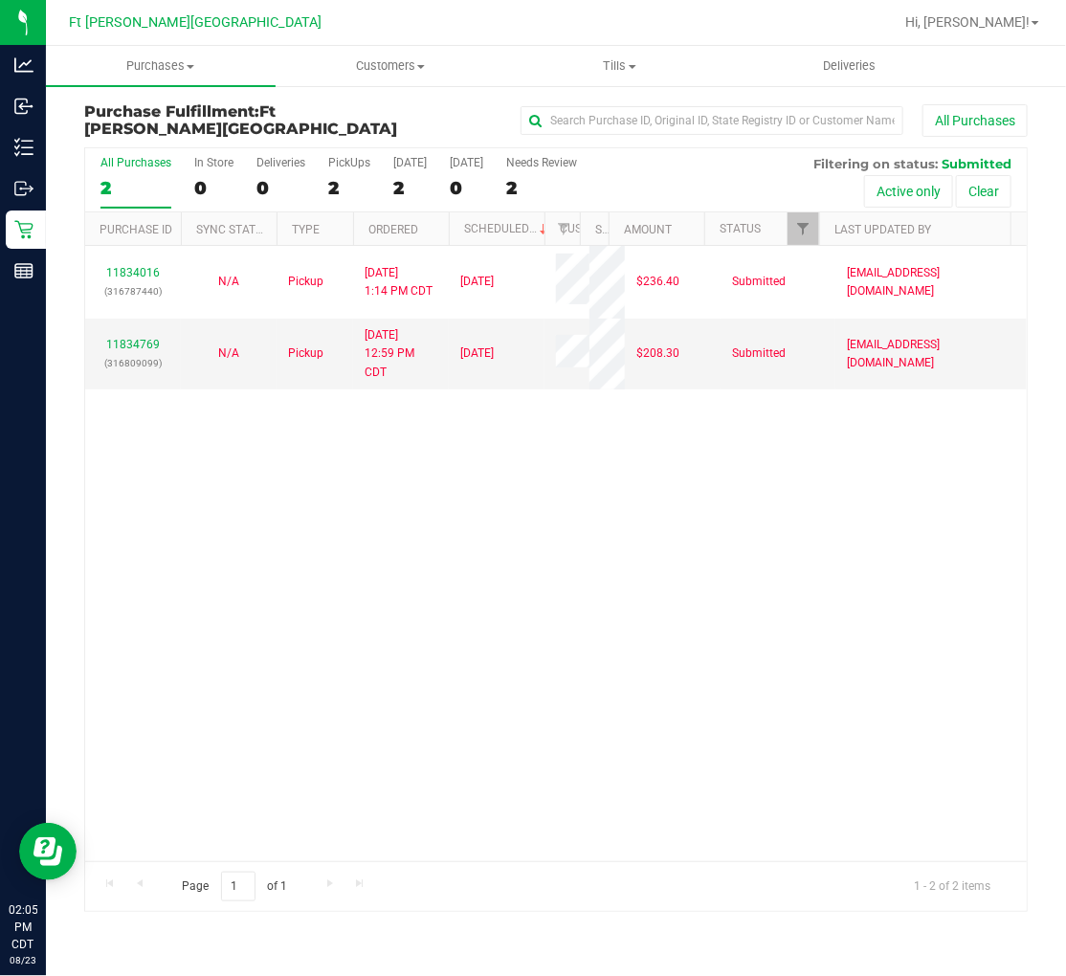
click at [250, 380] on div "11834016 (316787440) N/A Pickup 8/23/2025 1:14 PM CDT 8/23/2025 $236.40 Submitt…" at bounding box center [556, 553] width 942 height 615
click at [149, 71] on span "Purchases" at bounding box center [161, 65] width 230 height 17
click at [149, 118] on span "Summary of purchases" at bounding box center [144, 115] width 196 height 16
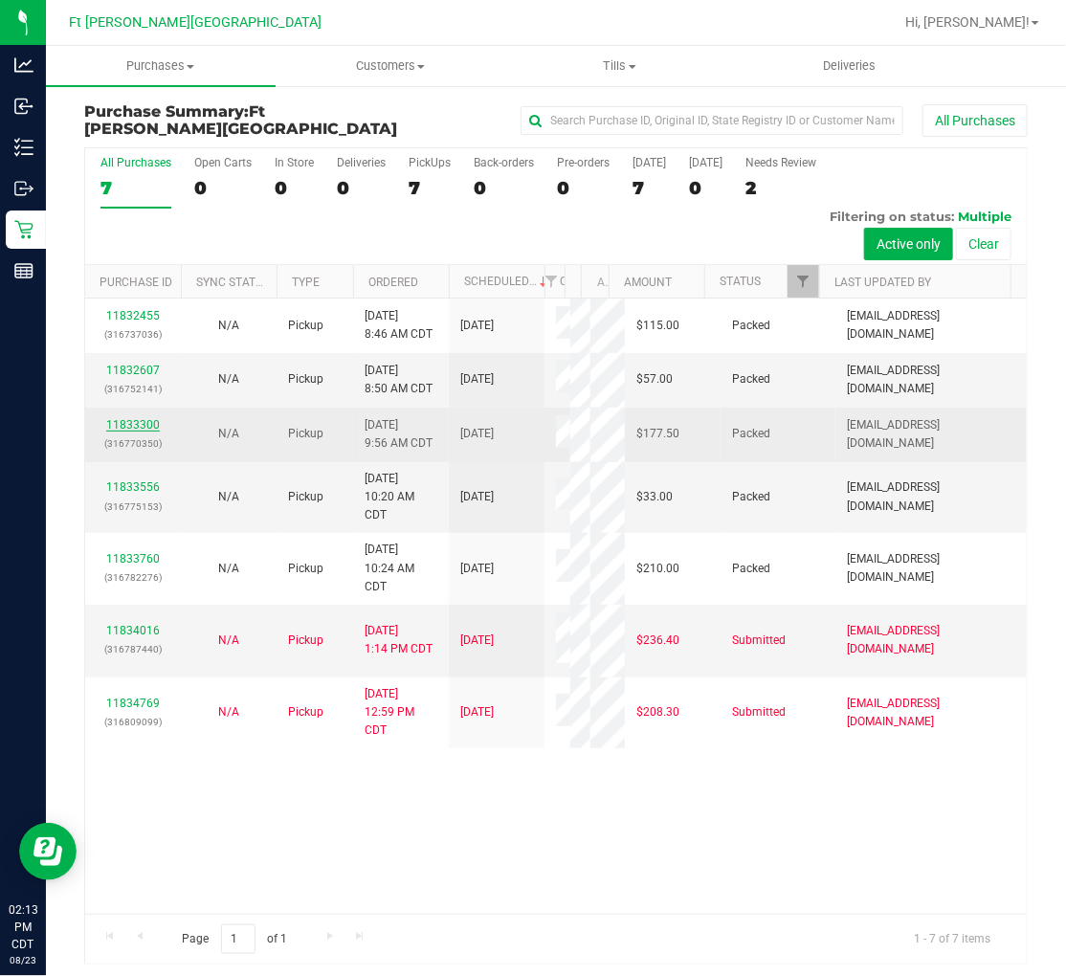
click at [146, 380] on link "11833300" at bounding box center [133, 424] width 54 height 13
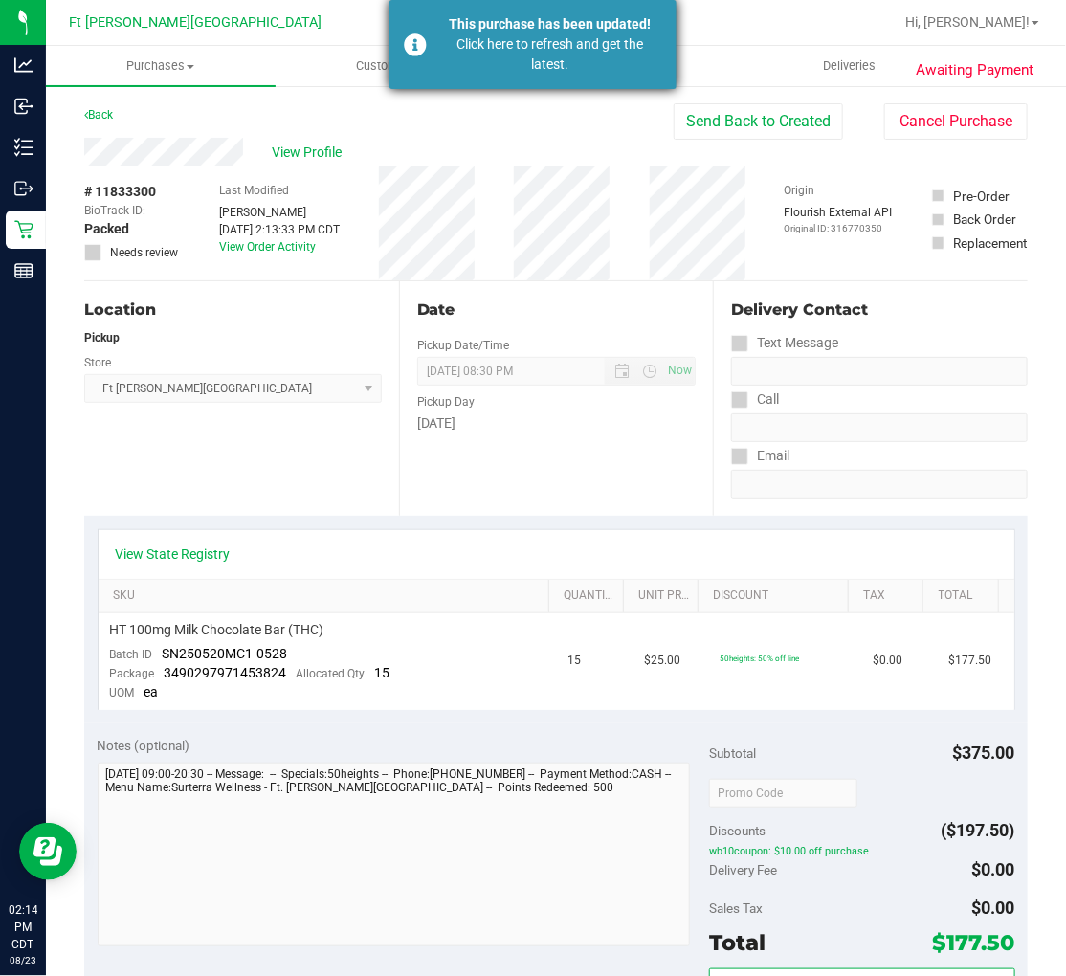
click at [458, 40] on div "Click here to refresh and get the latest." at bounding box center [549, 54] width 225 height 40
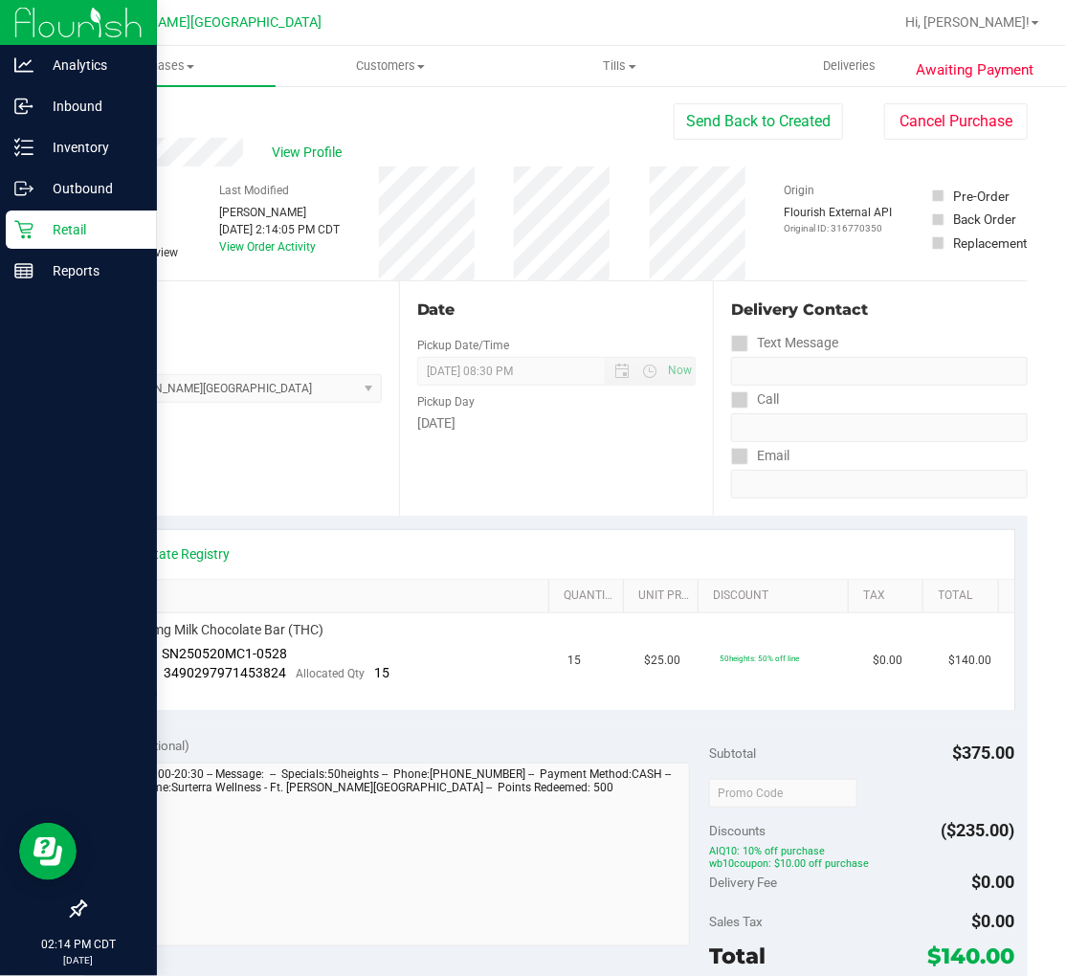
click at [41, 221] on p "Retail" at bounding box center [90, 229] width 115 height 23
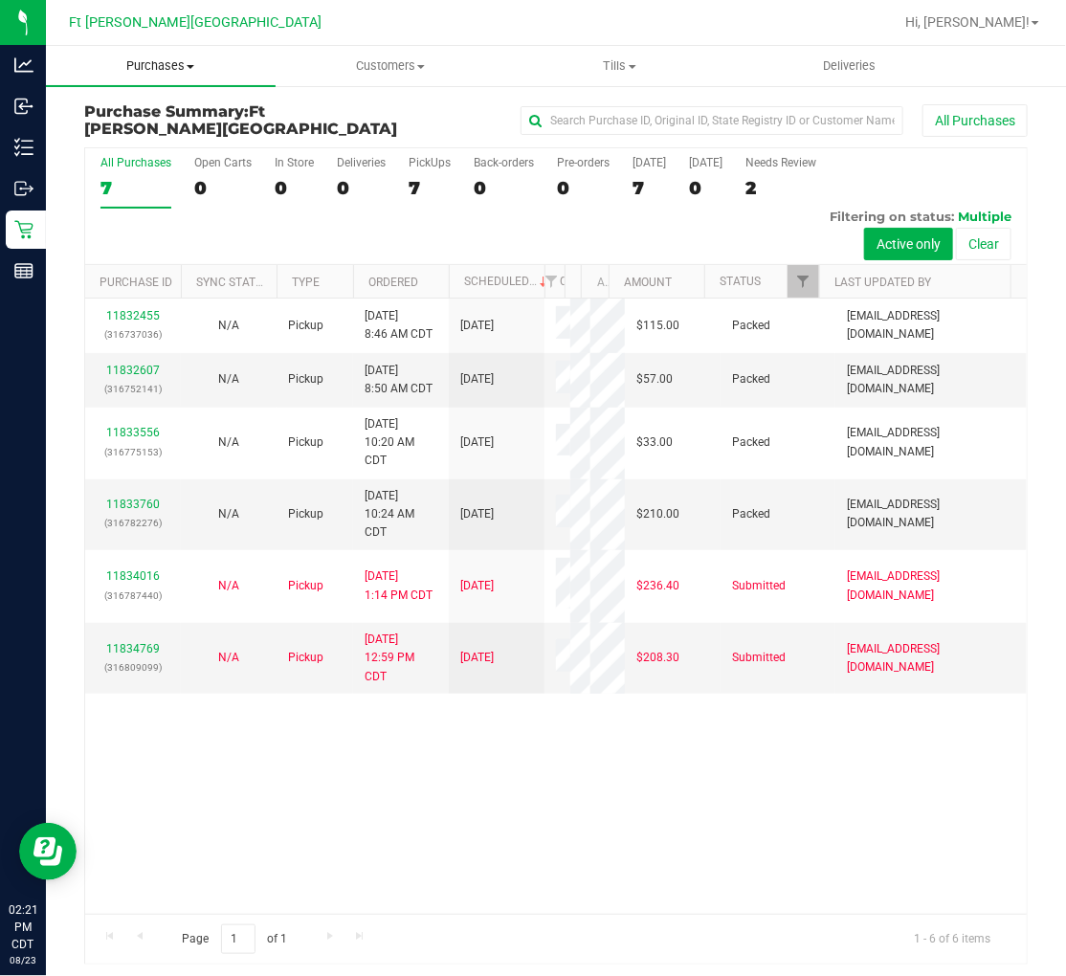
click at [146, 60] on span "Purchases" at bounding box center [161, 65] width 230 height 17
click at [136, 132] on span "Fulfillment" at bounding box center [105, 138] width 119 height 16
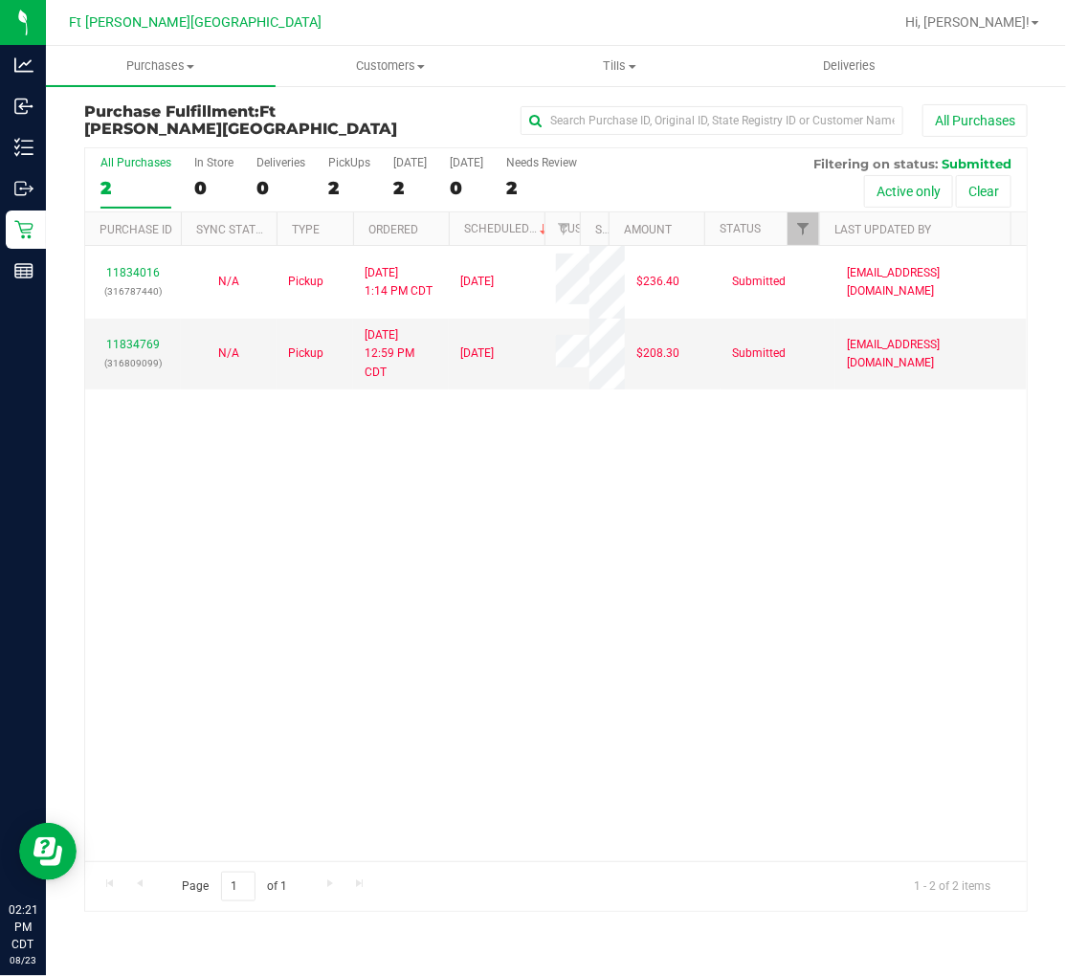
click at [367, 380] on div "11834016 (316787440) N/A Pickup 8/23/2025 1:14 PM CDT 8/23/2025 $236.40 Submitt…" at bounding box center [556, 553] width 942 height 615
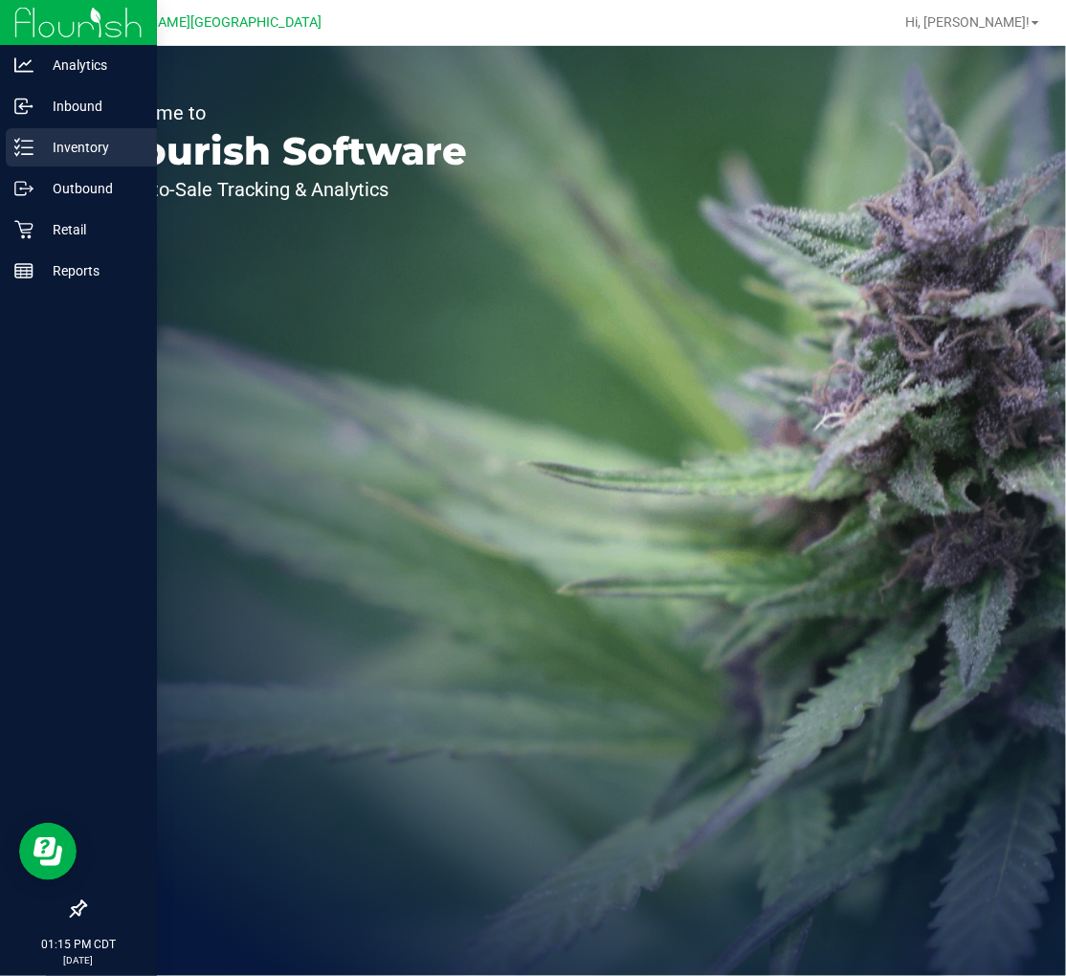
click at [32, 153] on icon at bounding box center [23, 147] width 19 height 19
